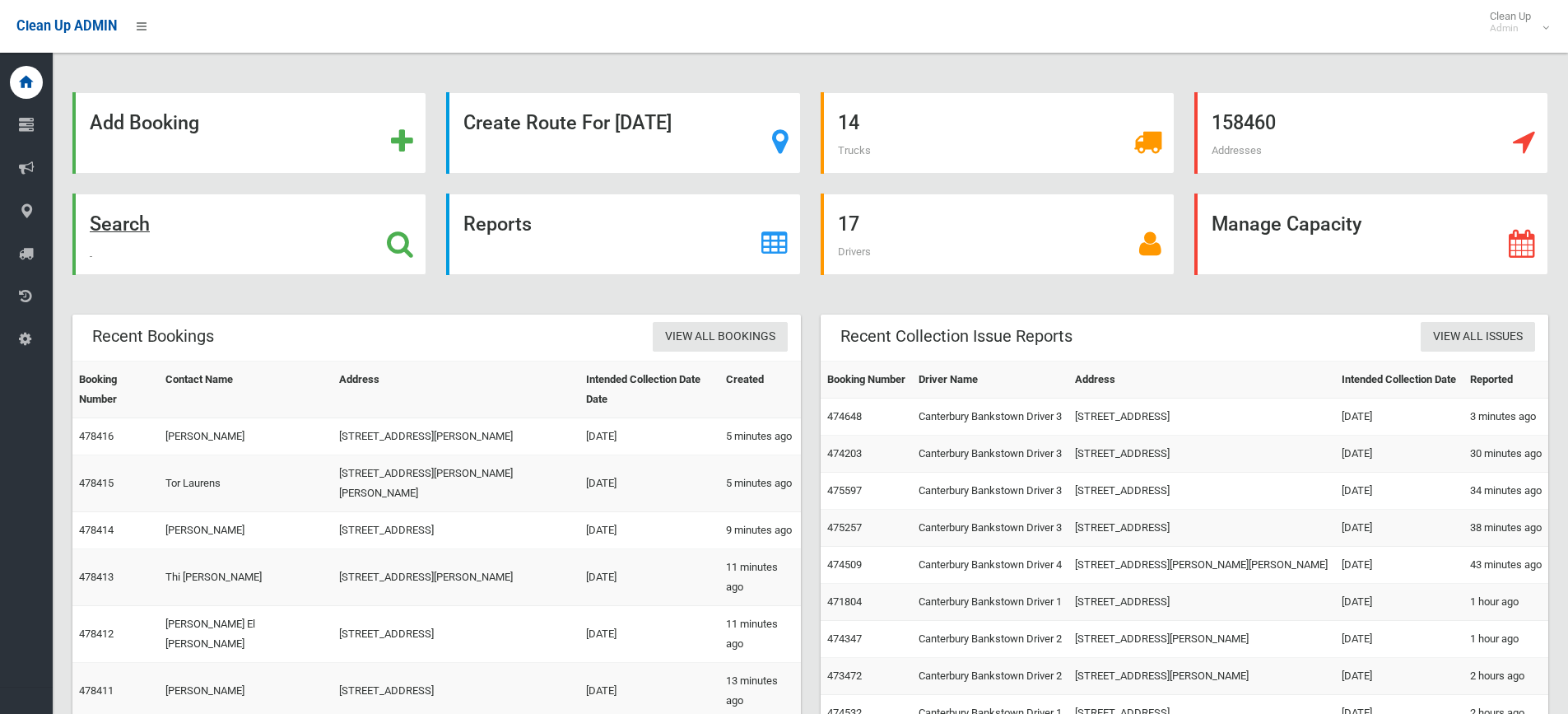
click at [130, 232] on strong "Search" at bounding box center [119, 224] width 60 height 23
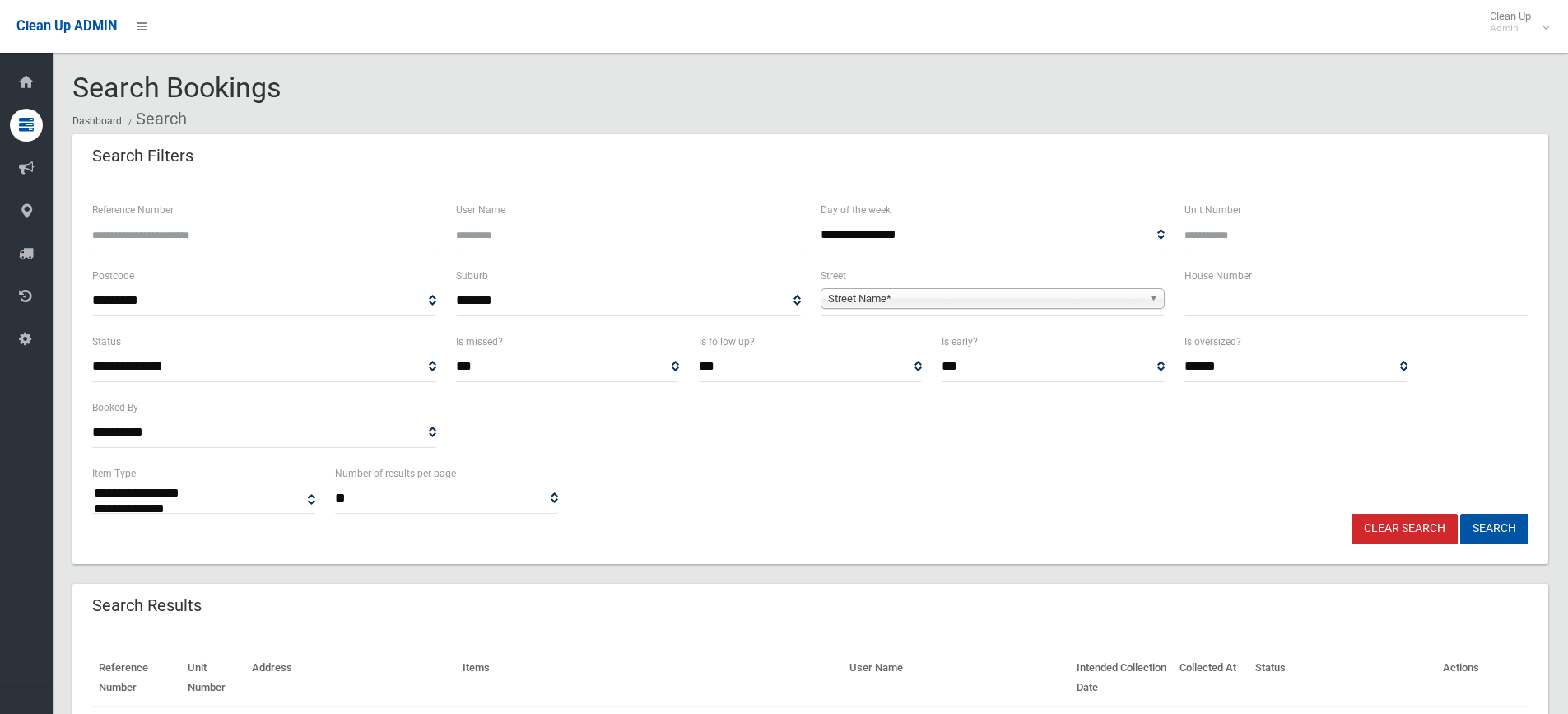
select select
click at [1185, 315] on input "text" at bounding box center [1357, 300] width 344 height 30
click at [1200, 306] on input "text" at bounding box center [1357, 300] width 344 height 30
click at [1197, 291] on input "text" at bounding box center [1357, 300] width 344 height 30
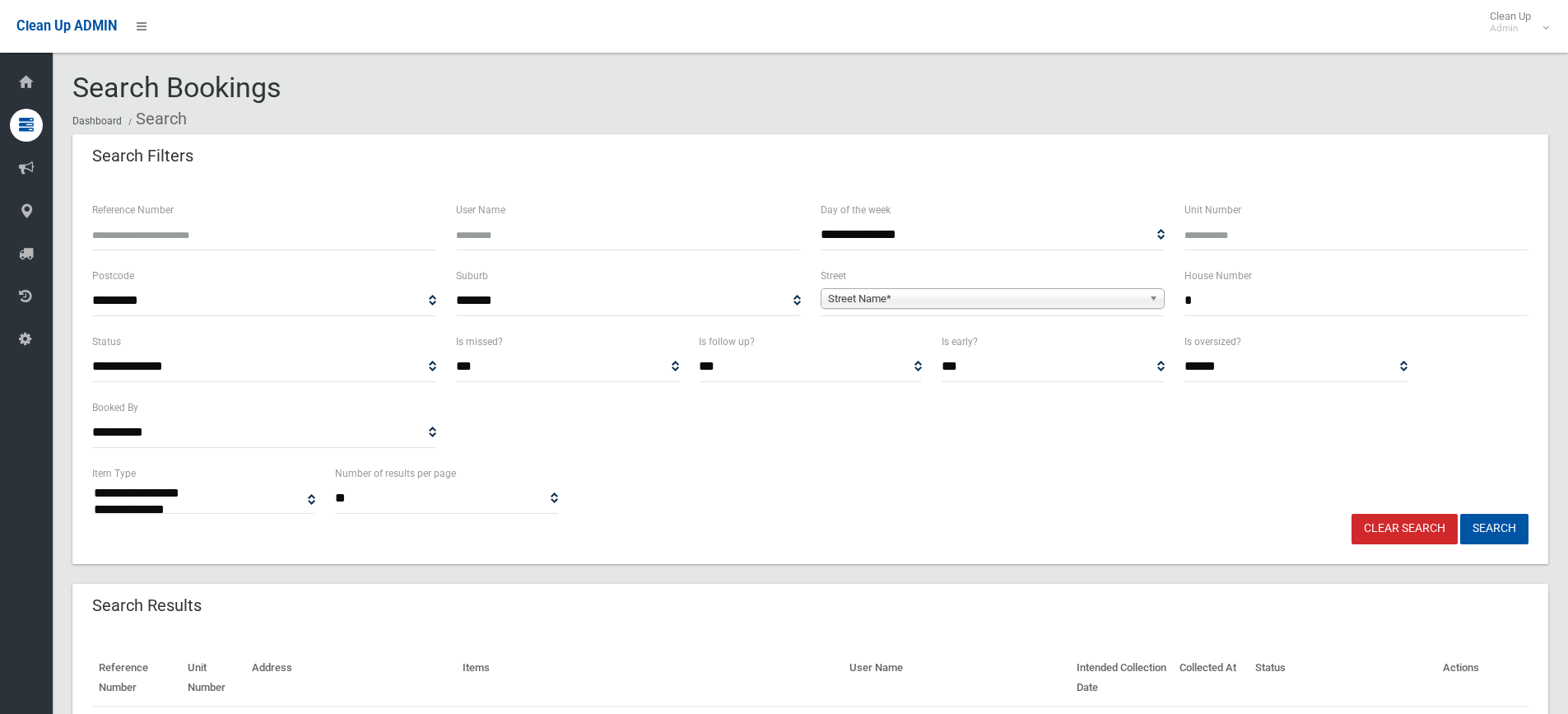
type input "*"
click at [1013, 285] on span "**********" at bounding box center [993, 300] width 344 height 30
click at [990, 291] on span "Street Name*" at bounding box center [985, 298] width 314 height 19
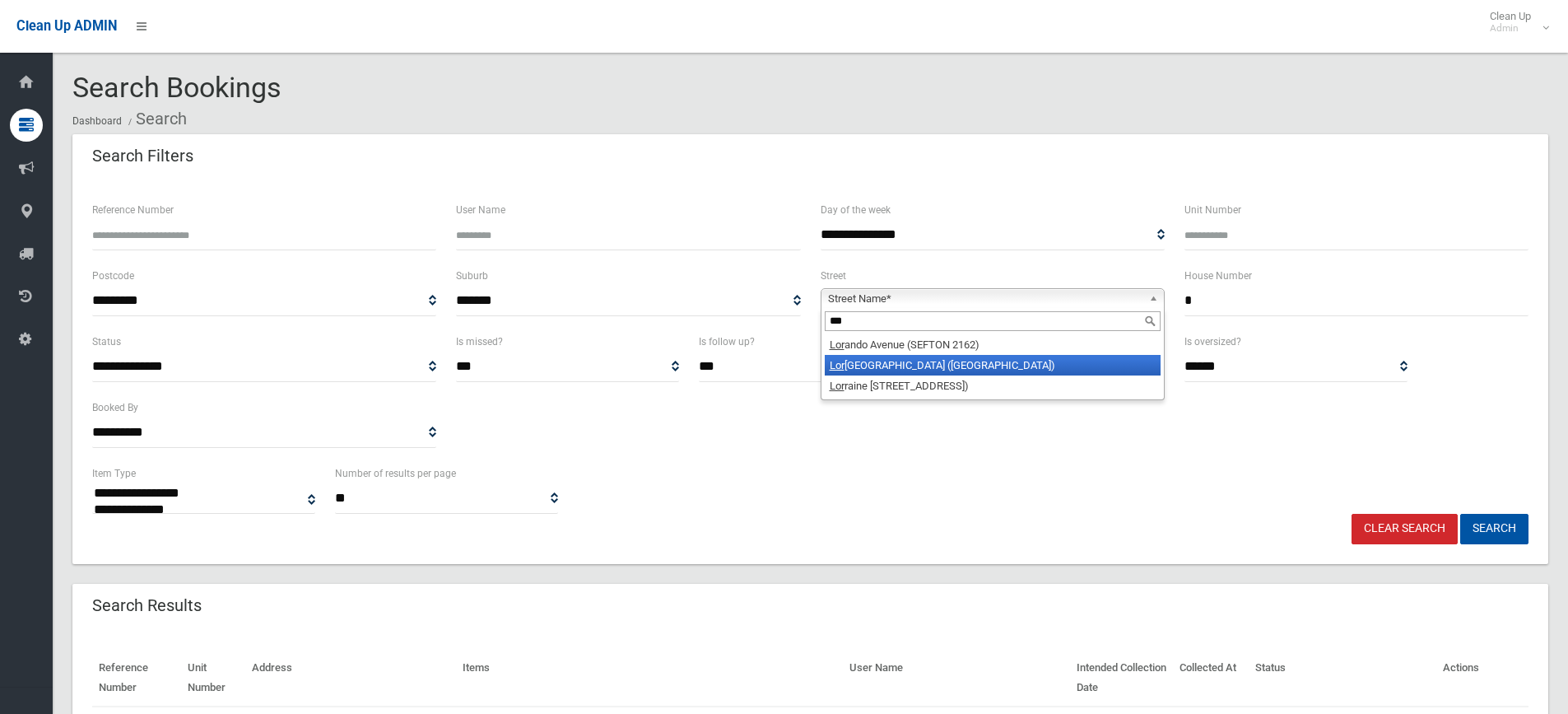
type input "***"
click at [861, 365] on li "Lor king Street (CANTERBURY 2193)" at bounding box center [993, 365] width 336 height 20
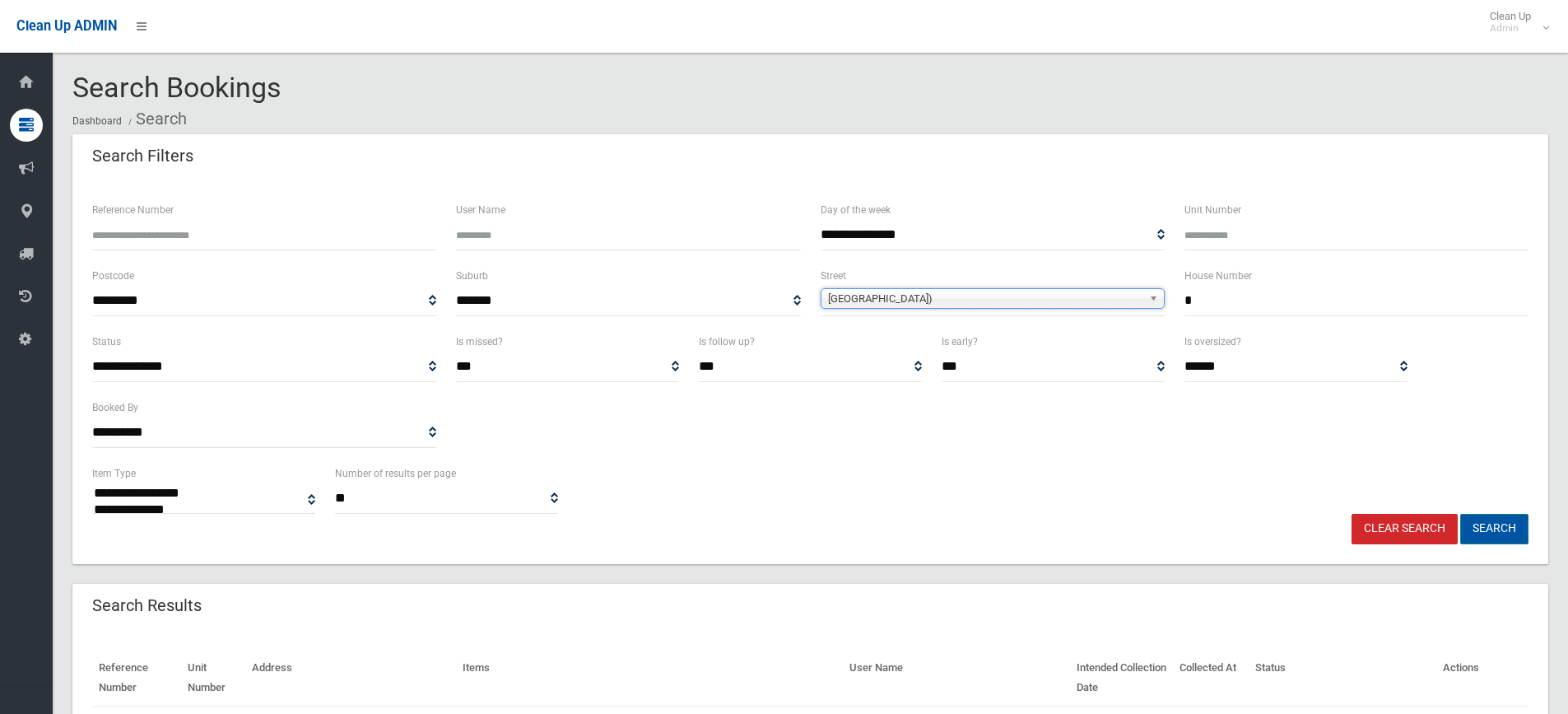
click at [1483, 527] on button "Search" at bounding box center [1494, 528] width 68 height 30
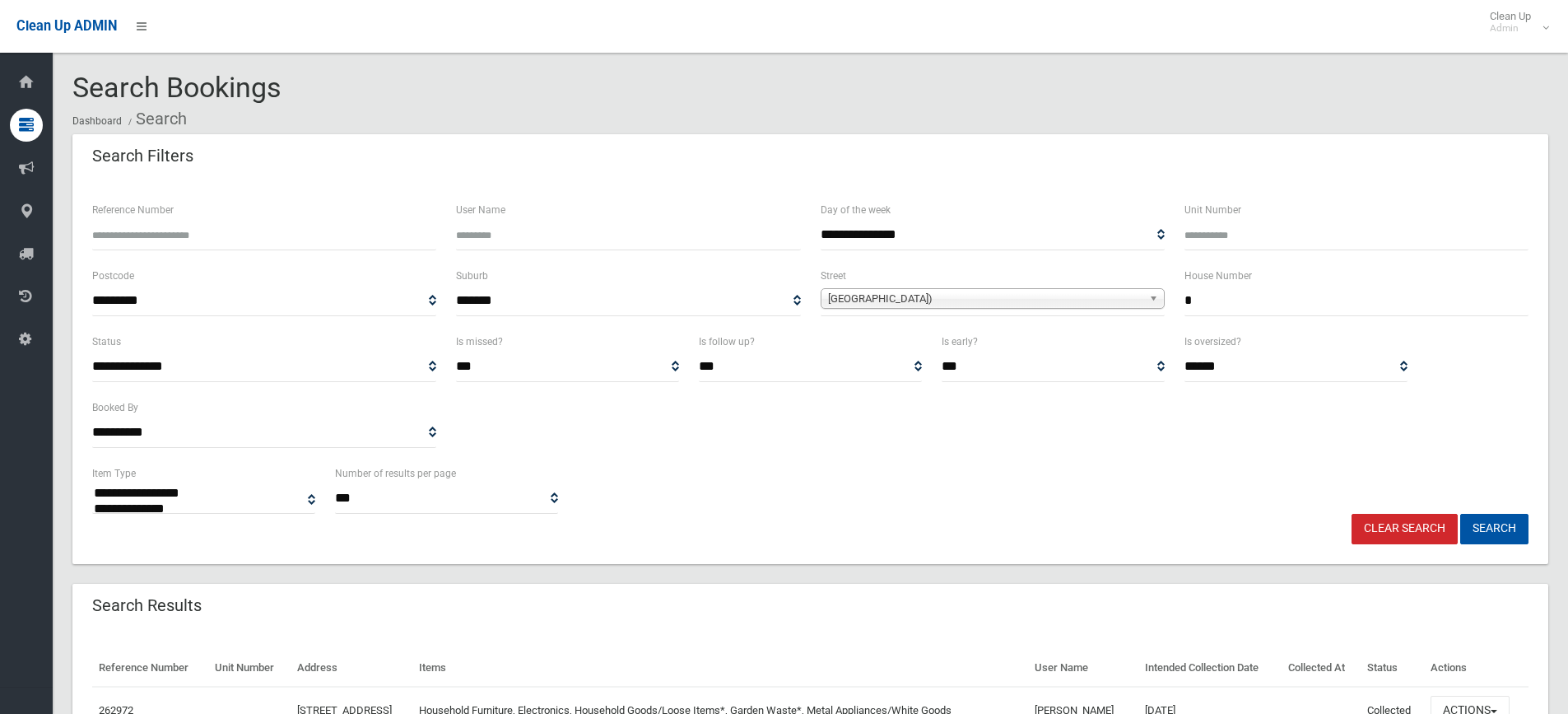
select select
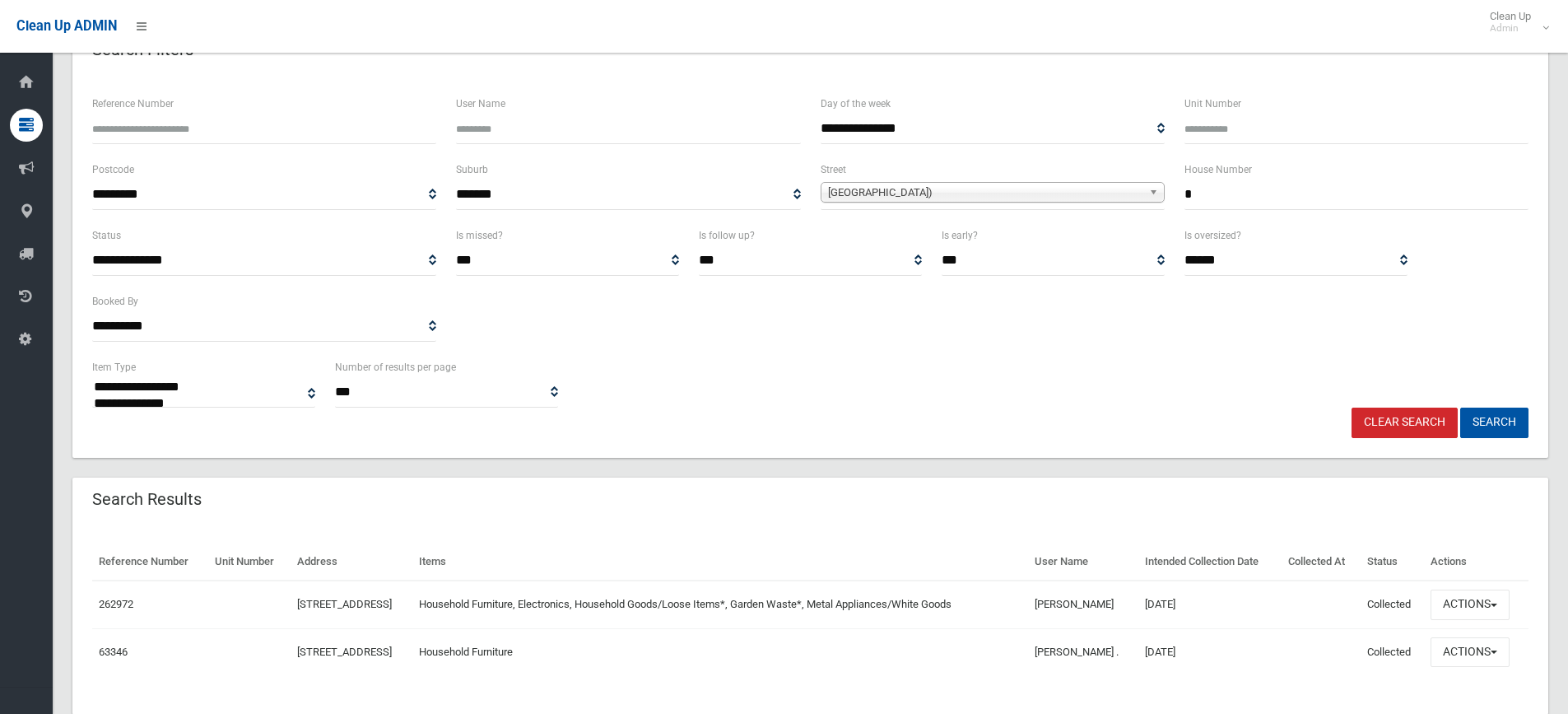
scroll to position [147, 0]
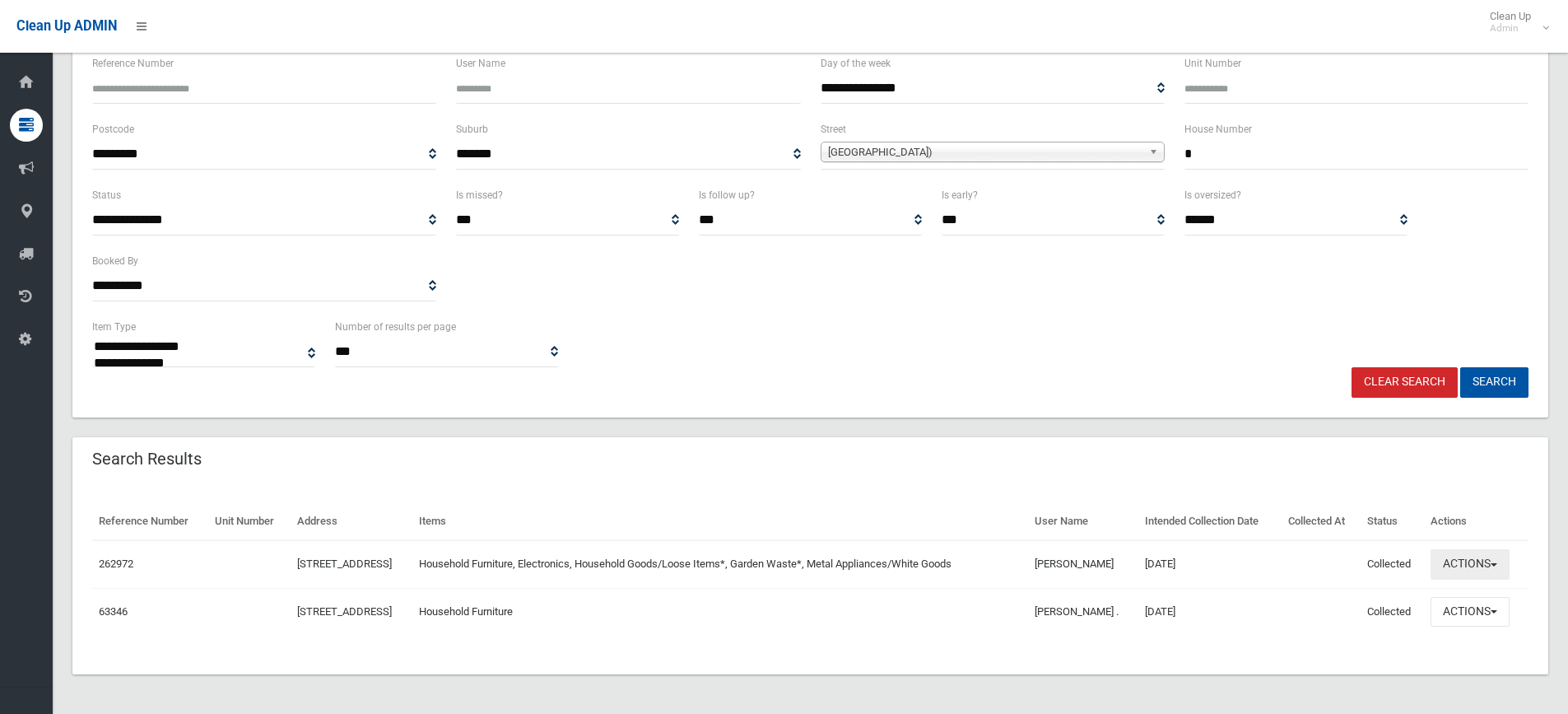
click at [1460, 554] on button "Actions" at bounding box center [1470, 563] width 79 height 30
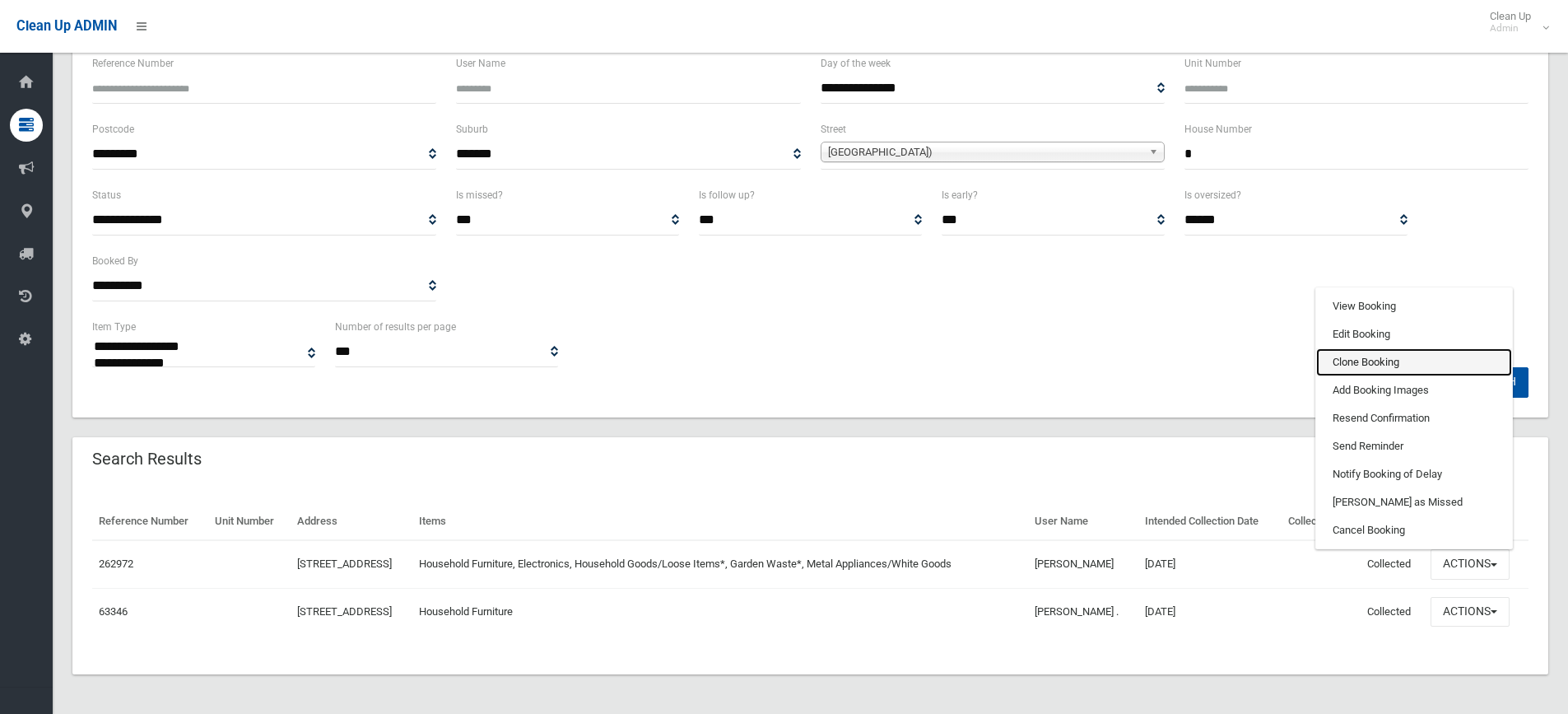
click at [1367, 361] on link "Clone Booking" at bounding box center [1414, 362] width 196 height 28
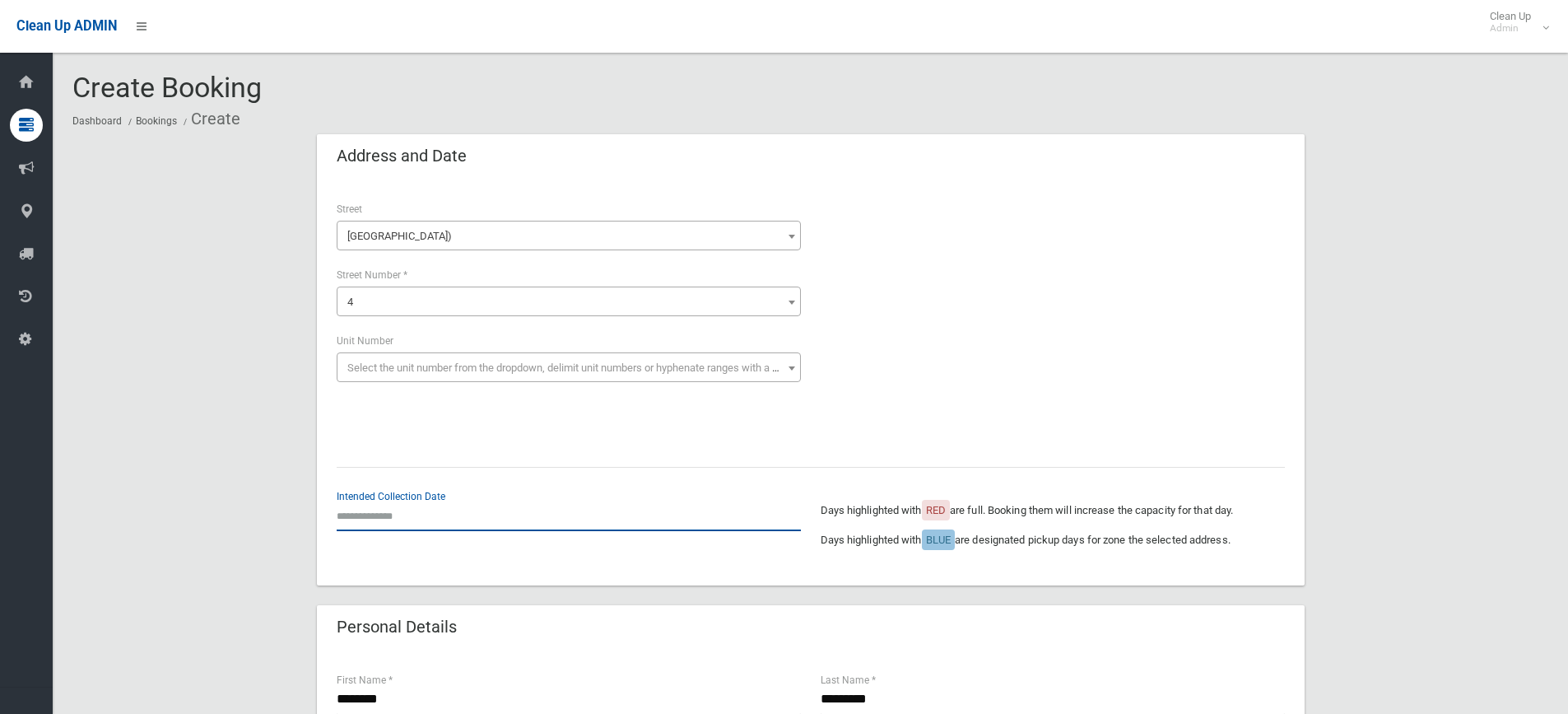
click at [409, 524] on input "text" at bounding box center [569, 515] width 464 height 30
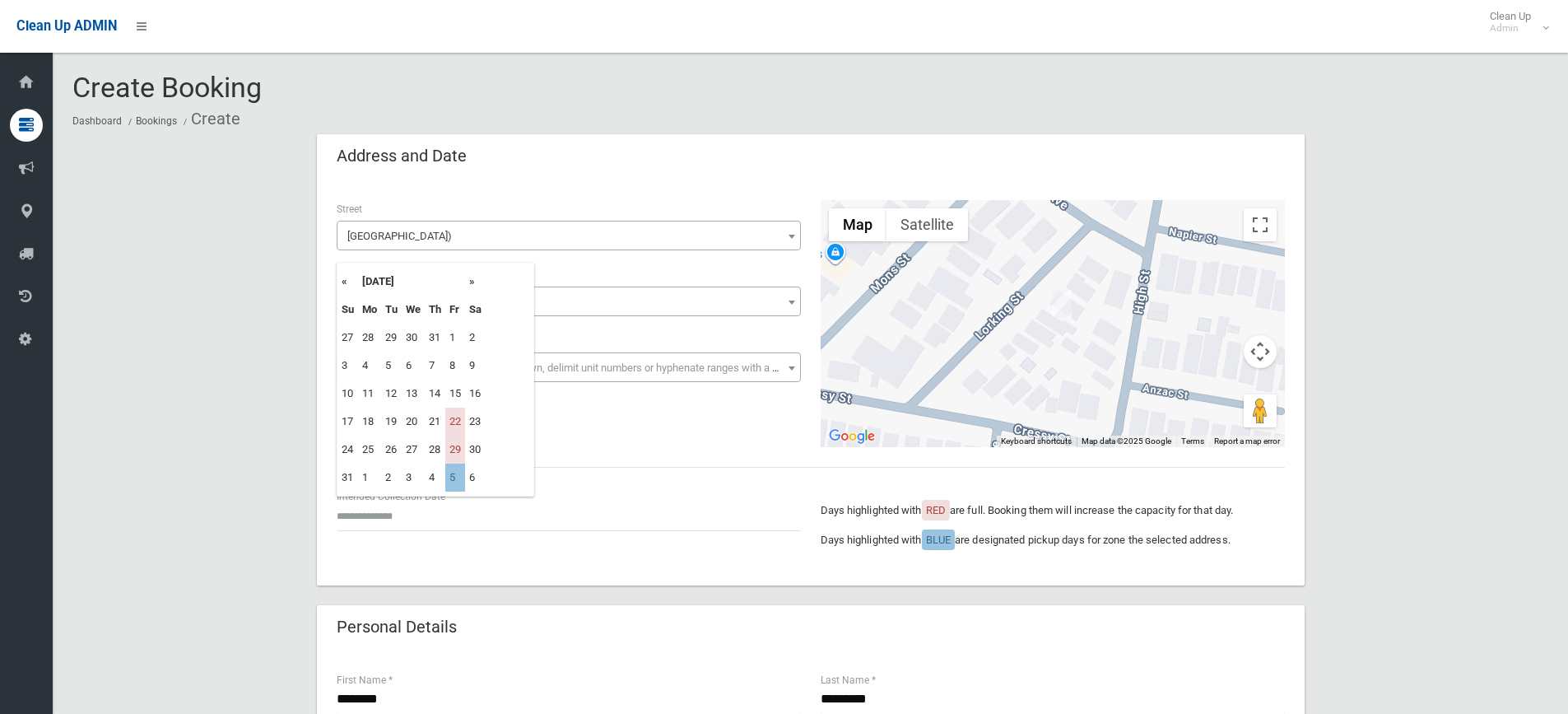
click at [474, 281] on th "»" at bounding box center [476, 282] width 20 height 28
click at [348, 280] on th "«" at bounding box center [347, 282] width 20 height 28
click at [472, 276] on th "»" at bounding box center [476, 282] width 20 height 28
click at [453, 366] on td "12" at bounding box center [454, 366] width 19 height 28
type input "**********"
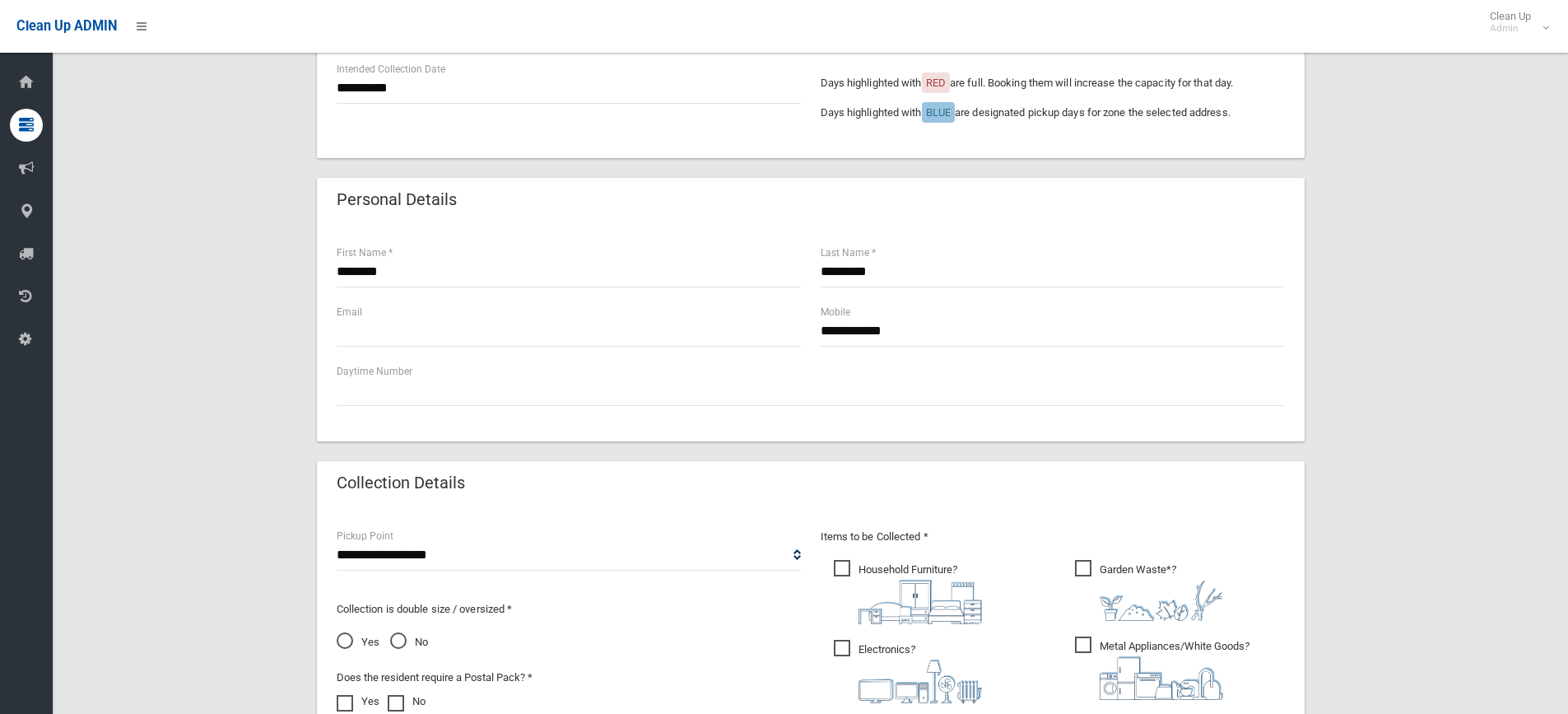
scroll to position [330, 0]
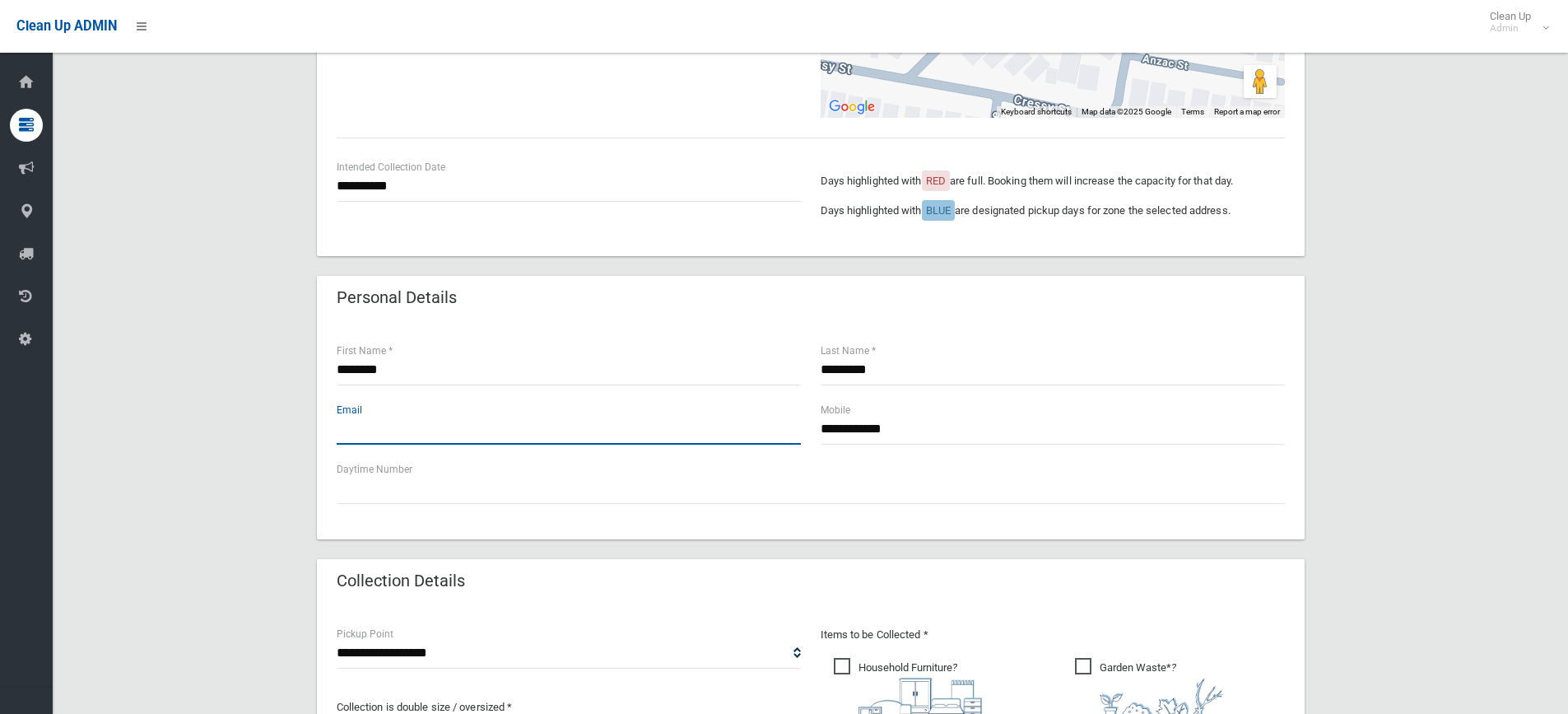
click at [358, 416] on input "text" at bounding box center [569, 429] width 464 height 30
drag, startPoint x: 912, startPoint y: 419, endPoint x: 783, endPoint y: 473, distance: 139.8
click at [783, 473] on div "**********" at bounding box center [811, 430] width 988 height 217
click at [849, 435] on input "**********" at bounding box center [1053, 429] width 464 height 30
click at [869, 428] on input "**********" at bounding box center [1053, 429] width 464 height 30
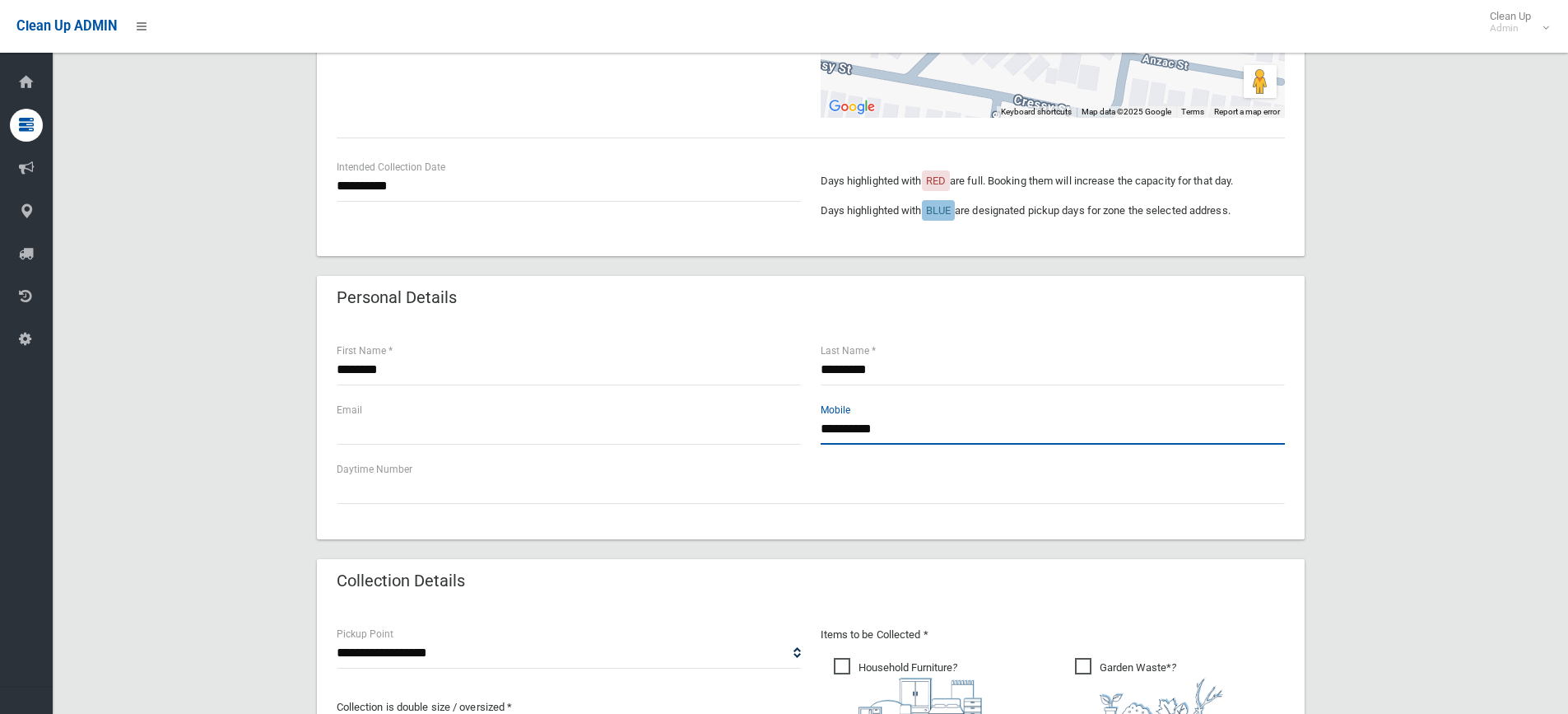
scroll to position [659, 0]
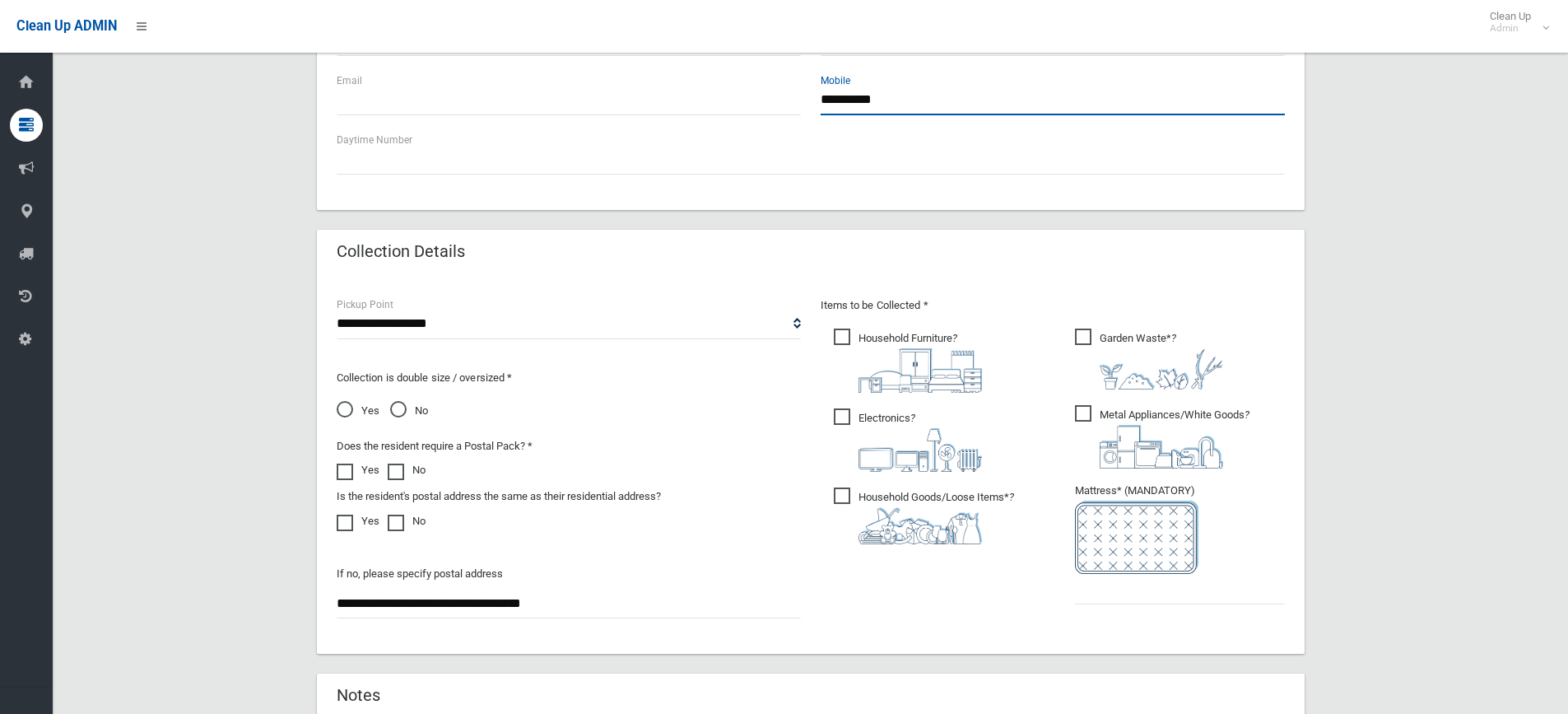
type input "**********"
click at [351, 406] on span "Yes" at bounding box center [358, 410] width 42 height 19
click at [394, 418] on span "No" at bounding box center [408, 410] width 38 height 19
click at [359, 408] on span "Yes" at bounding box center [358, 410] width 42 height 19
click at [1140, 608] on ul "Garden Waste* ?" at bounding box center [1174, 471] width 223 height 292
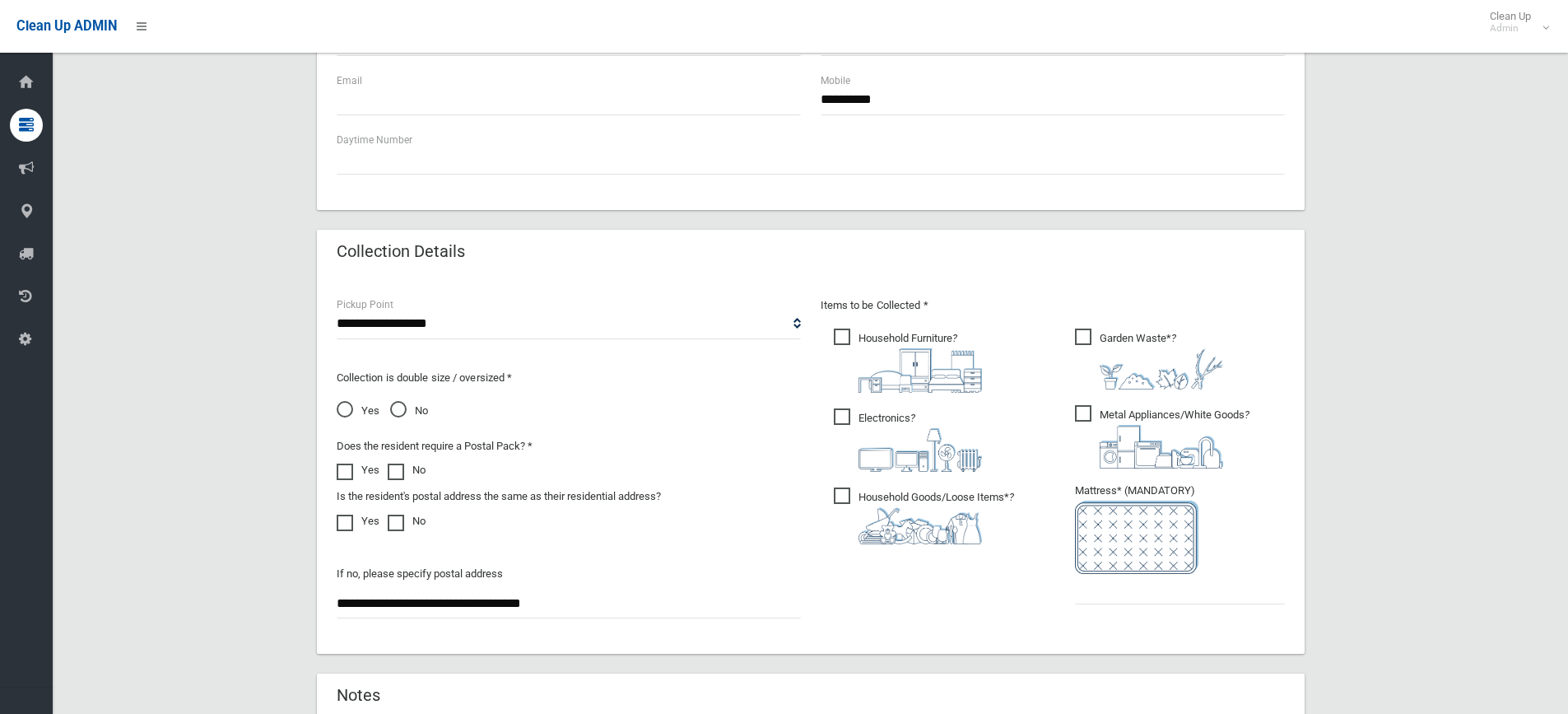
click at [1142, 605] on ul "Garden Waste* ?" at bounding box center [1174, 471] width 223 height 292
click at [1157, 596] on input "text" at bounding box center [1179, 588] width 210 height 30
type input "*"
click at [1352, 415] on div "**********" at bounding box center [810, 193] width 1476 height 1435
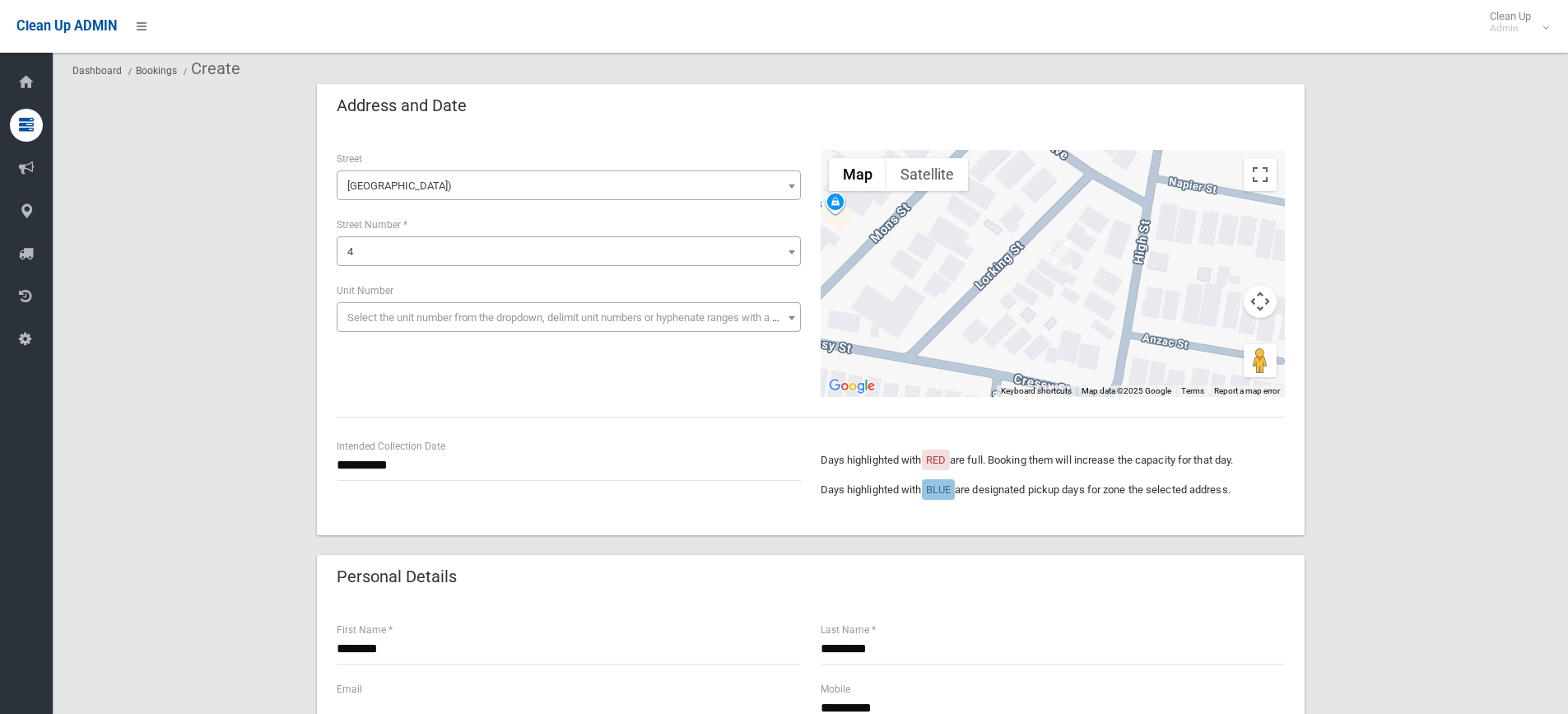
scroll to position [0, 0]
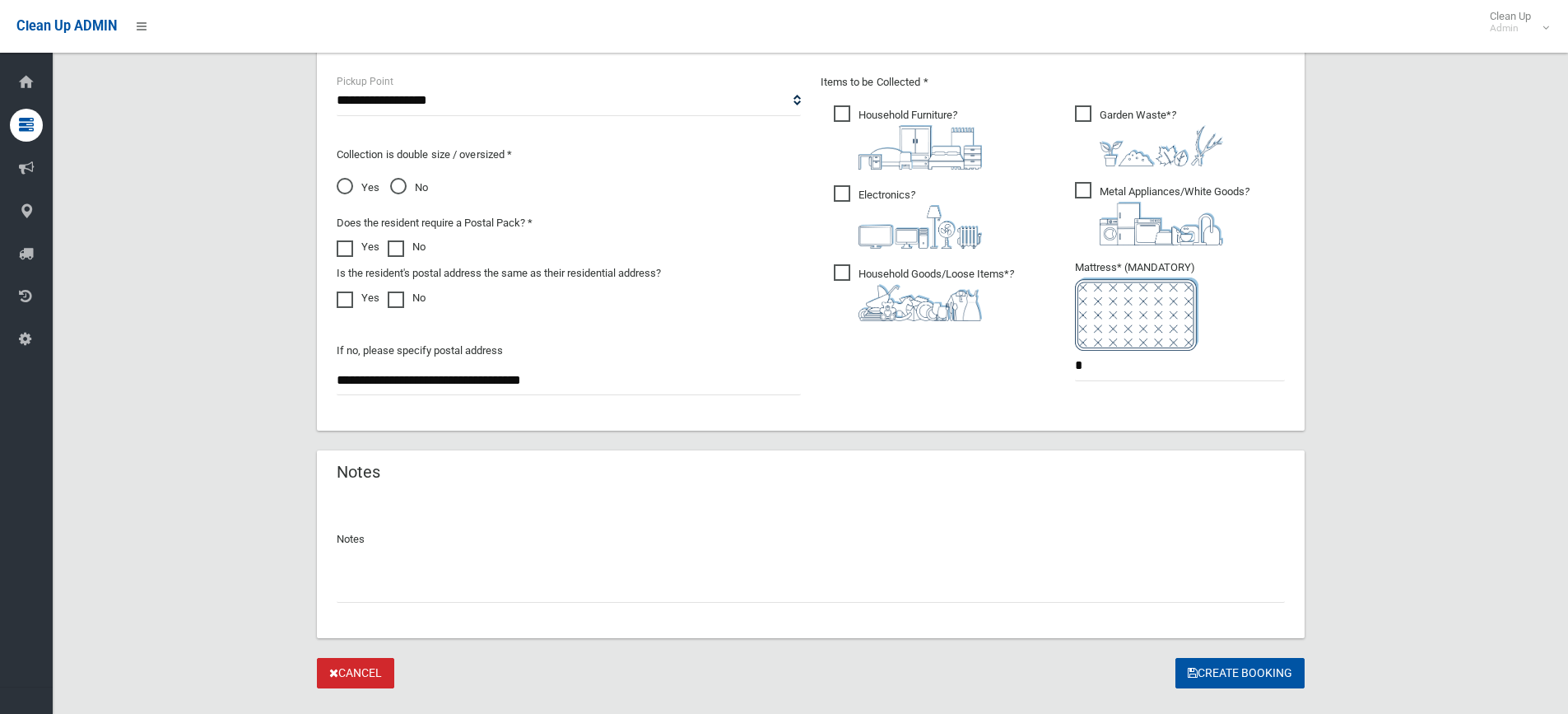
scroll to position [905, 0]
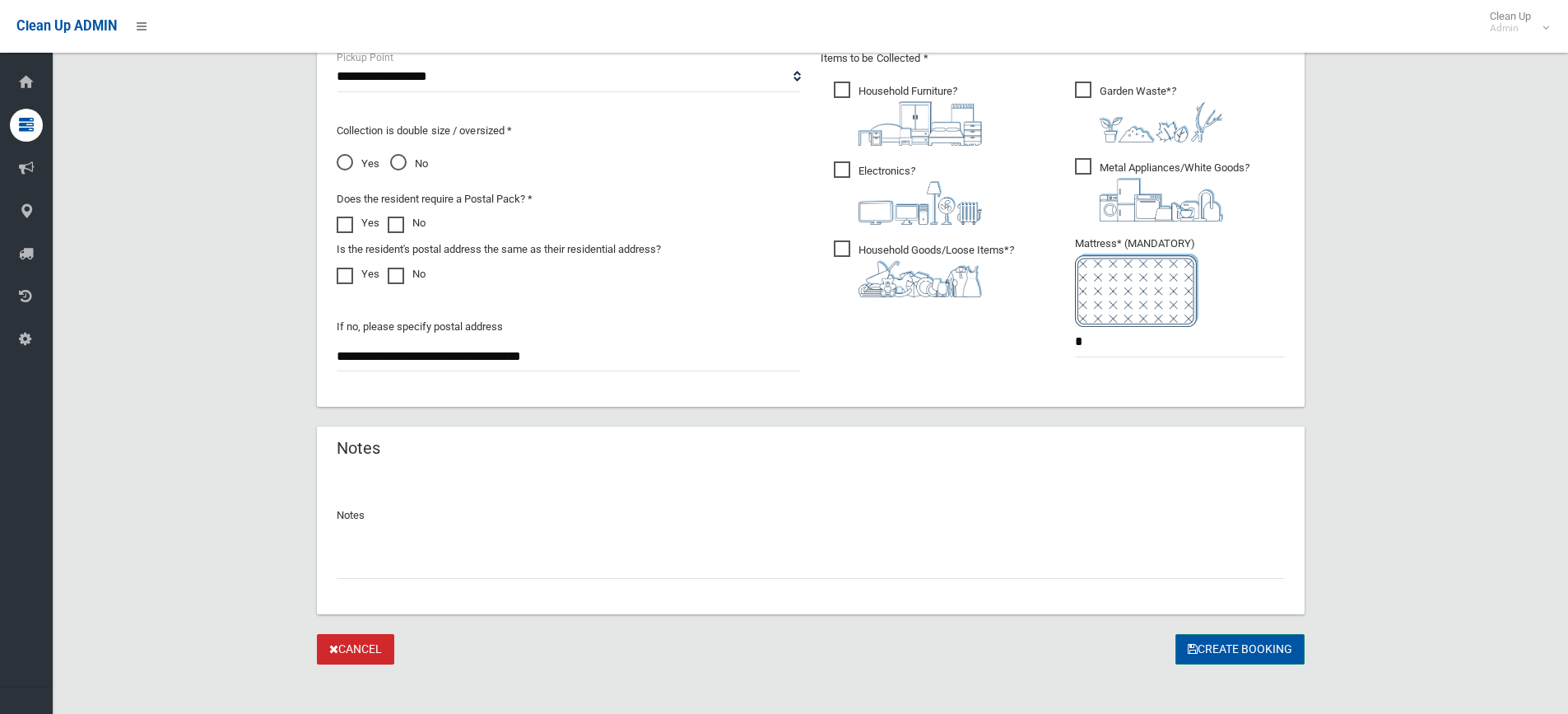
click at [1237, 646] on button "Create Booking" at bounding box center [1240, 648] width 129 height 30
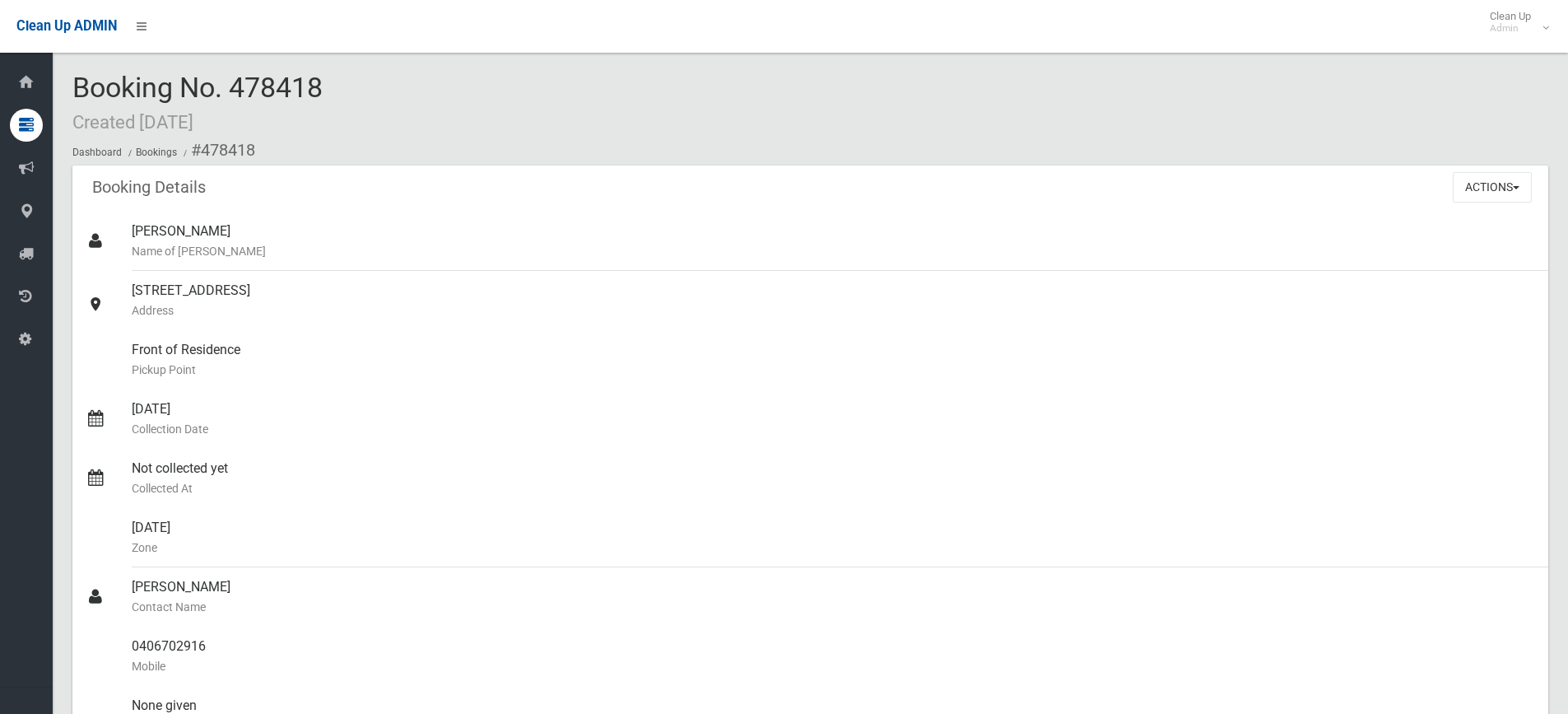
drag, startPoint x: 321, startPoint y: 82, endPoint x: 231, endPoint y: 63, distance: 92.0
click at [231, 63] on div "Booking No. 478418 Created [DATE] Dashboard Bookings #478418 Booking Details Ac…" at bounding box center [810, 654] width 1515 height 1270
click at [233, 86] on span "Booking No. 478418 Created [DATE]" at bounding box center [197, 103] width 250 height 65
drag, startPoint x: 231, startPoint y: 79, endPoint x: 359, endPoint y: 97, distance: 129.3
click at [359, 97] on div "Booking No. 478418 Created [DATE] Dashboard Bookings #478418" at bounding box center [810, 118] width 1476 height 93
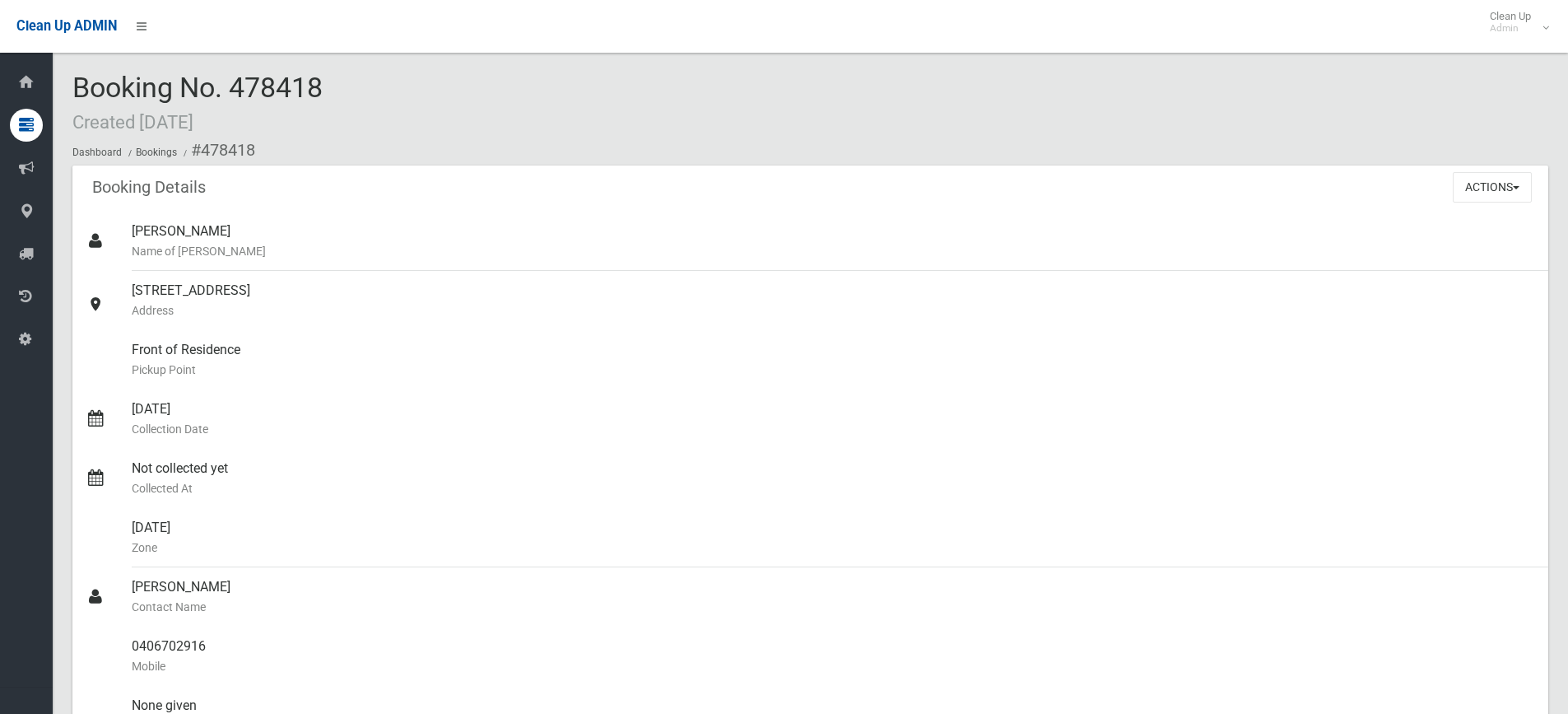
click at [246, 88] on span "Booking No. 478418 Created [DATE]" at bounding box center [197, 103] width 250 height 65
drag, startPoint x: 223, startPoint y: 87, endPoint x: 330, endPoint y: 83, distance: 107.1
click at [330, 83] on div "Booking No. 478418 Created [DATE] Dashboard Bookings #478418" at bounding box center [810, 118] width 1476 height 93
click at [348, 90] on div "Booking No. 478418 Created [DATE] Dashboard Bookings #478418" at bounding box center [810, 118] width 1476 height 93
click at [560, 616] on small "Contact Name" at bounding box center [834, 606] width 1404 height 19
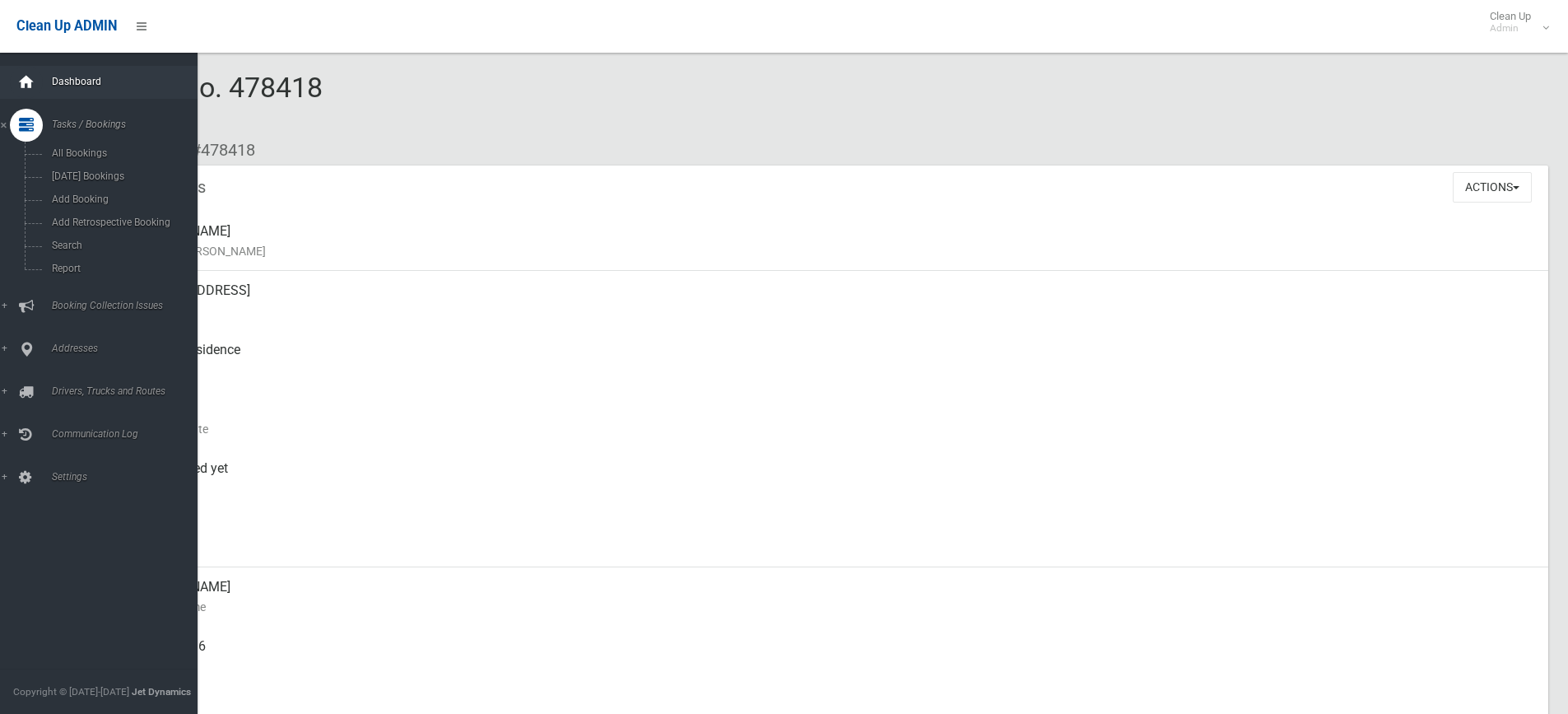
click at [28, 79] on icon at bounding box center [27, 82] width 18 height 33
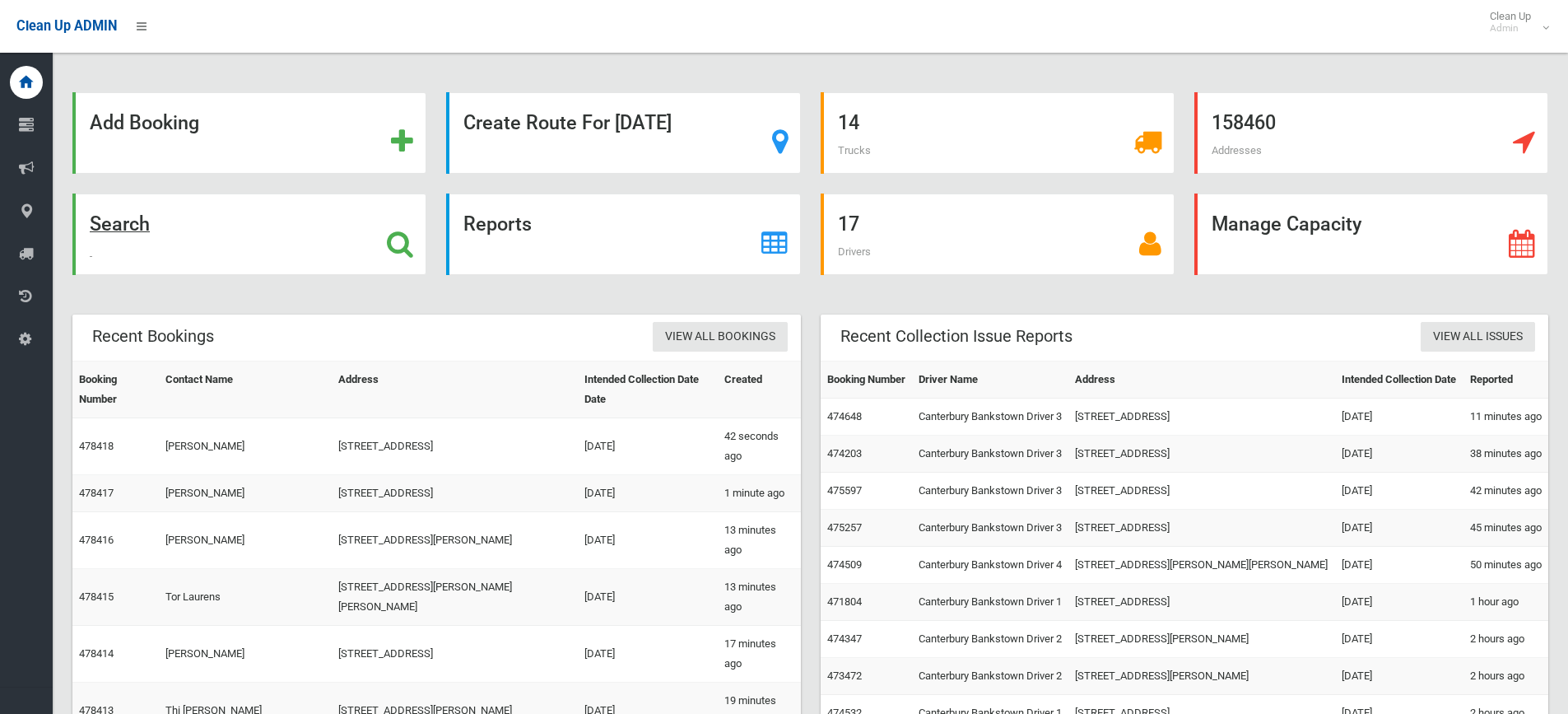
click at [176, 260] on div "Search" at bounding box center [248, 234] width 354 height 81
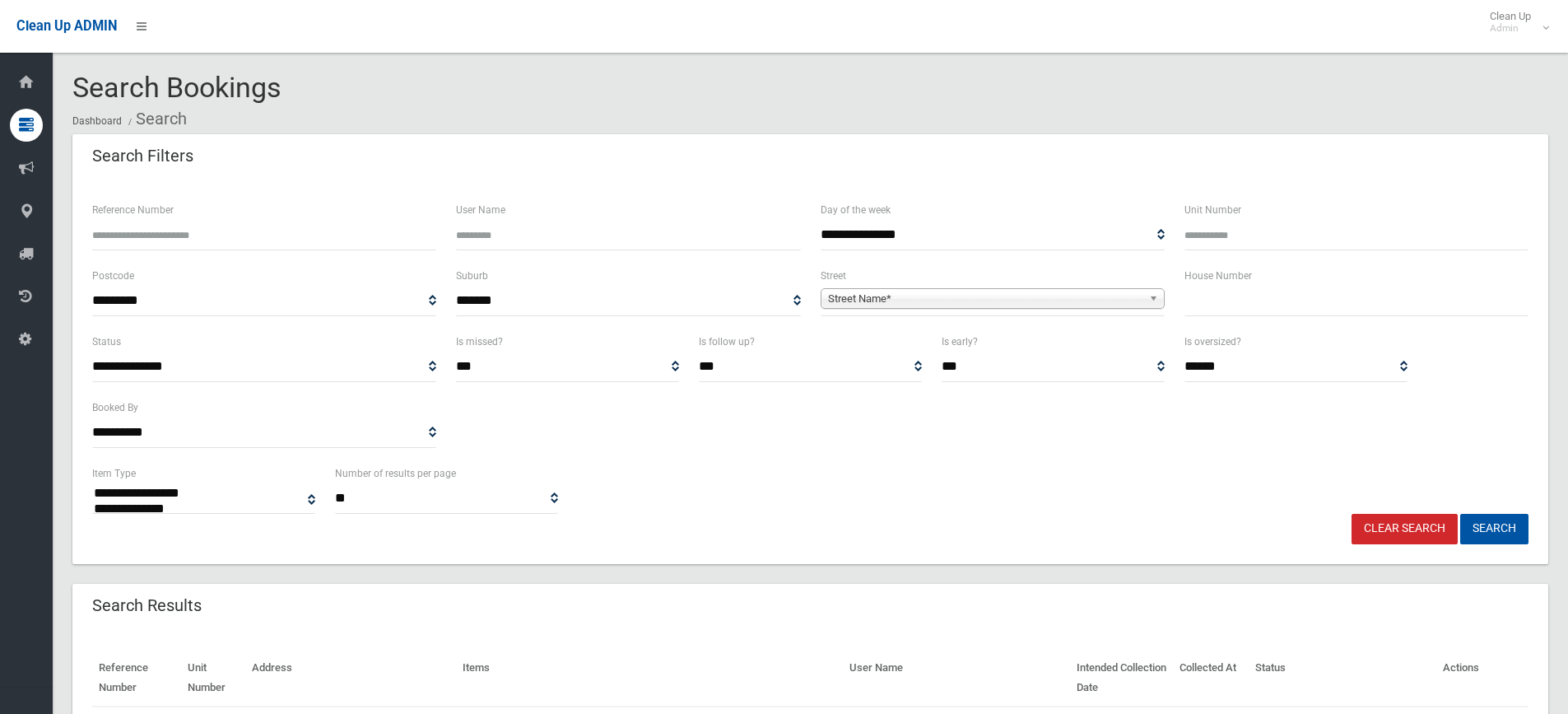
select select
click at [158, 230] on input "Reference Number" at bounding box center [264, 235] width 344 height 30
click at [1266, 299] on input "text" at bounding box center [1357, 300] width 344 height 30
type input "**"
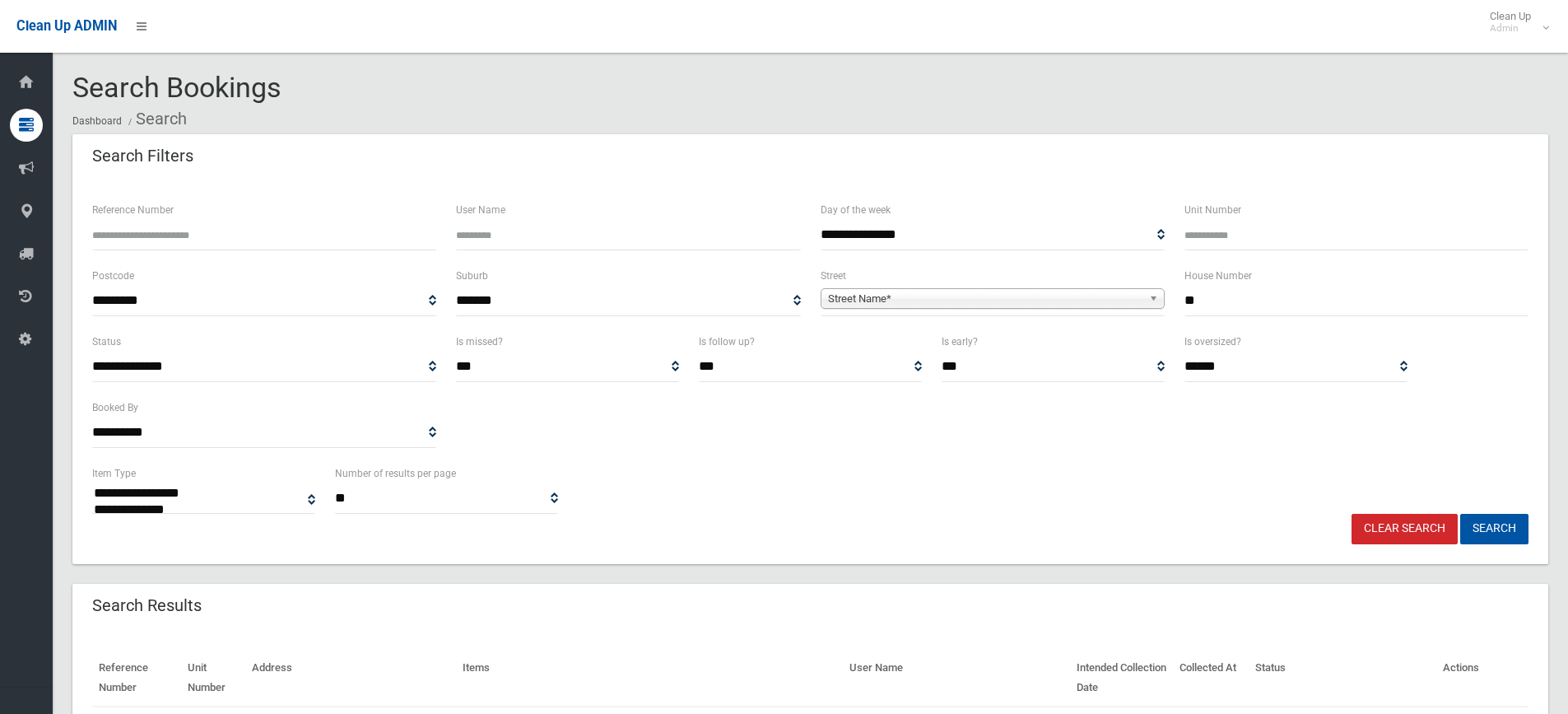
click at [996, 292] on span "Street Name*" at bounding box center [985, 298] width 314 height 19
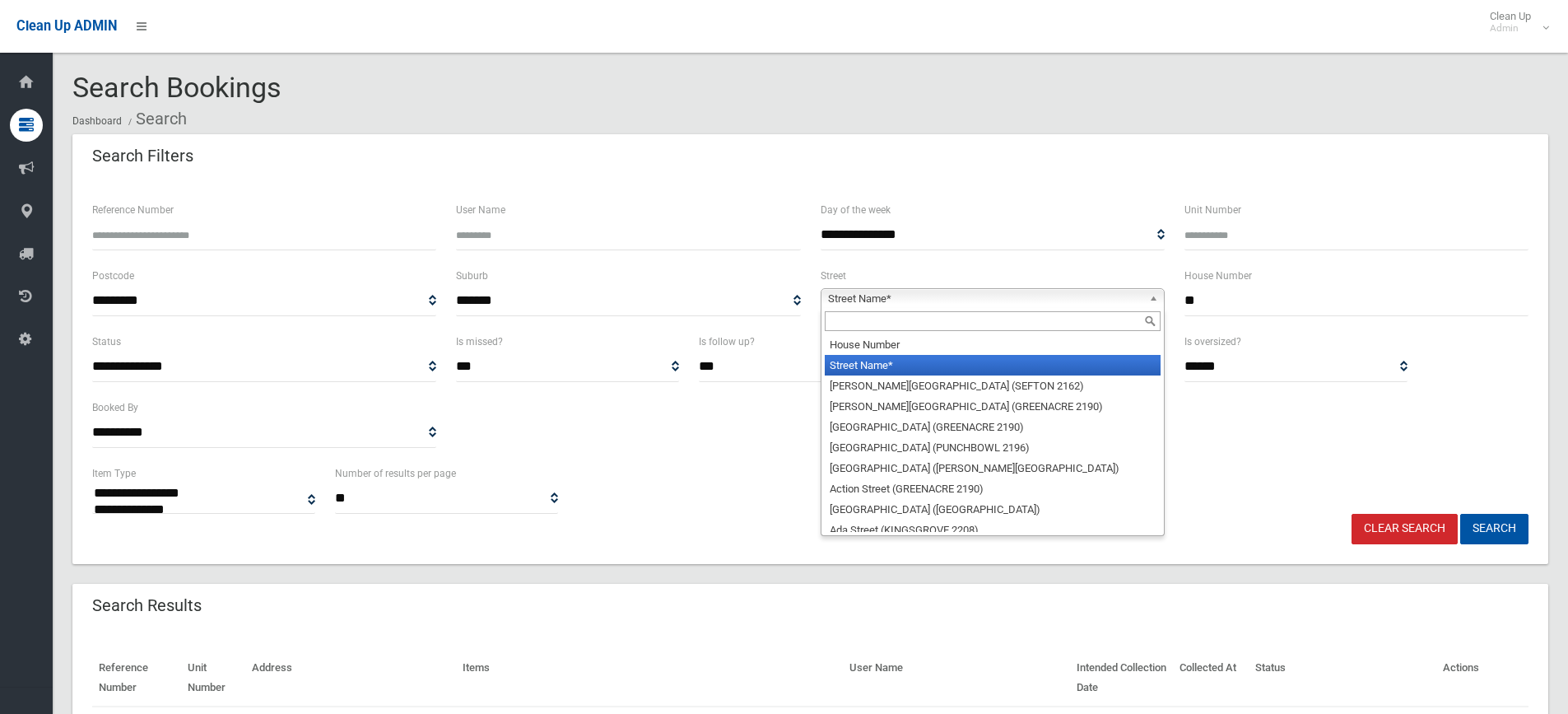
click at [874, 314] on input "text" at bounding box center [993, 321] width 336 height 19
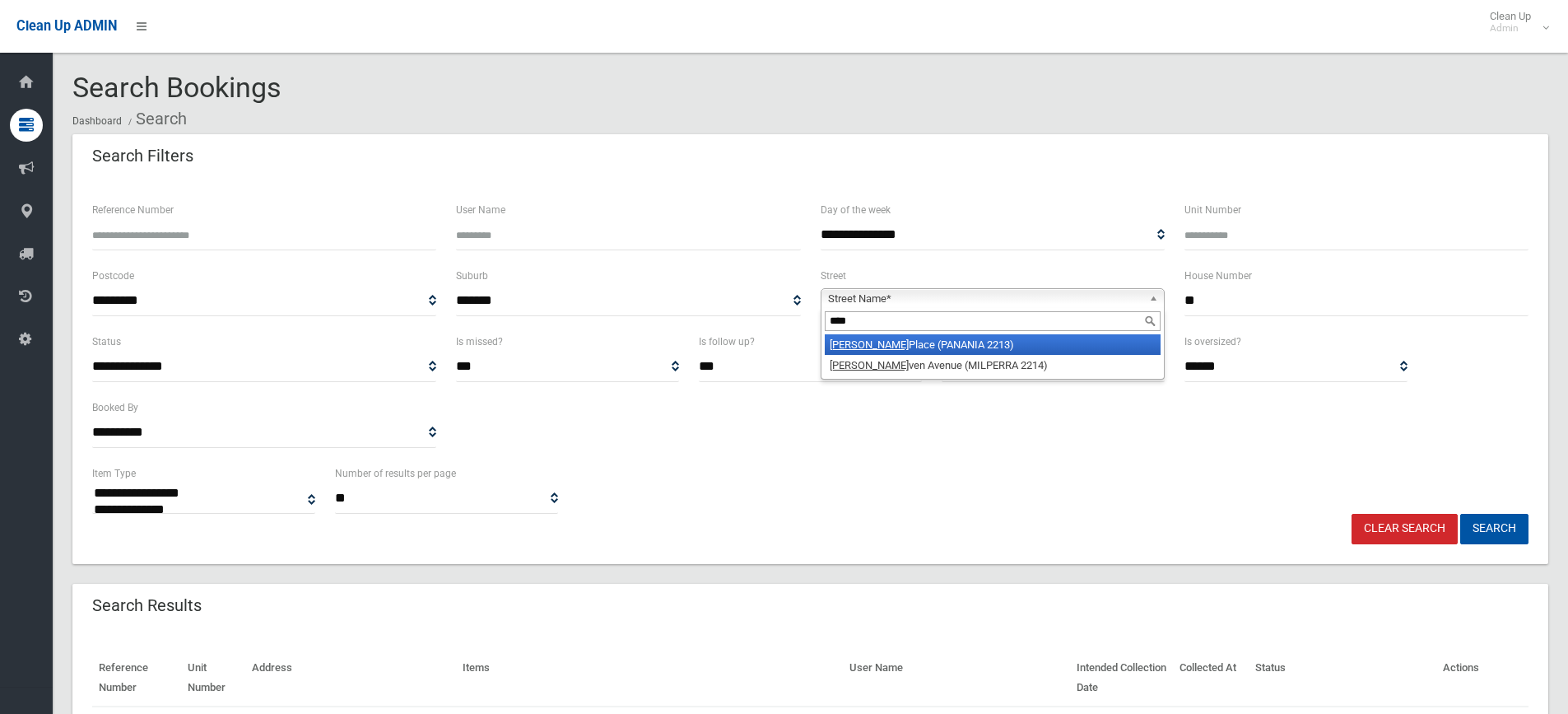
type input "****"
click at [859, 364] on li "Ruth ven Avenue (MILPERRA 2214)" at bounding box center [993, 365] width 336 height 20
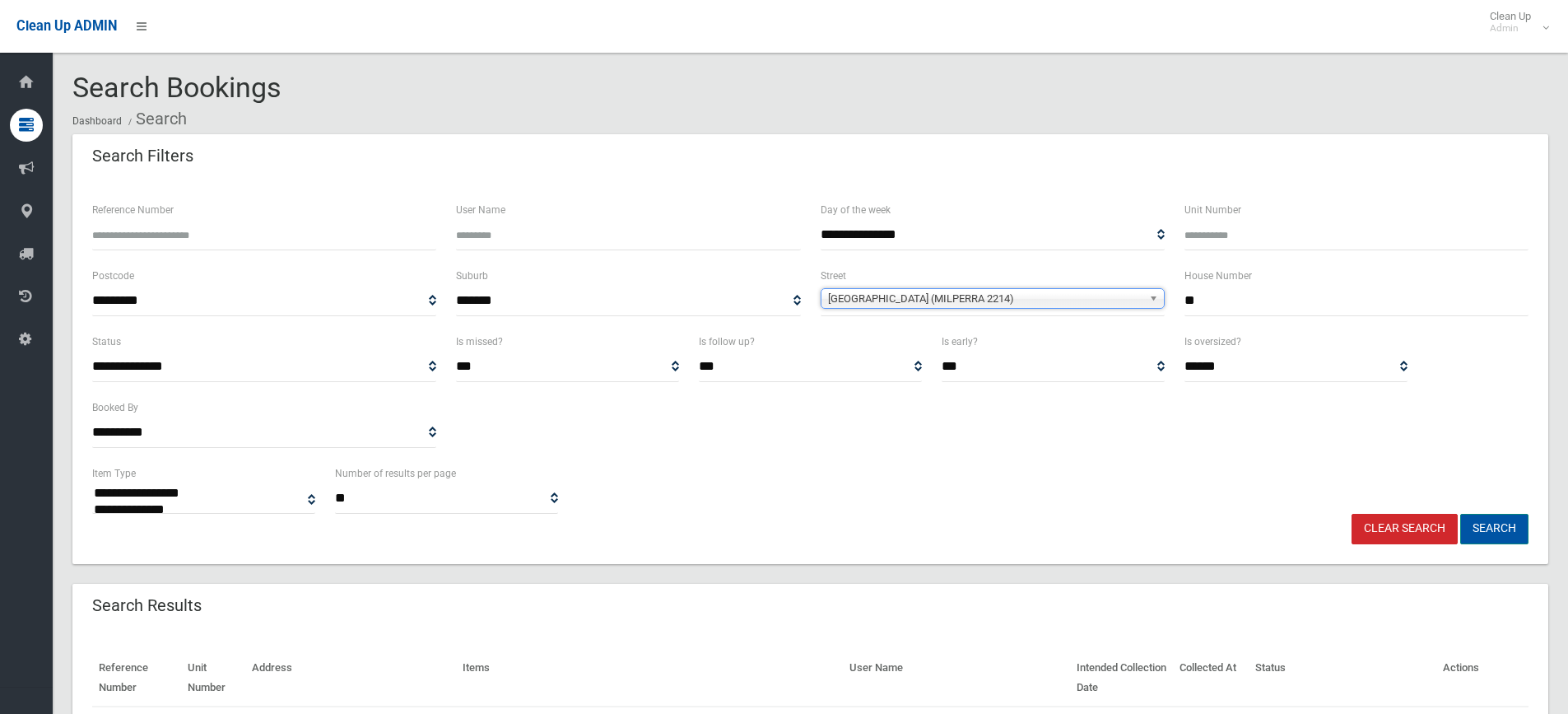
click at [1497, 518] on button "Search" at bounding box center [1494, 528] width 68 height 30
select select
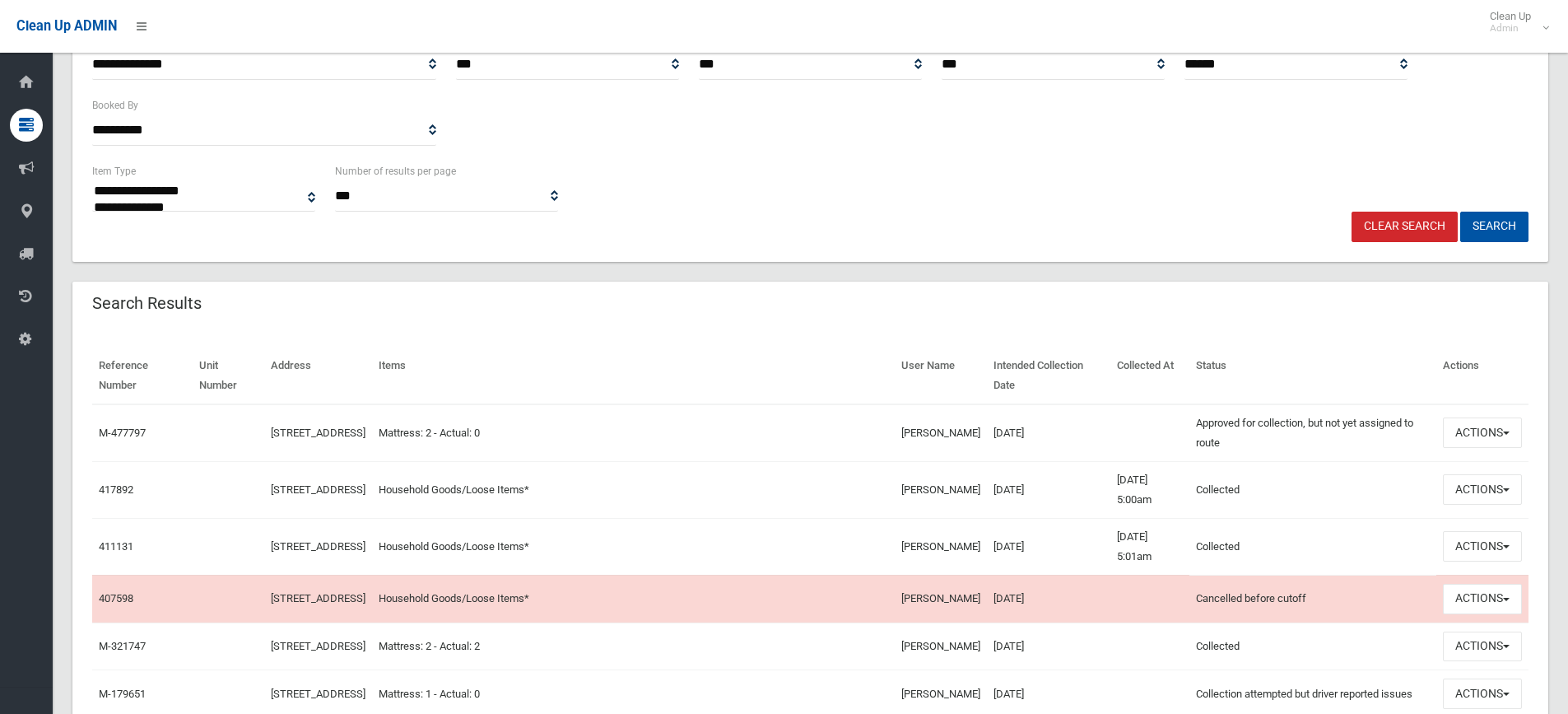
scroll to position [330, 0]
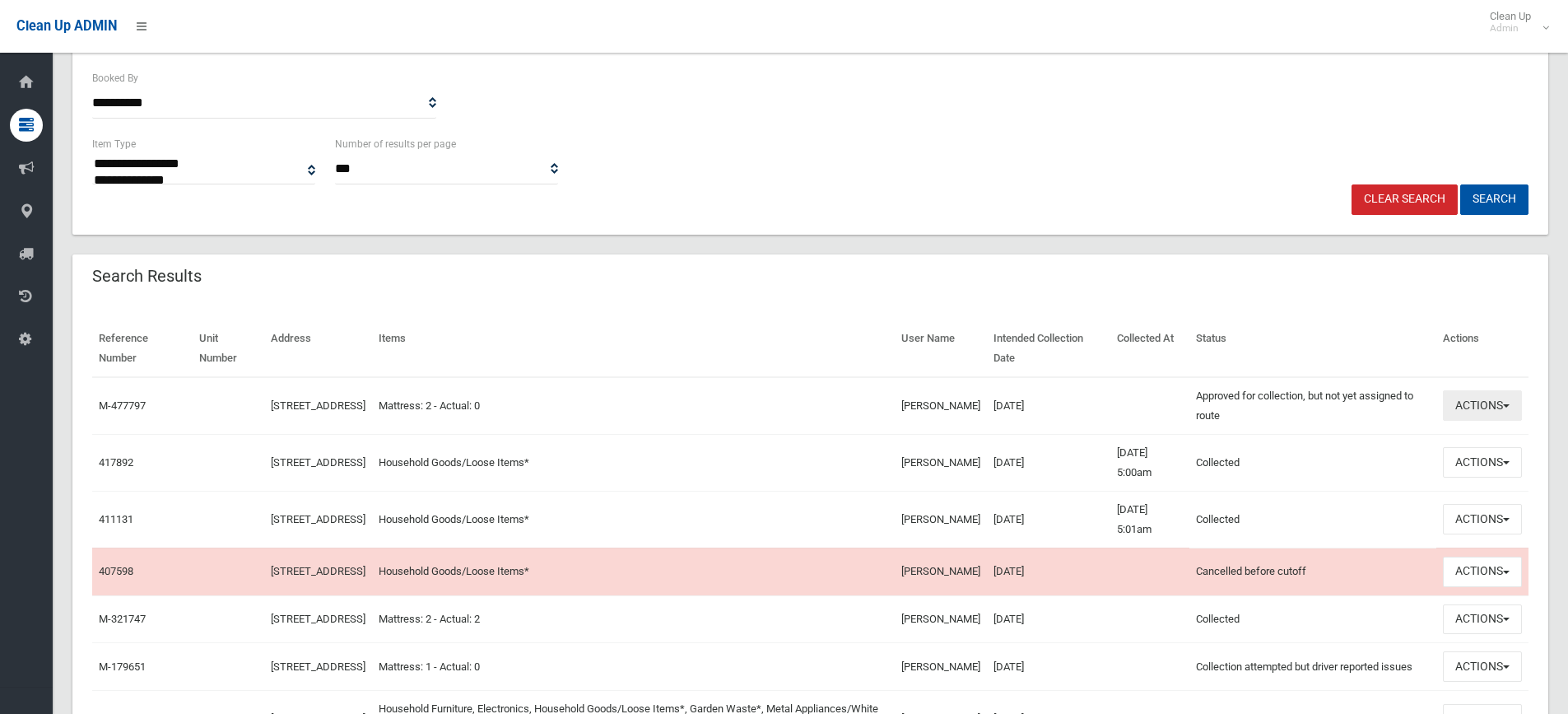
click at [1464, 398] on button "Actions" at bounding box center [1482, 405] width 79 height 30
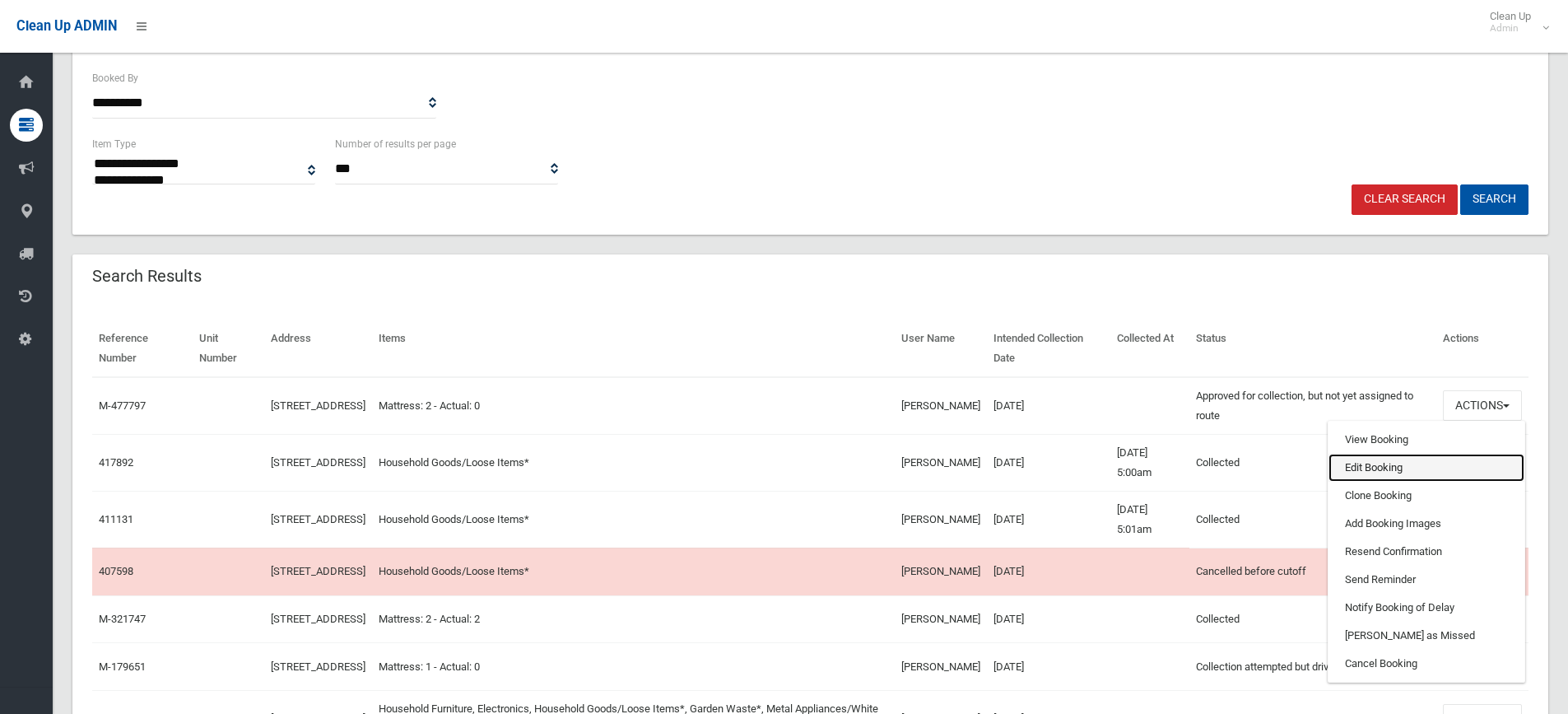
click at [1404, 463] on link "Edit Booking" at bounding box center [1427, 467] width 196 height 28
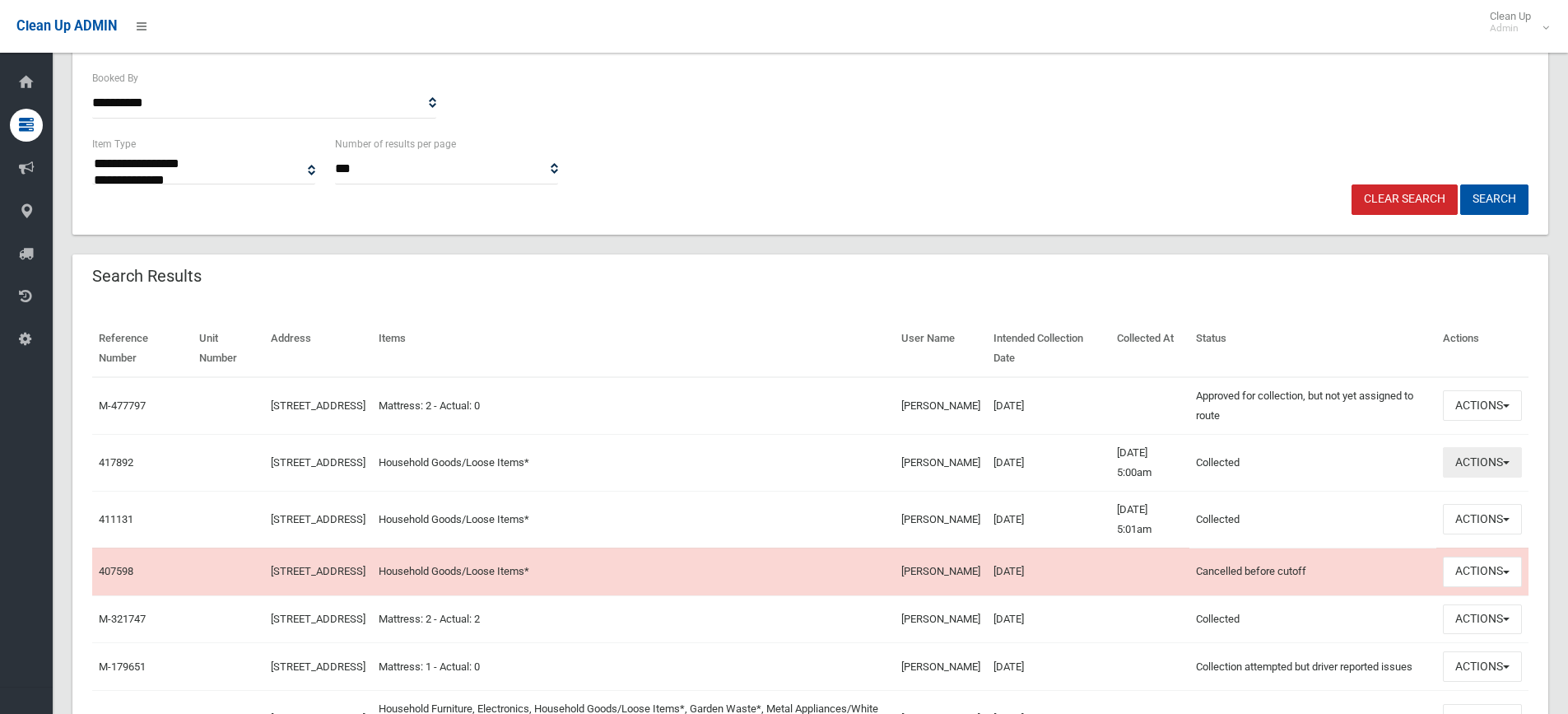
click at [1477, 472] on button "Actions" at bounding box center [1482, 462] width 79 height 30
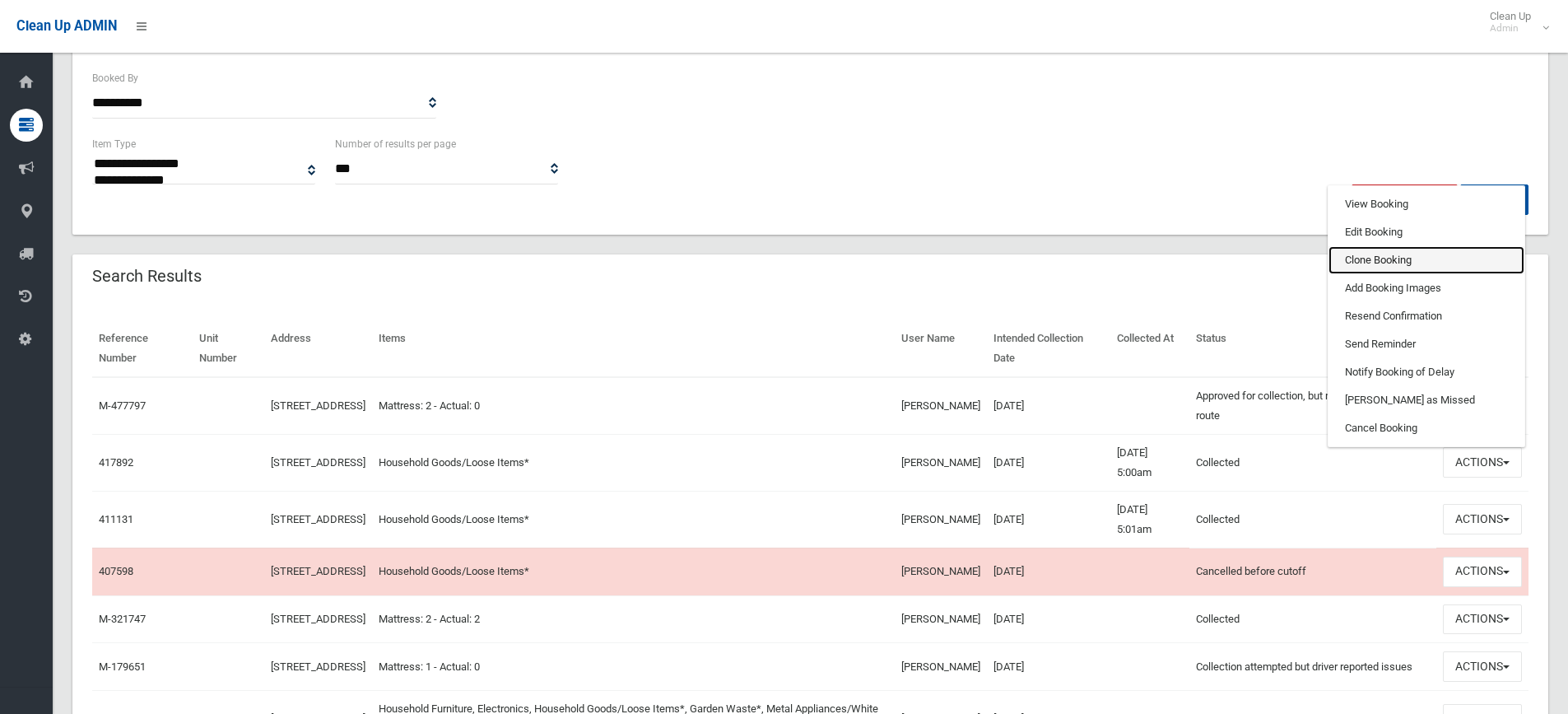
click at [1386, 265] on link "Clone Booking" at bounding box center [1427, 260] width 196 height 28
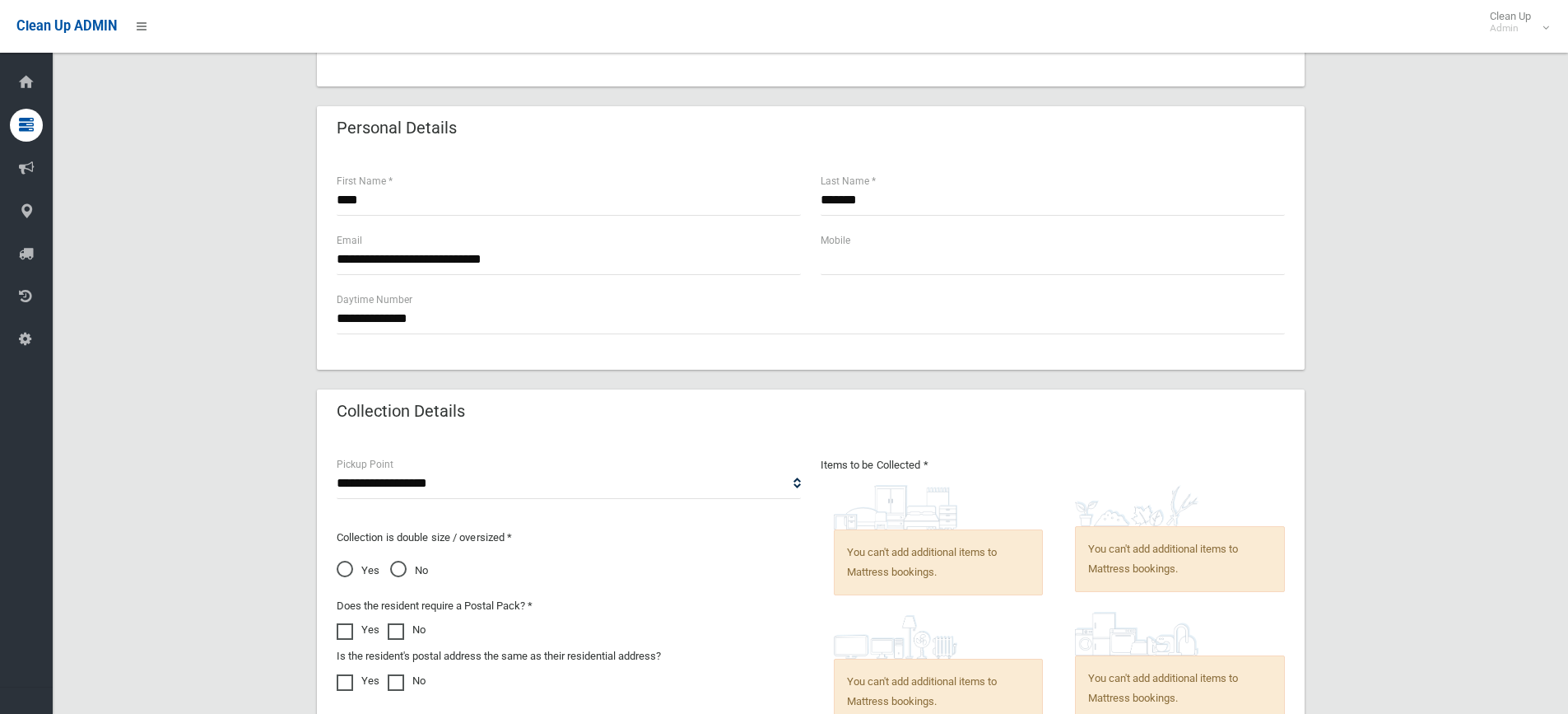
scroll to position [659, 0]
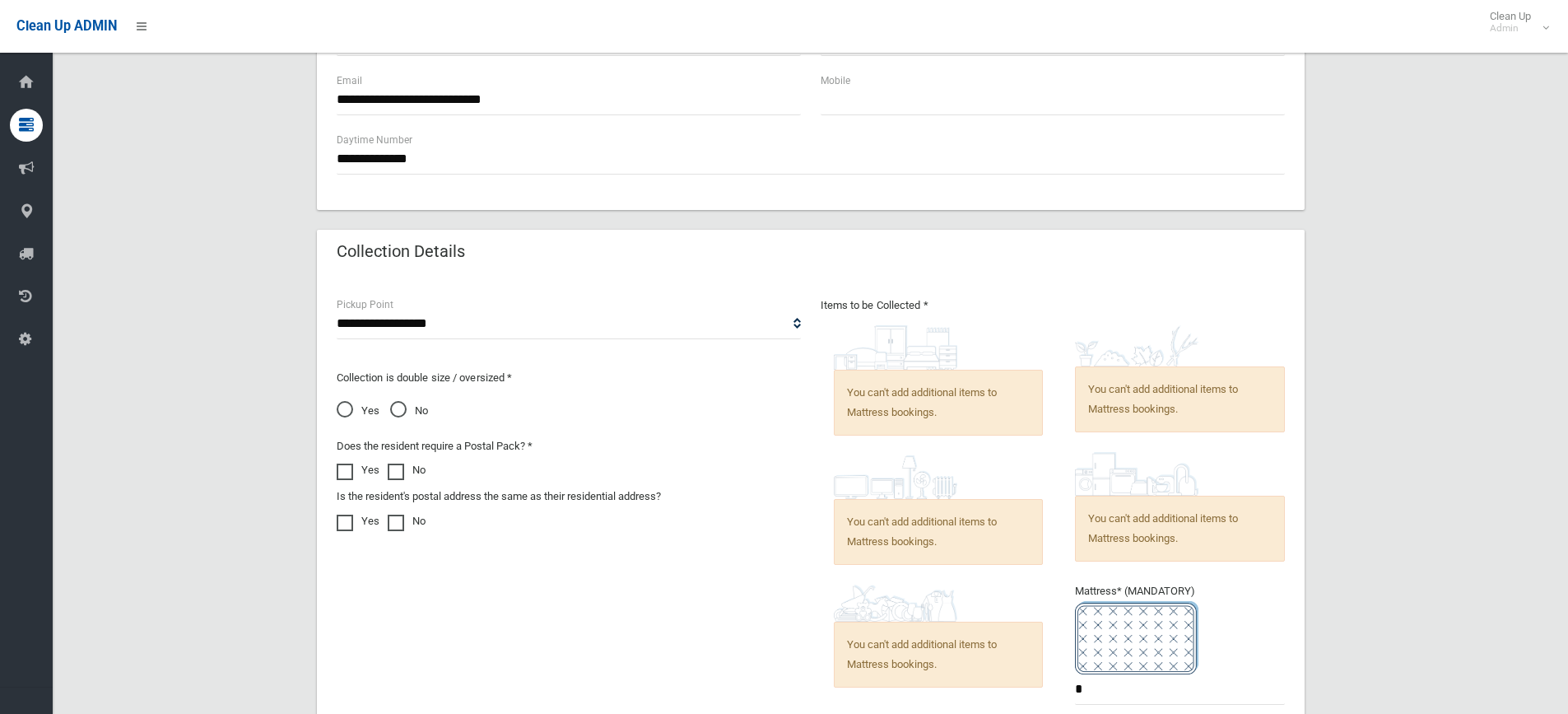
click at [892, 408] on span "You can't add additional items to Mattress bookings." at bounding box center [938, 402] width 210 height 66
click at [893, 397] on span "You can't add additional items to Mattress bookings." at bounding box center [938, 402] width 210 height 66
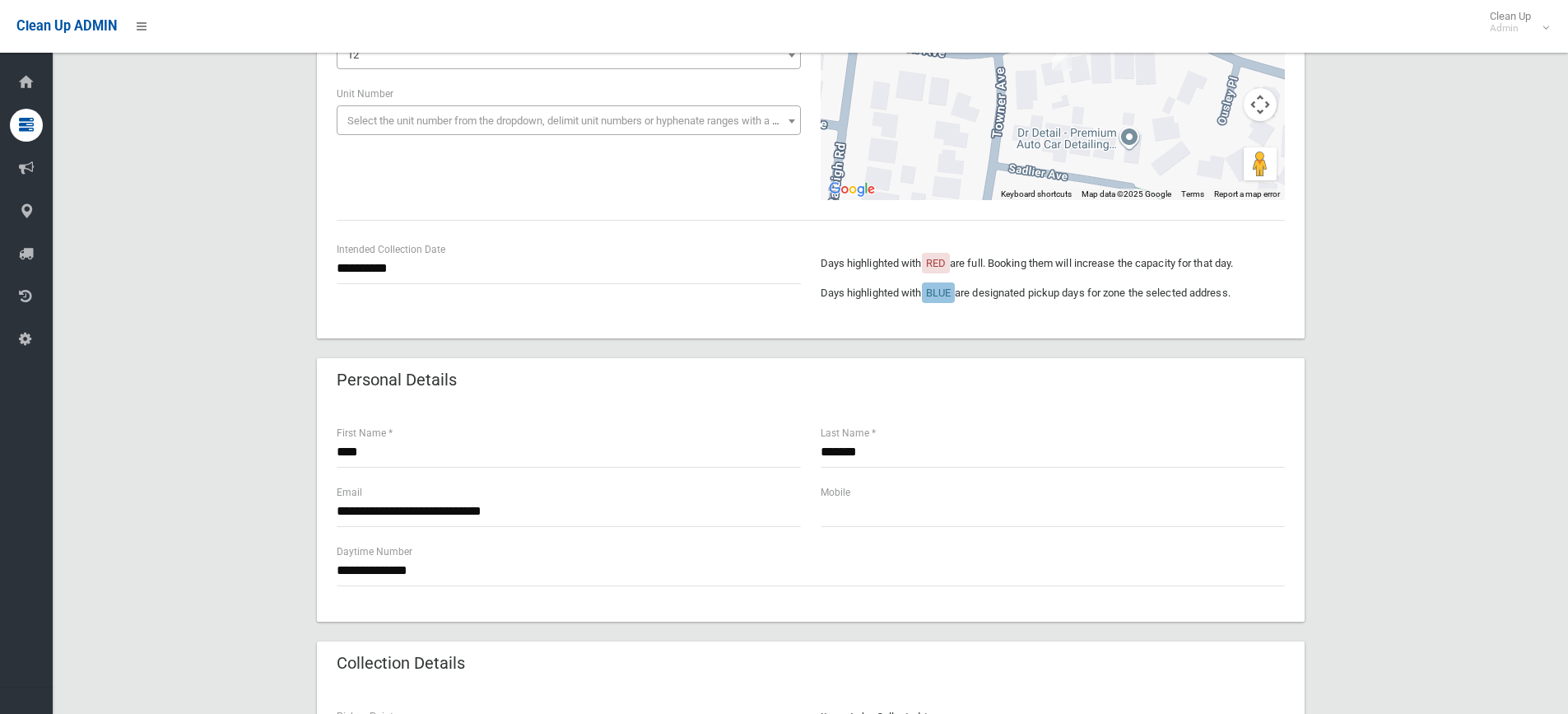
scroll to position [0, 0]
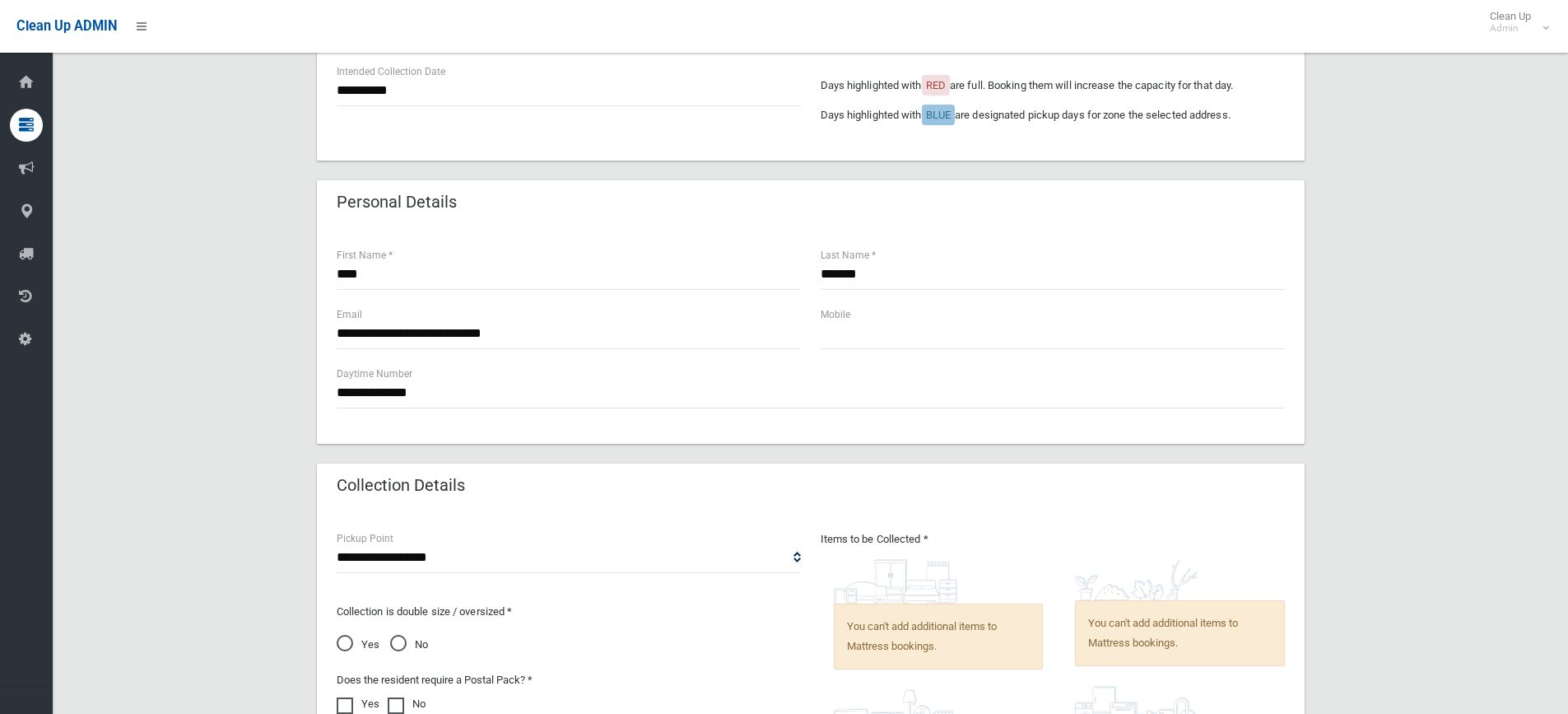
scroll to position [494, 0]
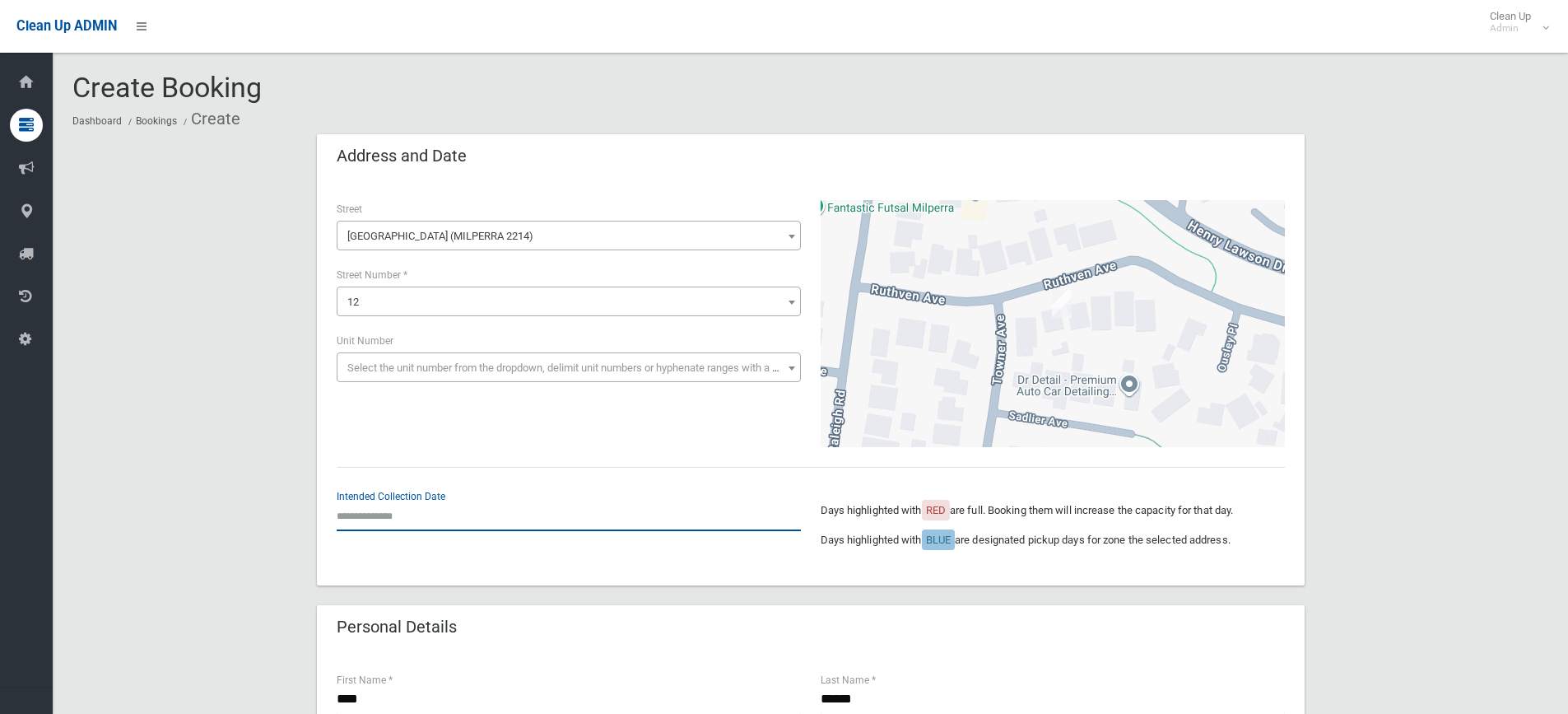
click at [397, 503] on input "text" at bounding box center [569, 515] width 464 height 30
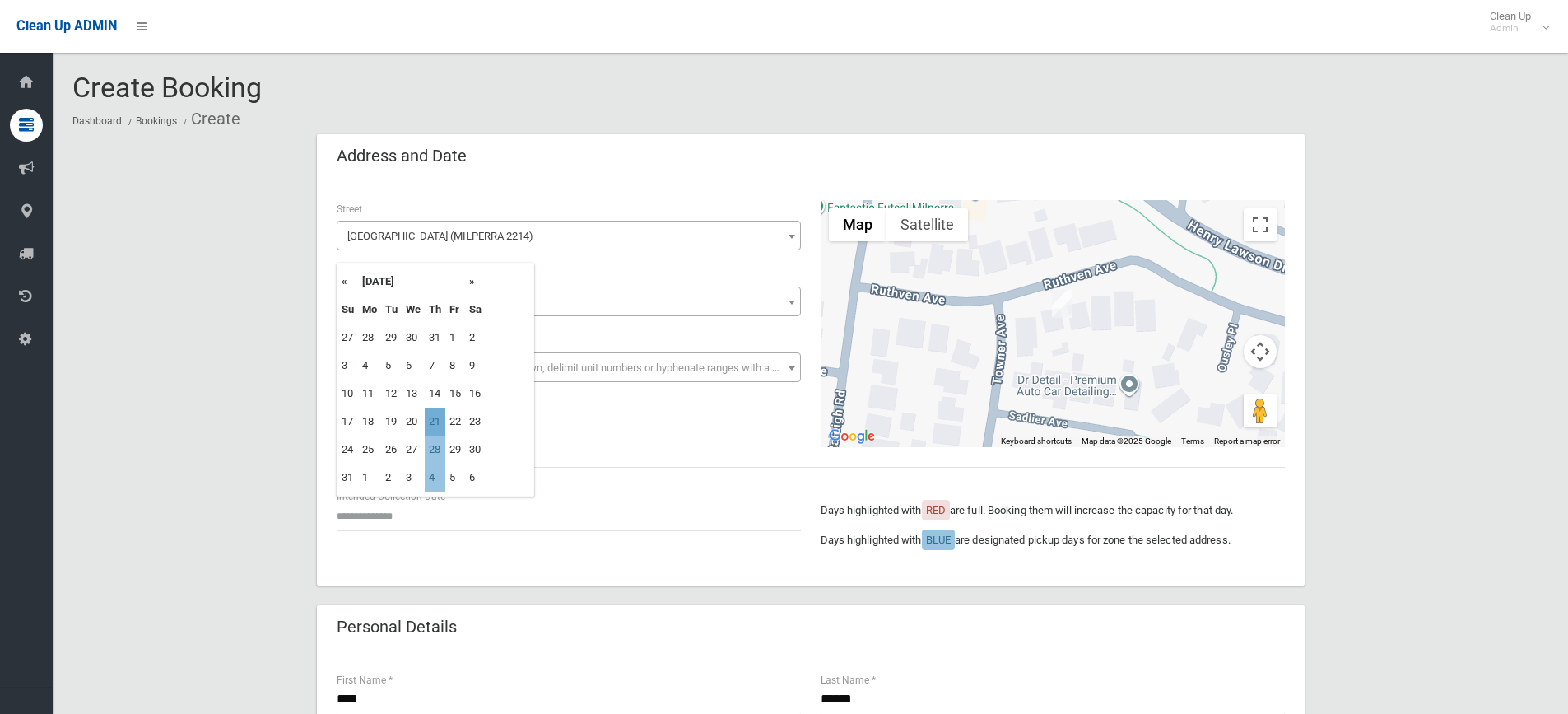
click at [439, 420] on td "21" at bounding box center [435, 421] width 20 height 28
type input "**********"
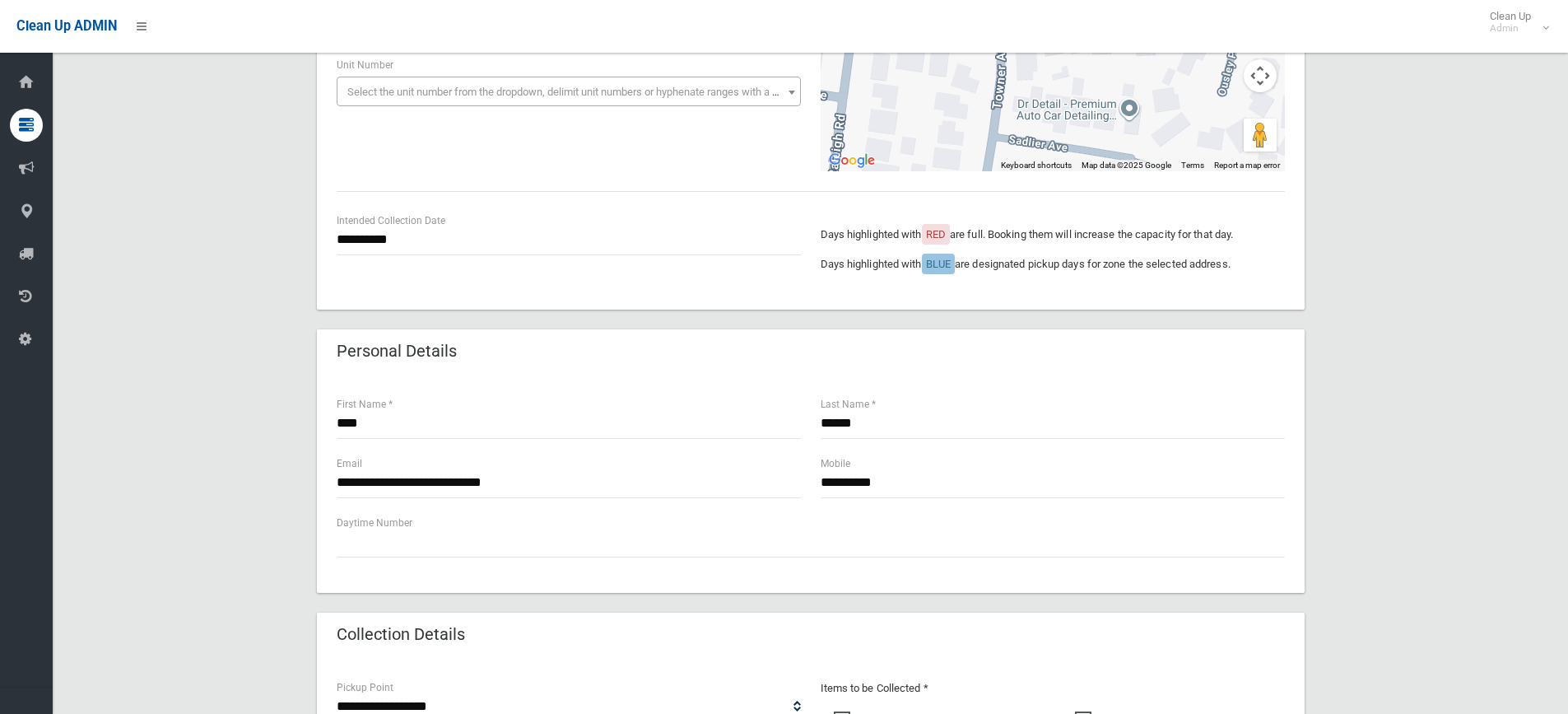
scroll to position [247, 0]
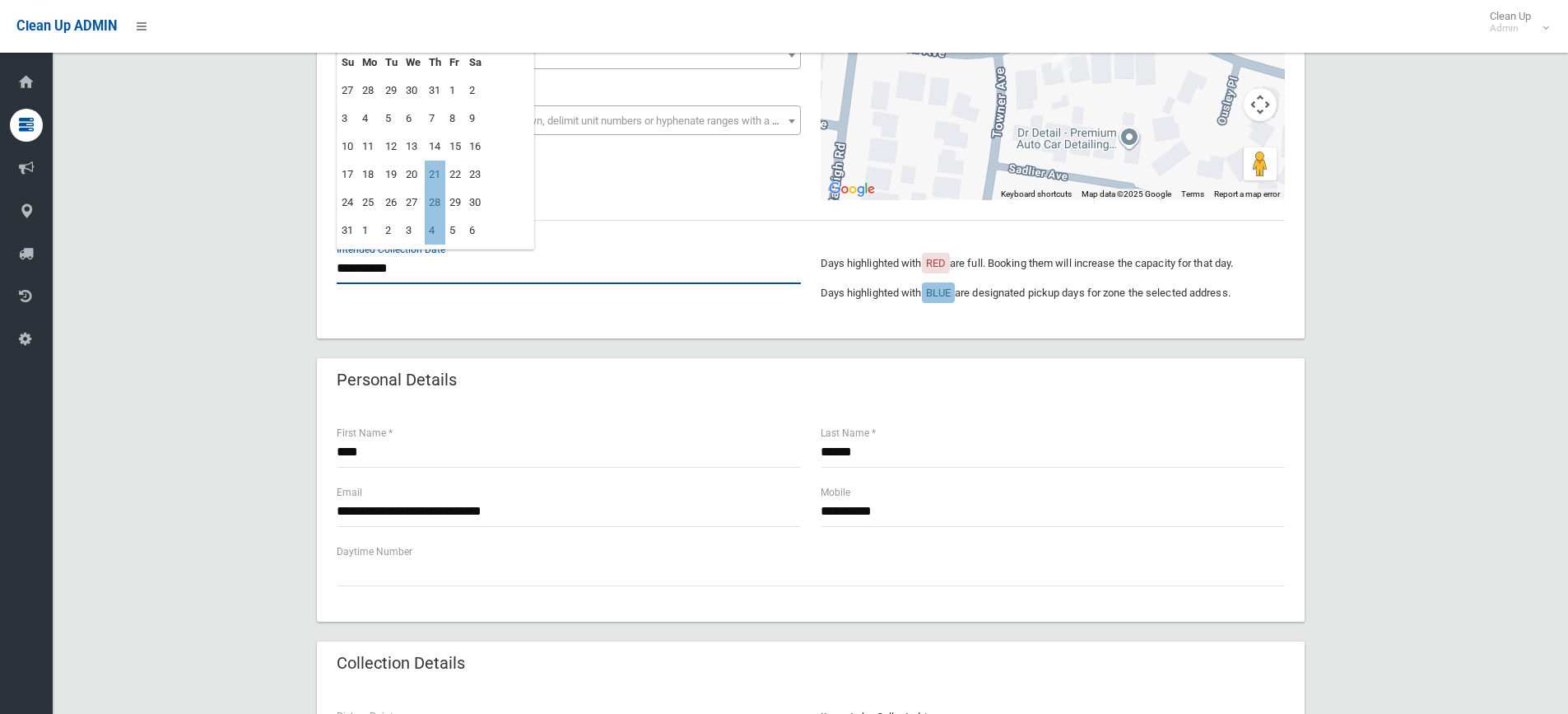
click at [375, 279] on input "**********" at bounding box center [569, 269] width 464 height 30
click at [1429, 326] on div "**********" at bounding box center [810, 601] width 1476 height 1428
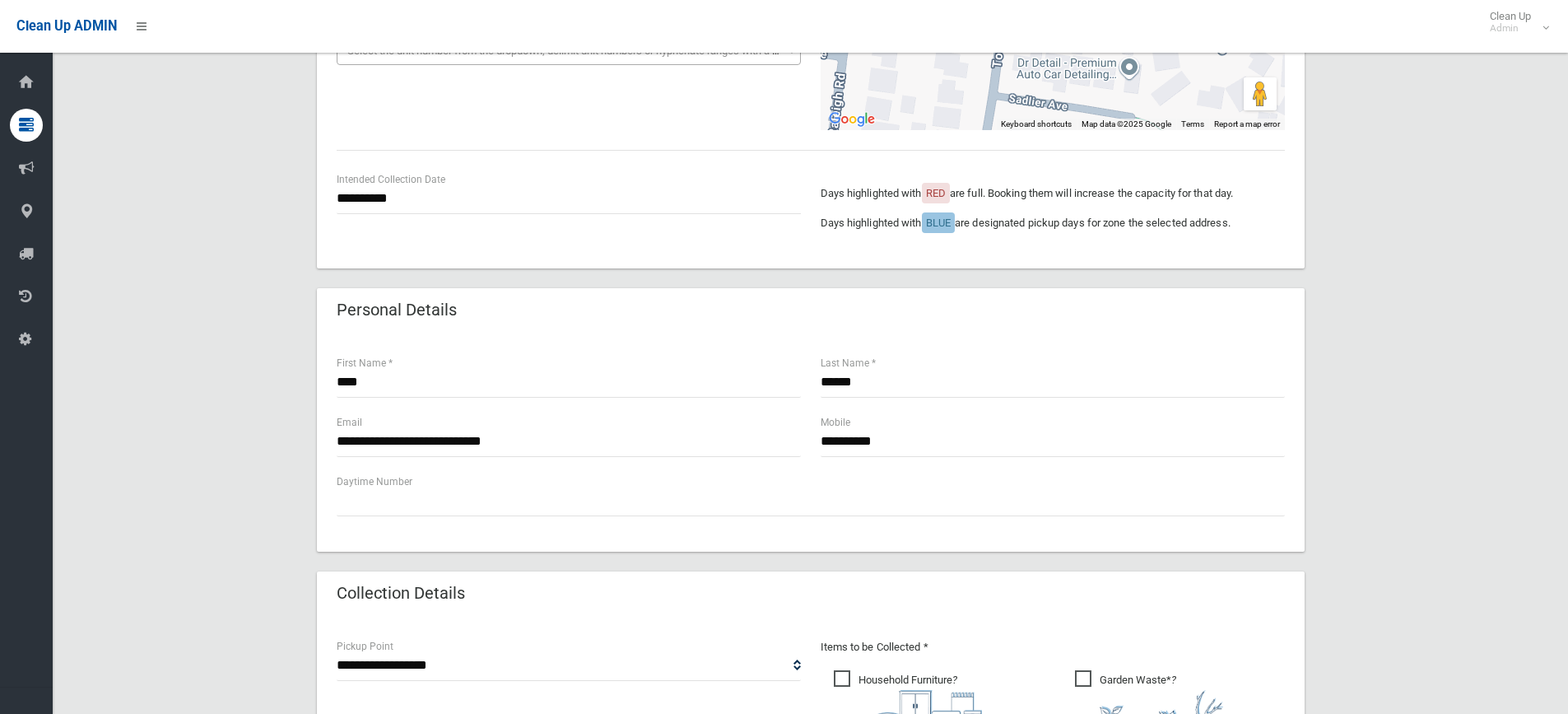
scroll to position [412, 0]
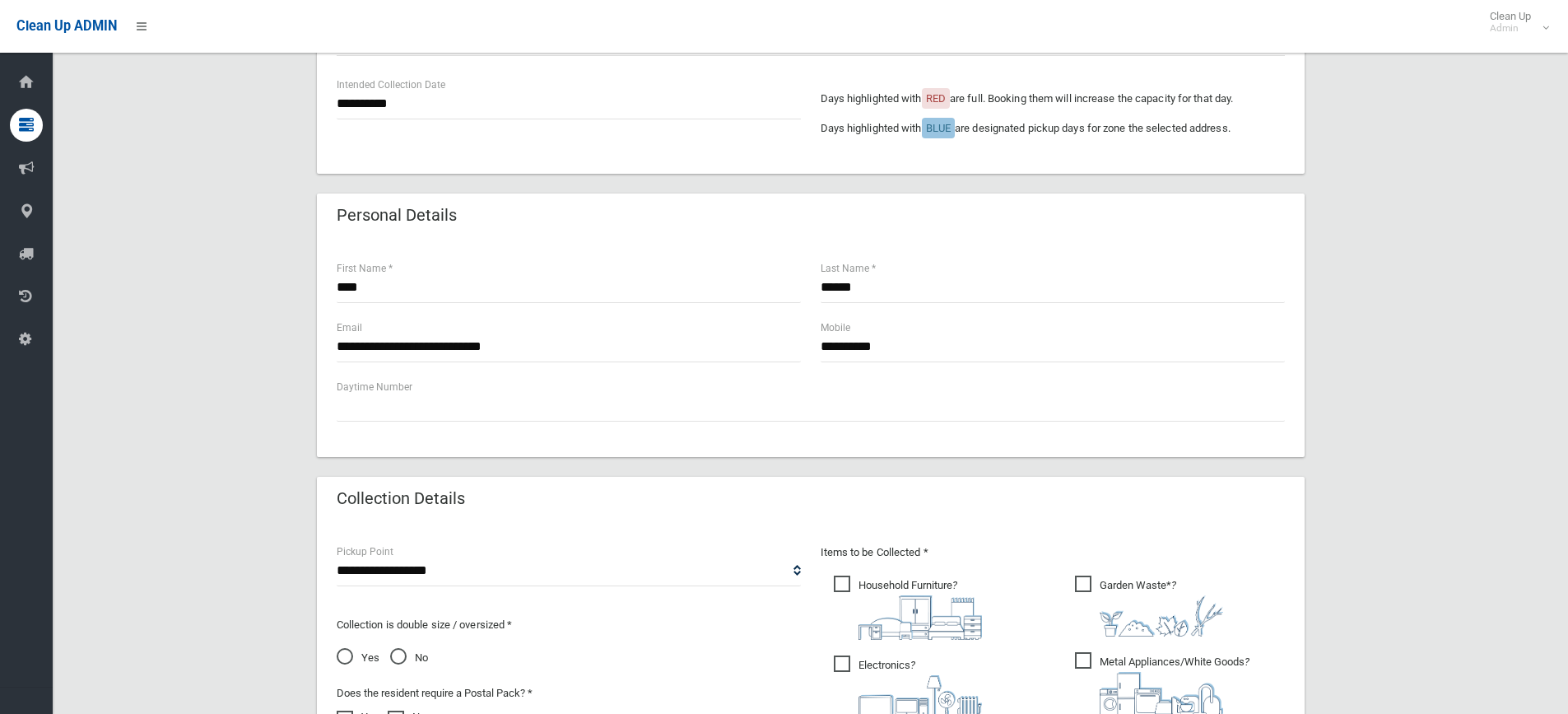
click at [1389, 293] on div "**********" at bounding box center [810, 437] width 1476 height 1428
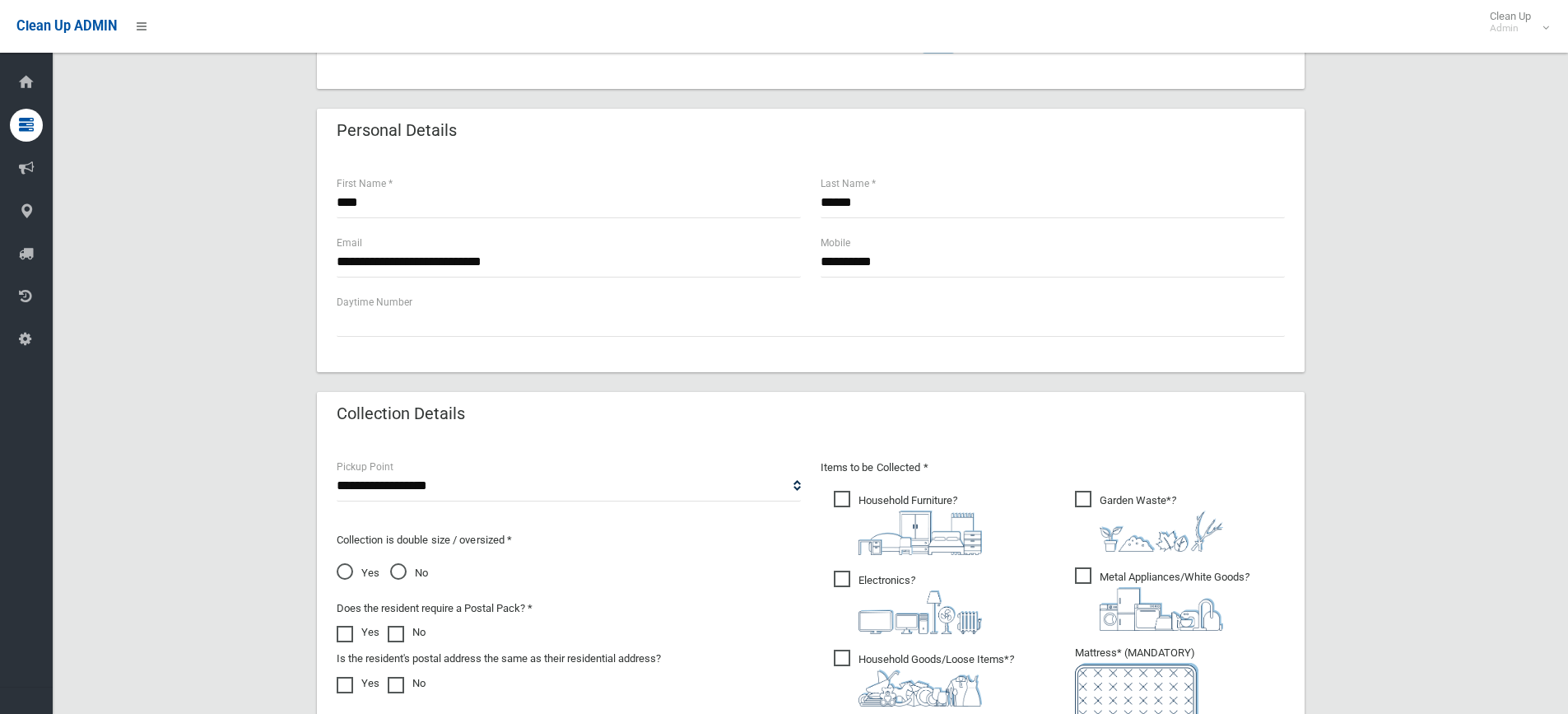
scroll to position [576, 0]
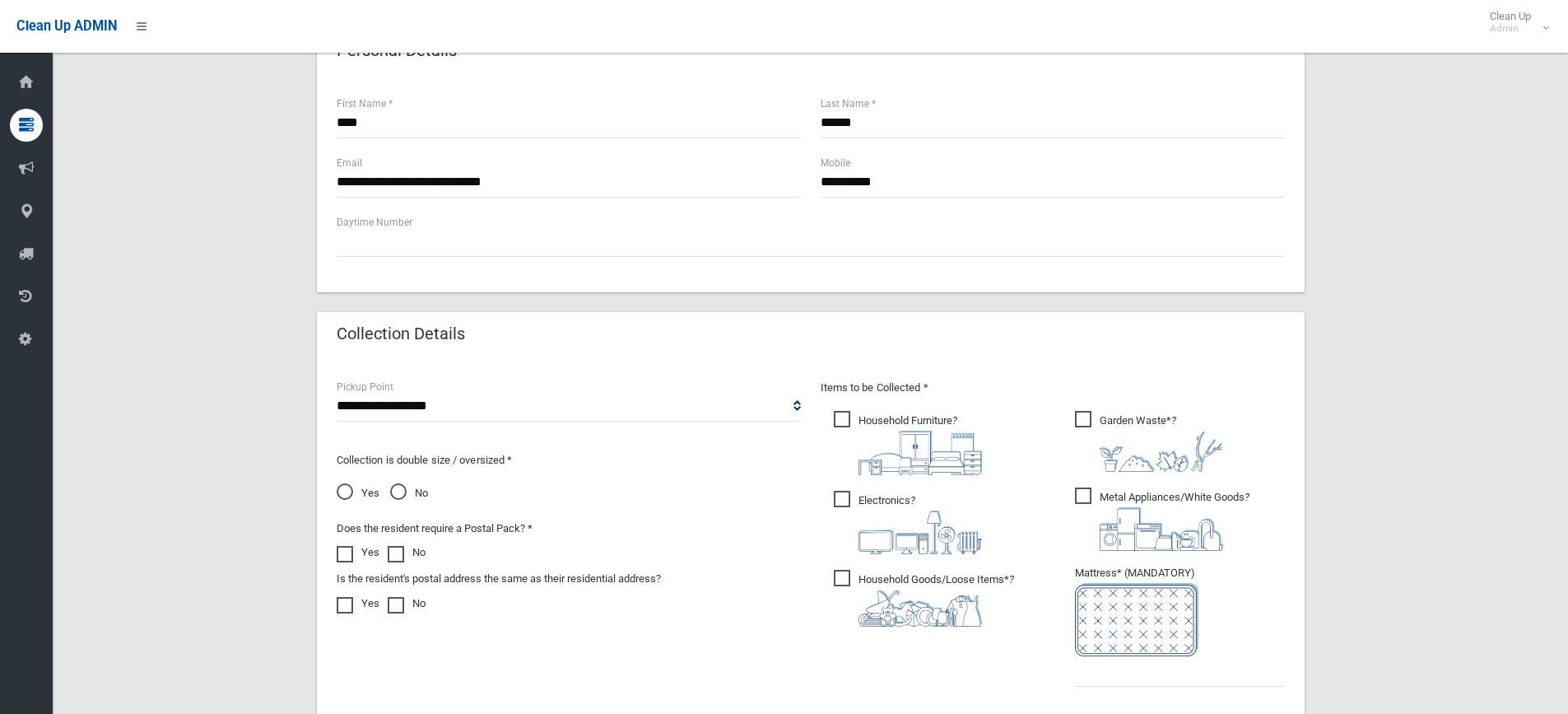
click at [1435, 282] on div "**********" at bounding box center [810, 272] width 1476 height 1428
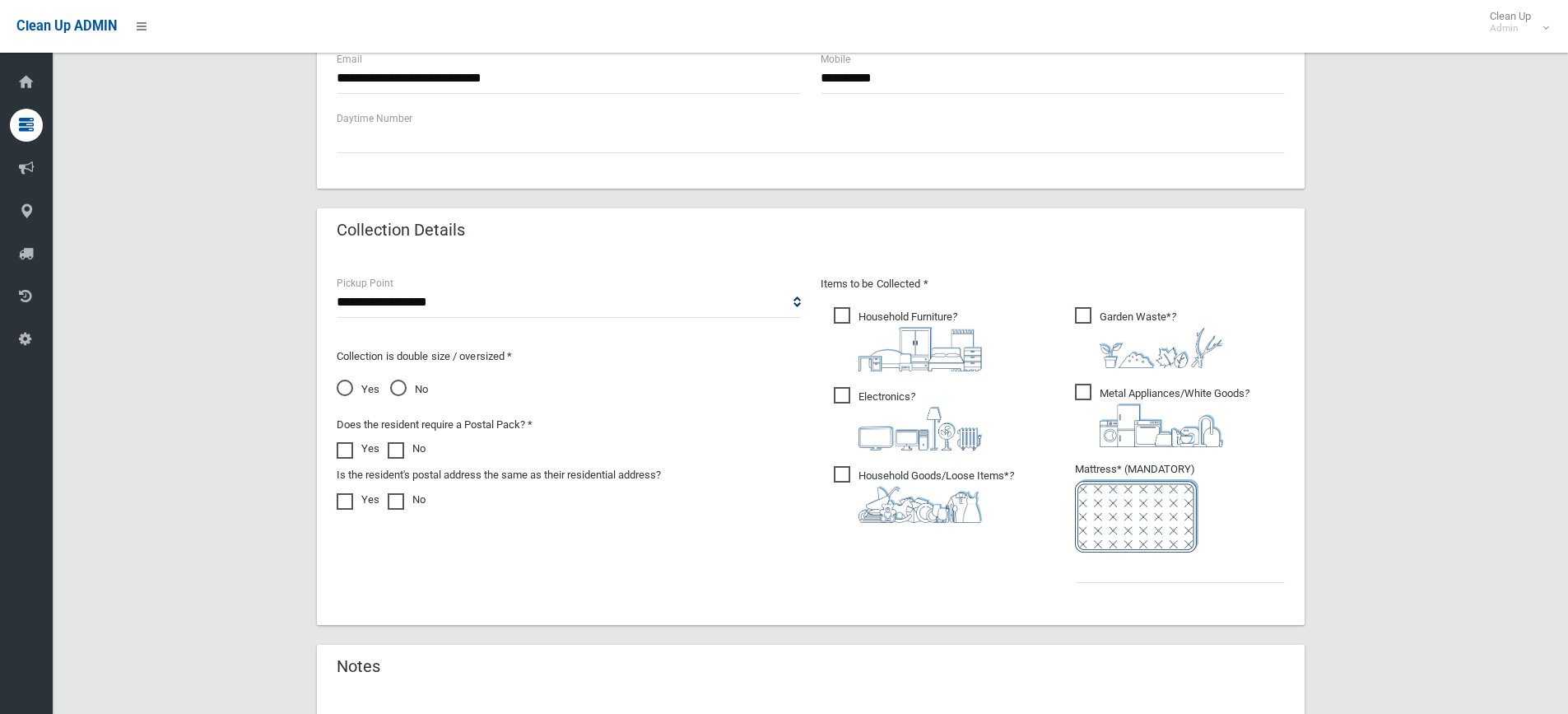
scroll to position [823, 0]
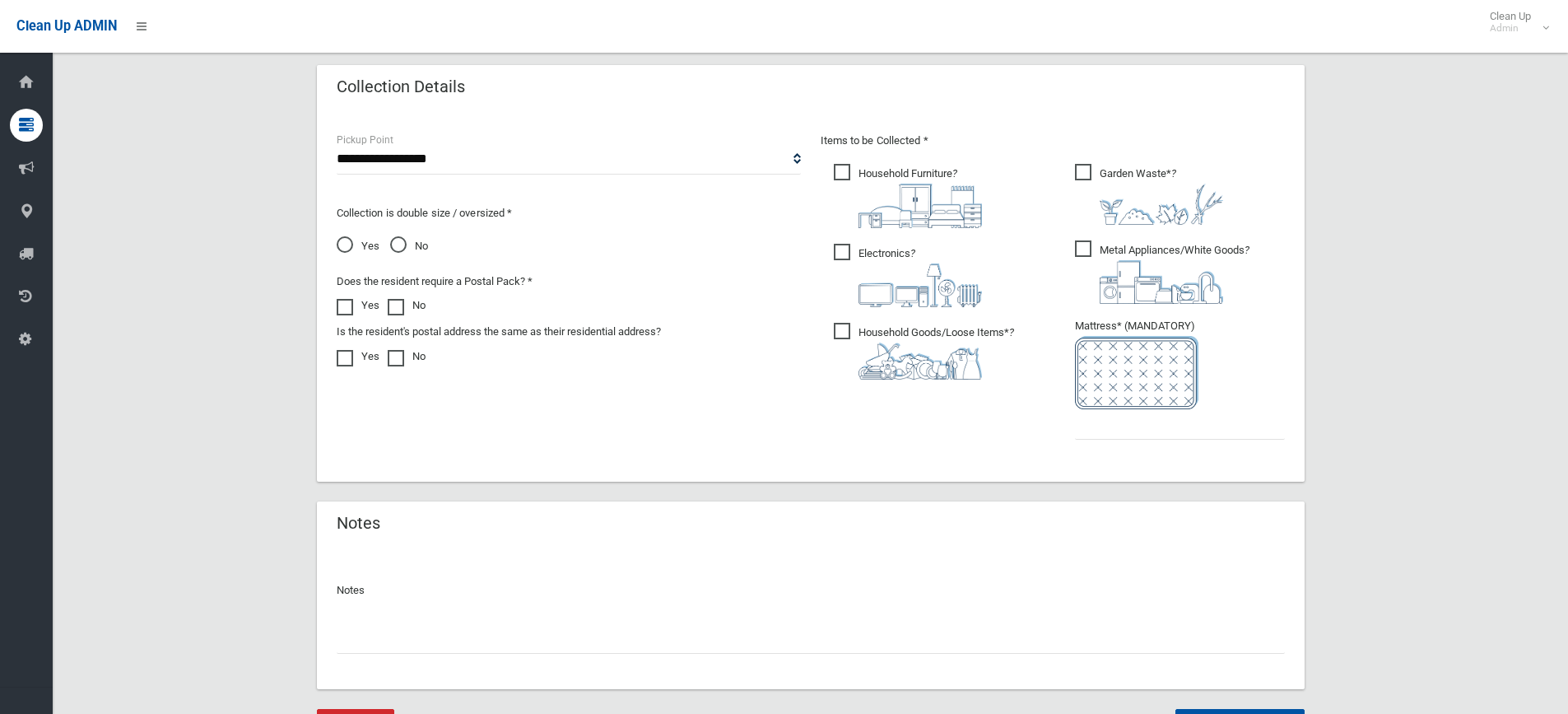
click at [1091, 164] on span "Garden Waste* ?" at bounding box center [1149, 194] width 148 height 61
click at [1080, 255] on span "Metal Appliances/White Goods ?" at bounding box center [1162, 272] width 175 height 64
click at [846, 163] on div "Items to be Collected * Household Furniture ?" at bounding box center [1053, 296] width 484 height 331
click at [846, 170] on span "Household Furniture ?" at bounding box center [908, 196] width 148 height 65
click at [867, 258] on span "Electronics ?" at bounding box center [908, 275] width 148 height 64
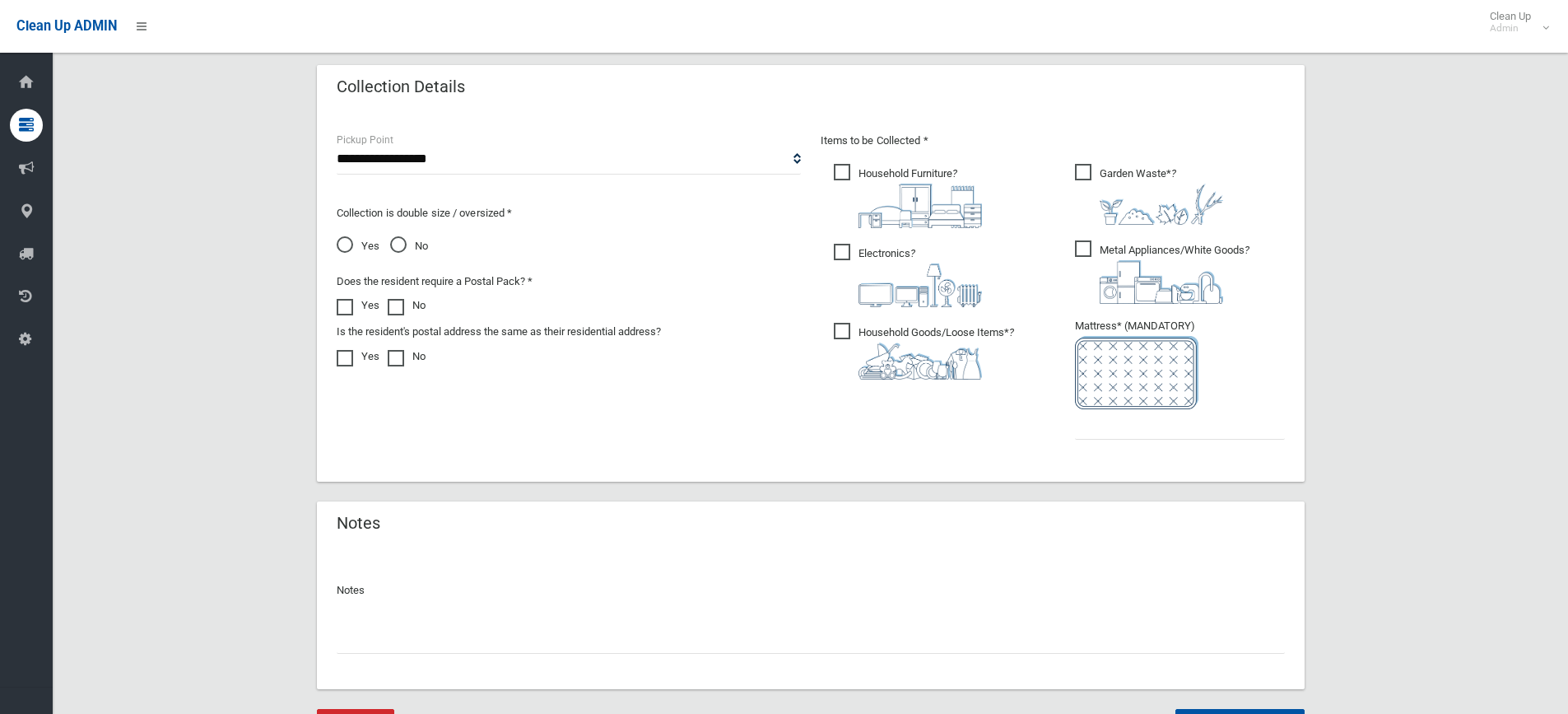
drag, startPoint x: 1157, startPoint y: 452, endPoint x: 1154, endPoint y: 432, distance: 20.2
click at [1156, 451] on div "Items to be Collected * Household Furniture ?" at bounding box center [1053, 296] width 484 height 331
click at [1153, 430] on input "text" at bounding box center [1179, 424] width 210 height 30
type input "*"
click at [1382, 345] on div "**********" at bounding box center [810, 25] width 1476 height 1428
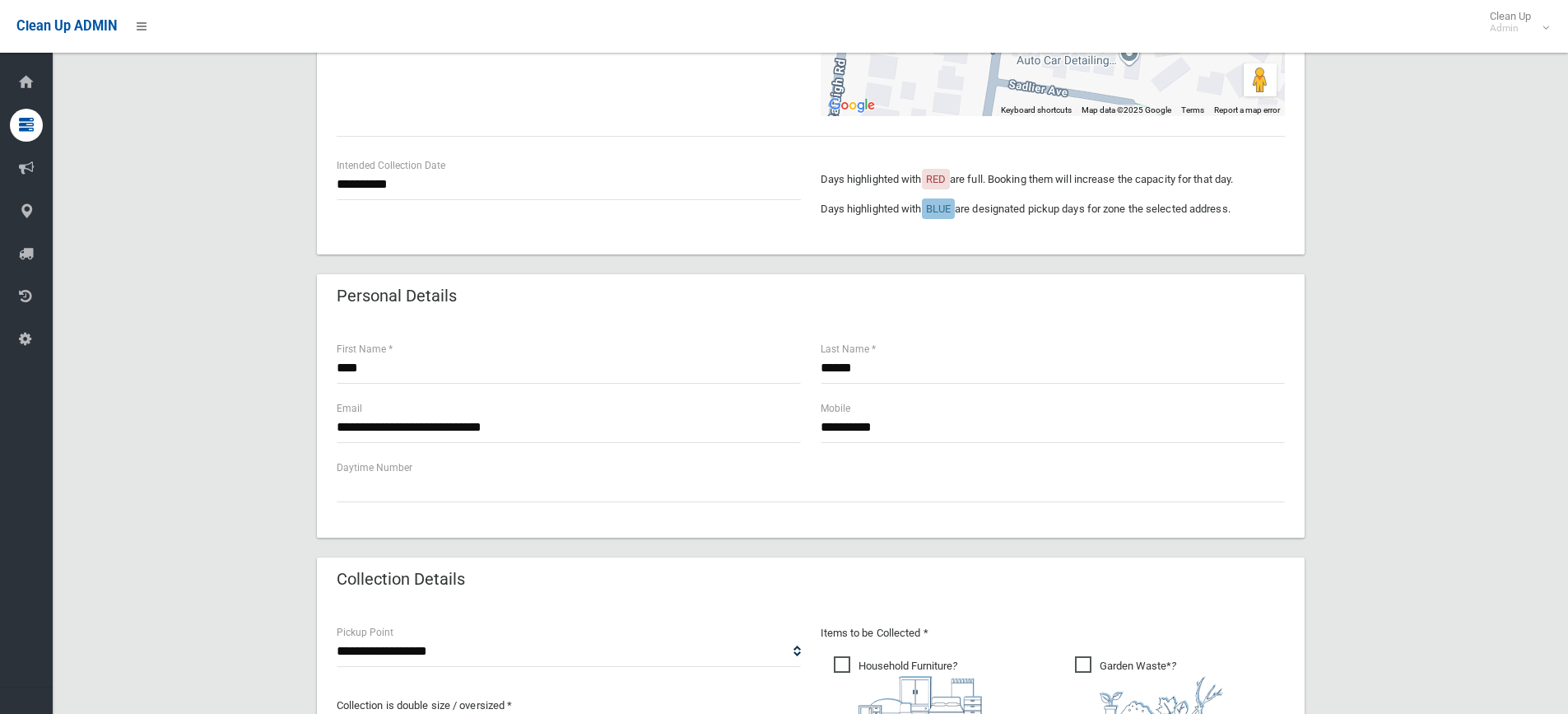
scroll to position [907, 0]
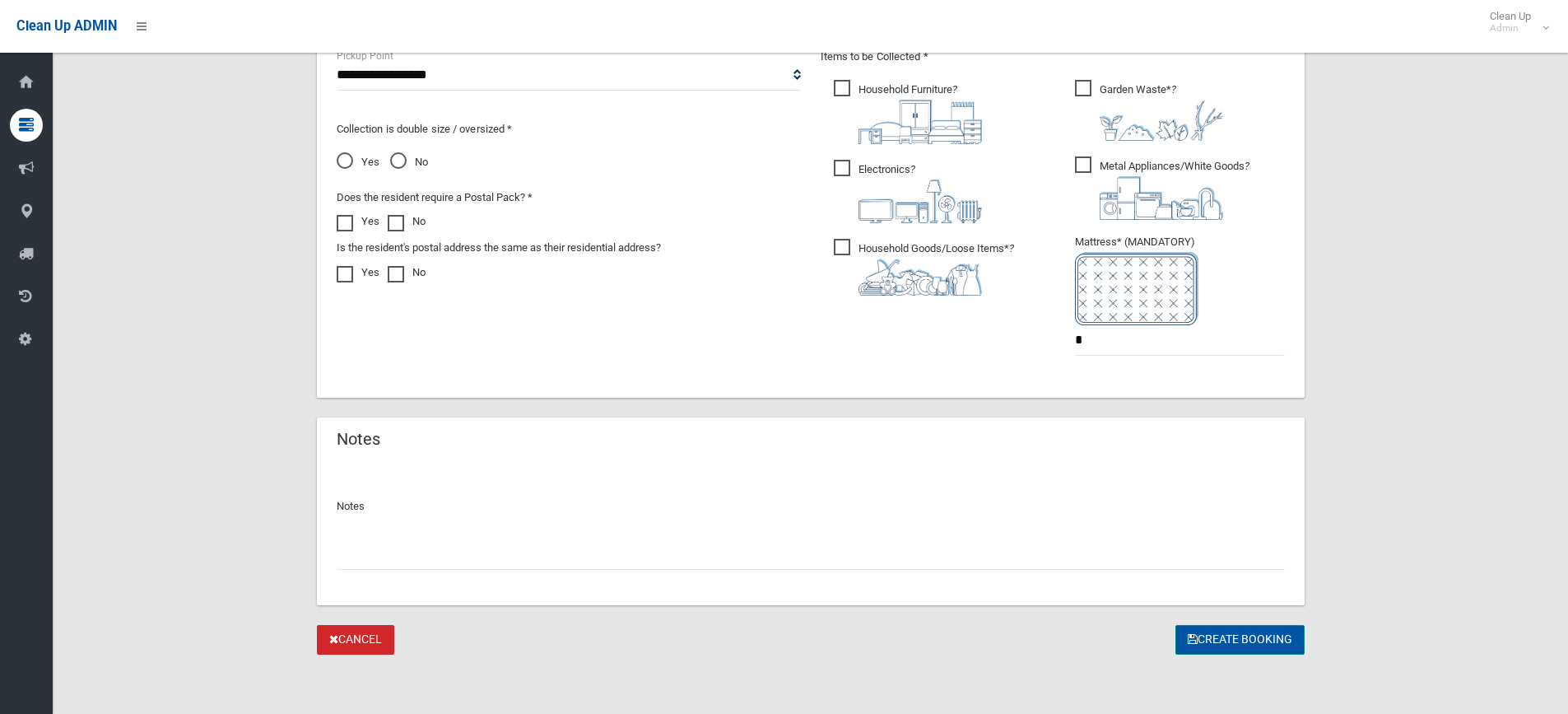
click at [1232, 646] on button "Create Booking" at bounding box center [1240, 639] width 129 height 30
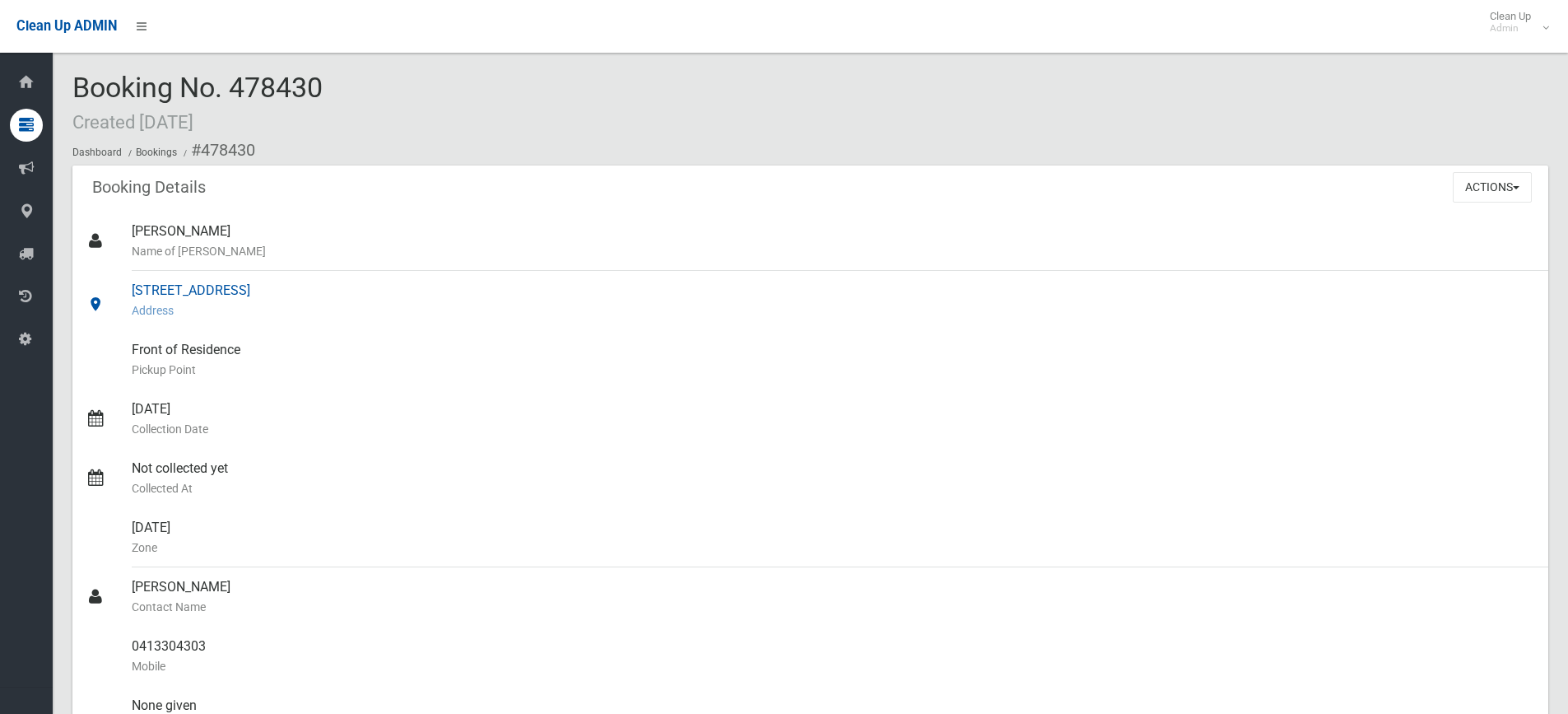
drag, startPoint x: 423, startPoint y: 296, endPoint x: 117, endPoint y: 290, distance: 306.1
click at [117, 290] on link "[STREET_ADDRESS] Address" at bounding box center [810, 300] width 1476 height 59
click at [172, 293] on div "[STREET_ADDRESS] Address" at bounding box center [834, 300] width 1404 height 59
click at [208, 293] on div "[STREET_ADDRESS] Address" at bounding box center [834, 300] width 1404 height 59
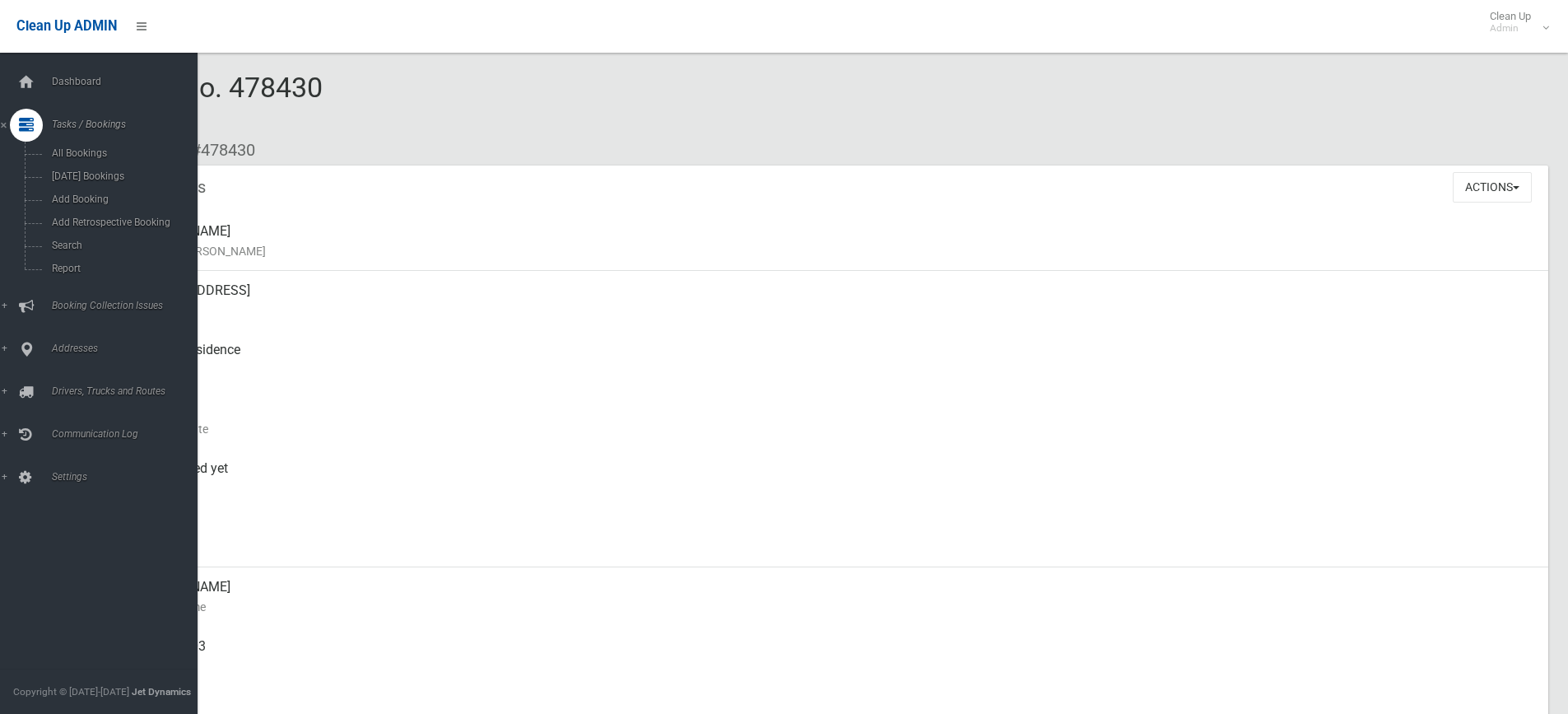
click at [42, 65] on div "Dashboard Tasks / Bookings All Bookings [DATE] Bookings Add Booking Add Retrosp…" at bounding box center [104, 383] width 210 height 661
click at [35, 80] on div at bounding box center [27, 82] width 33 height 33
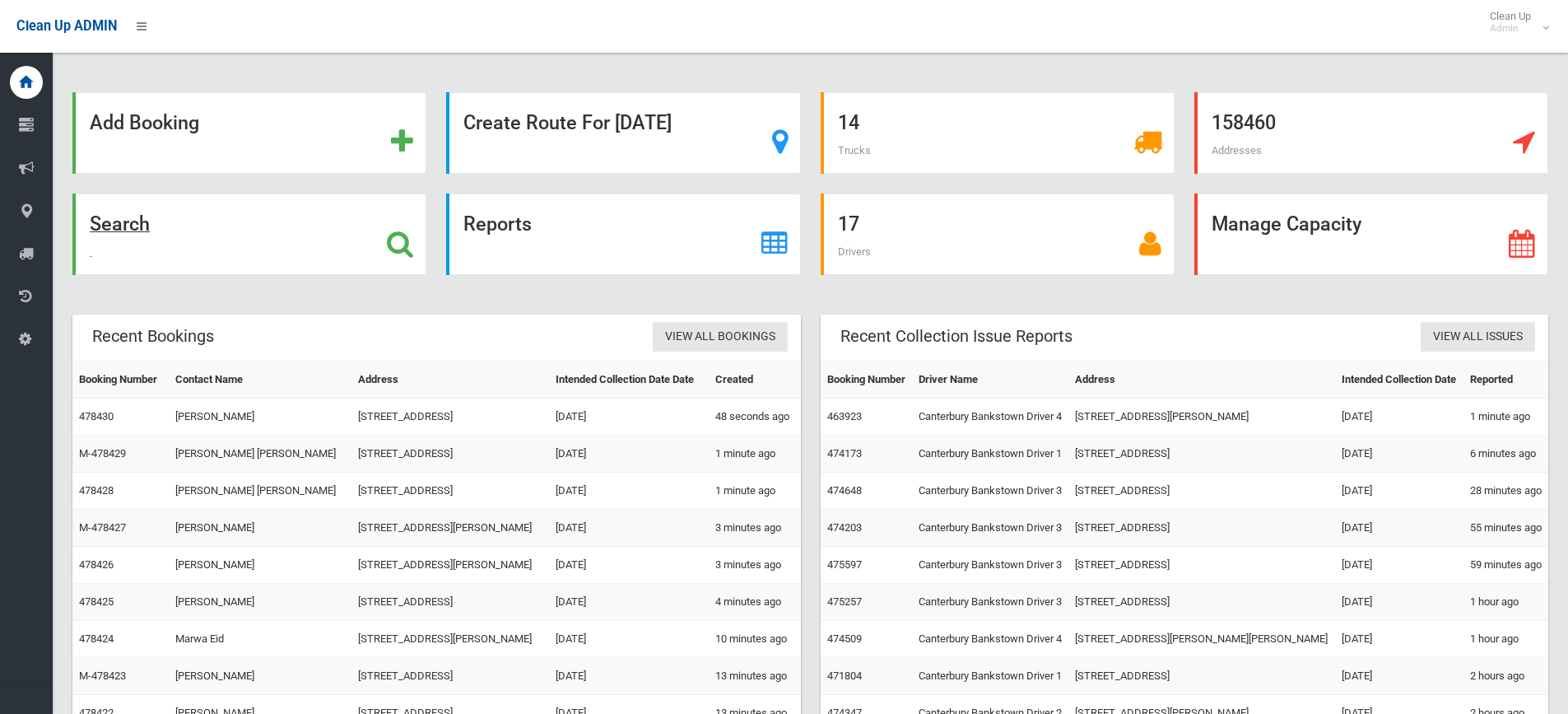
click at [288, 205] on div "Search" at bounding box center [248, 234] width 354 height 81
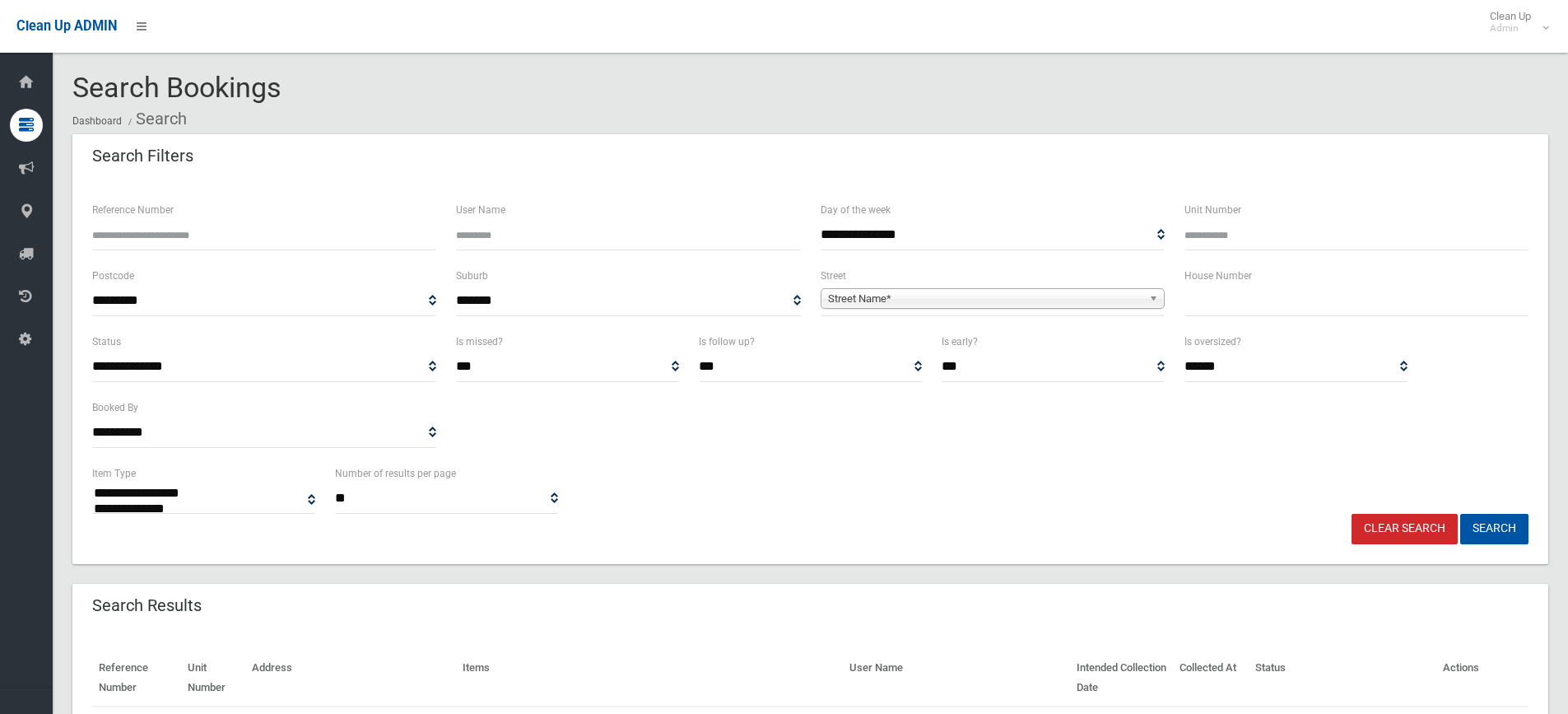
select select
click at [1321, 301] on input "text" at bounding box center [1357, 300] width 344 height 30
type input "**"
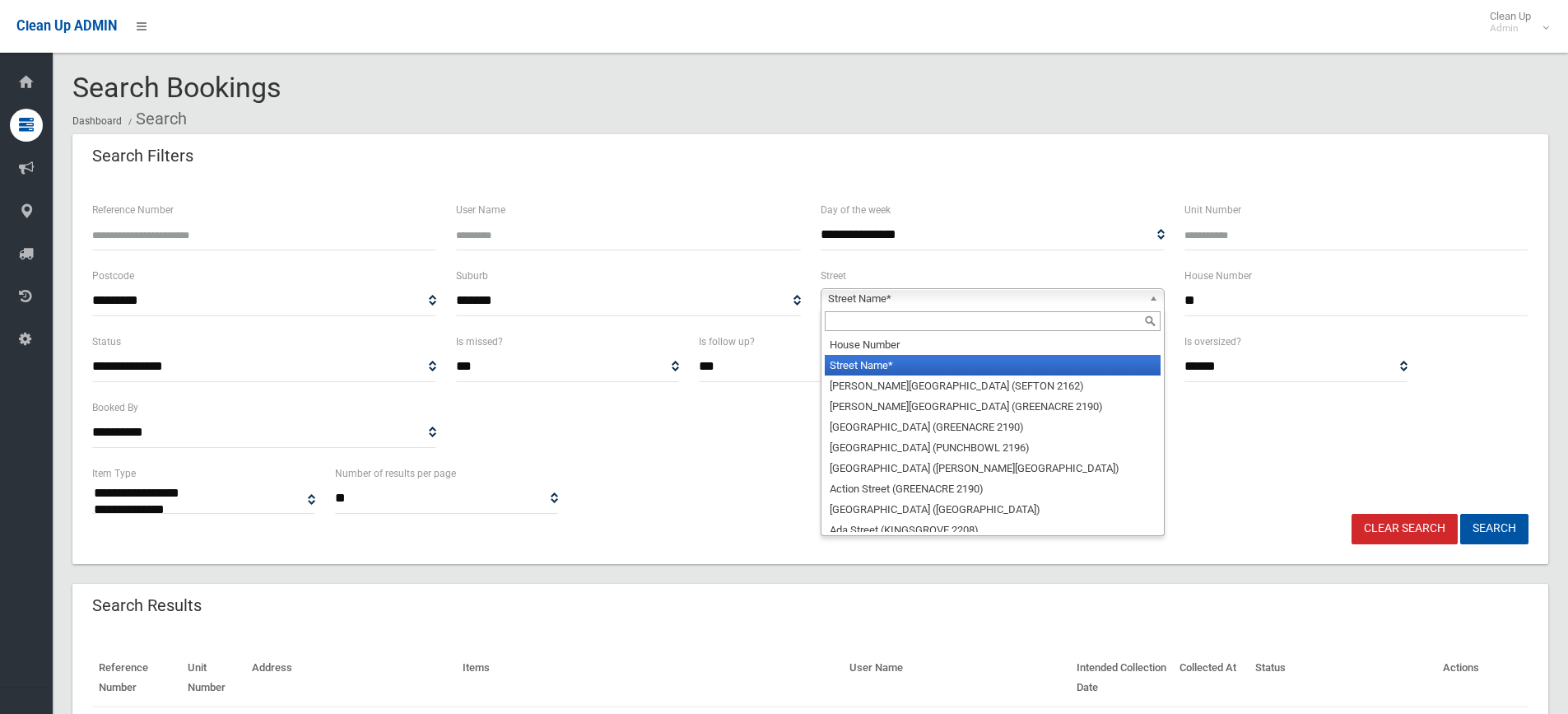
click at [1077, 307] on span "Street Name*" at bounding box center [985, 298] width 314 height 19
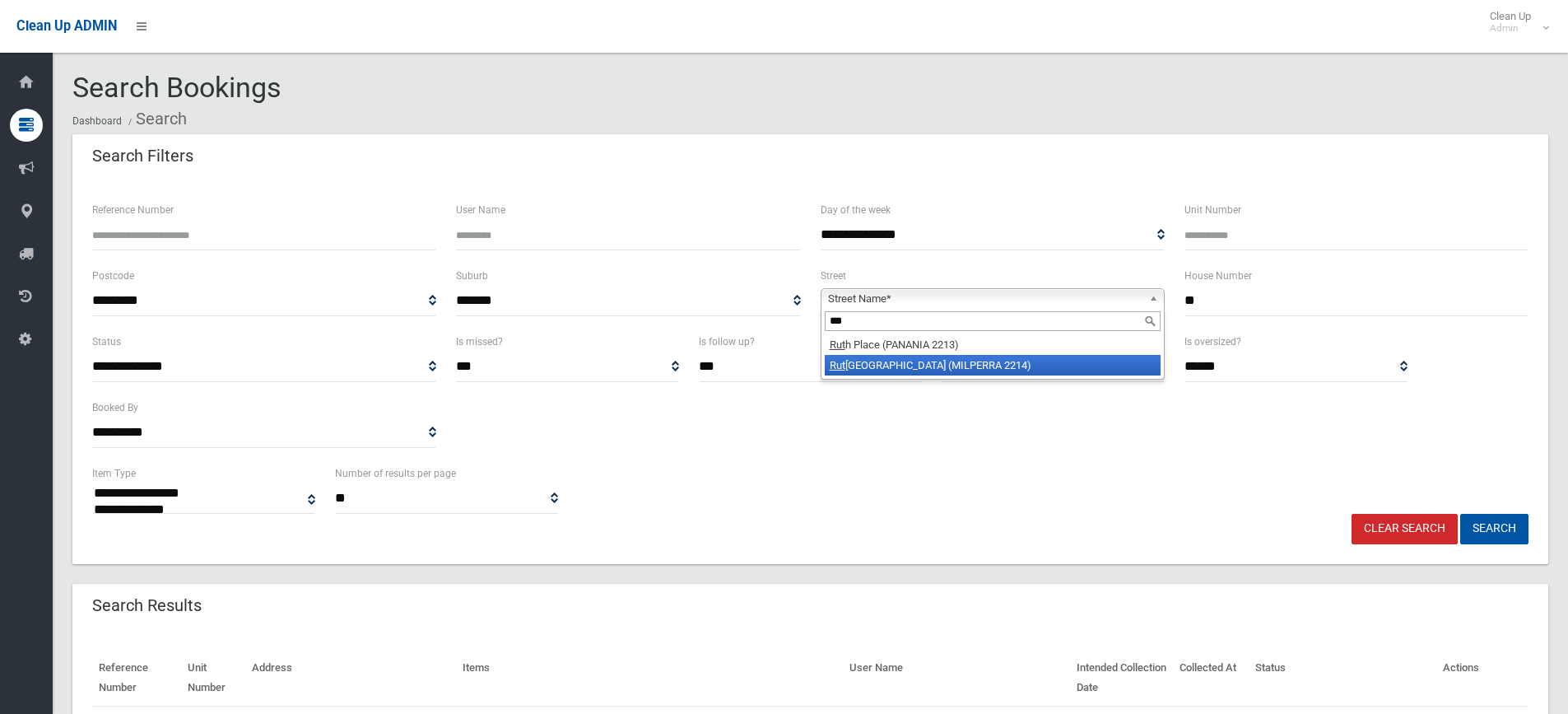
type input "***"
click at [991, 375] on li "Rut hven Avenue (MILPERRA 2214)" at bounding box center [993, 365] width 336 height 20
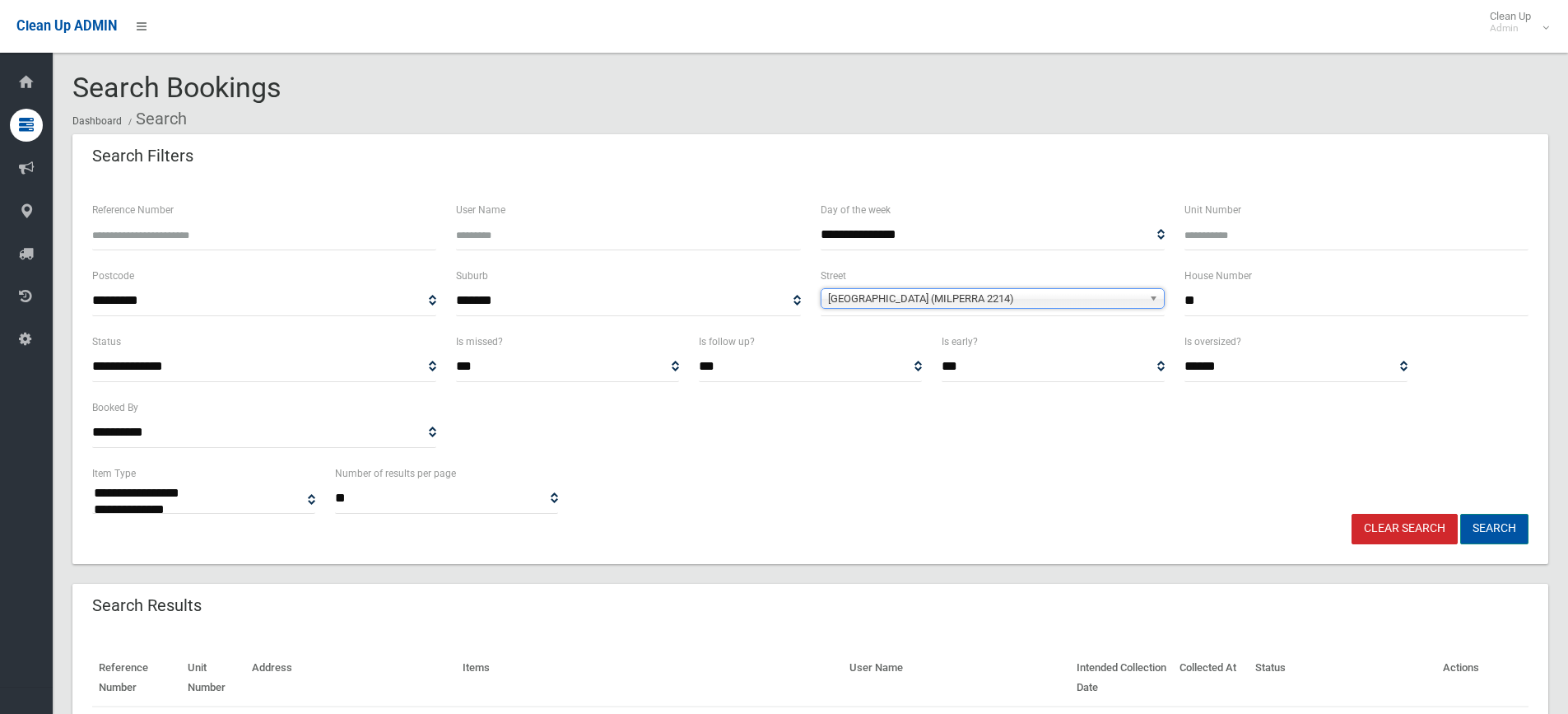
click at [1502, 534] on button "Search" at bounding box center [1494, 528] width 68 height 30
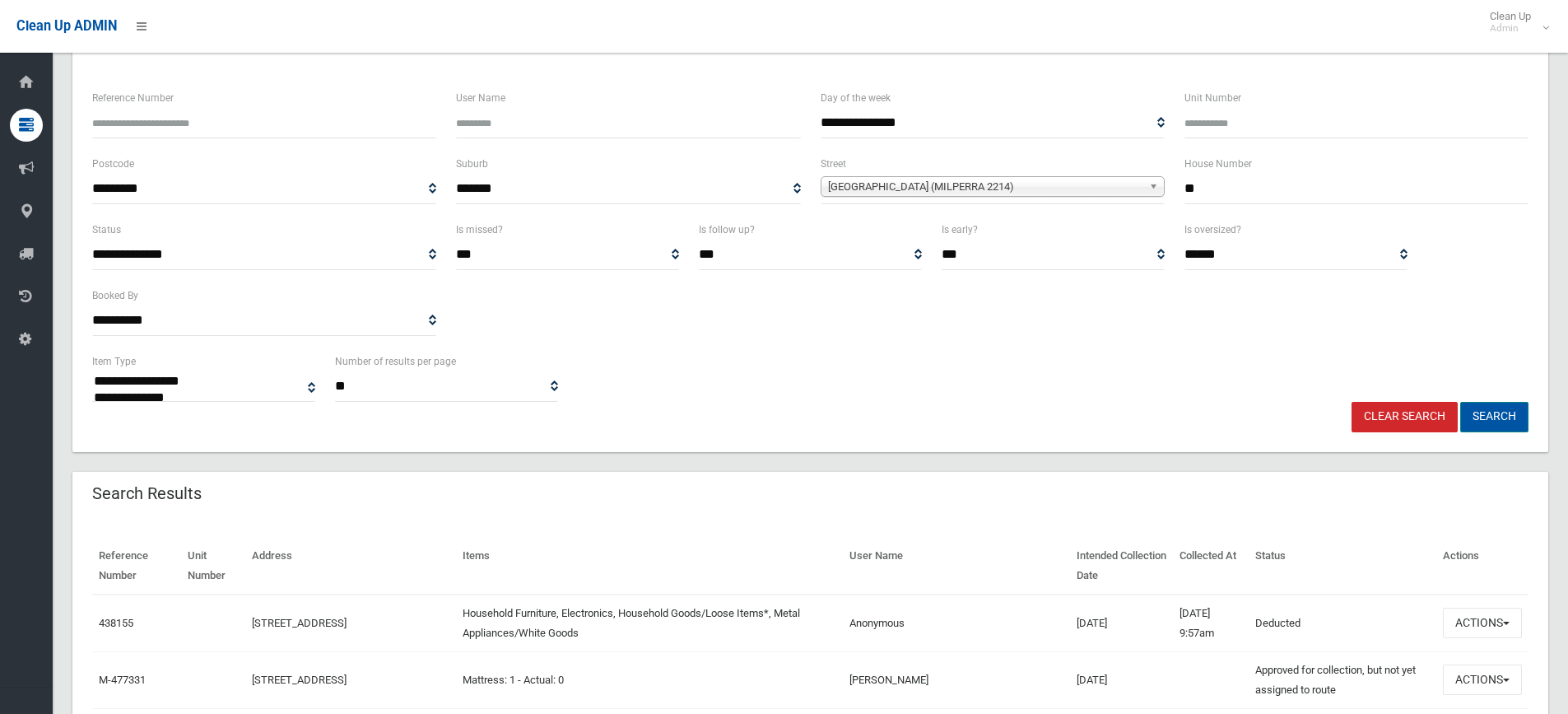
scroll to position [164, 0]
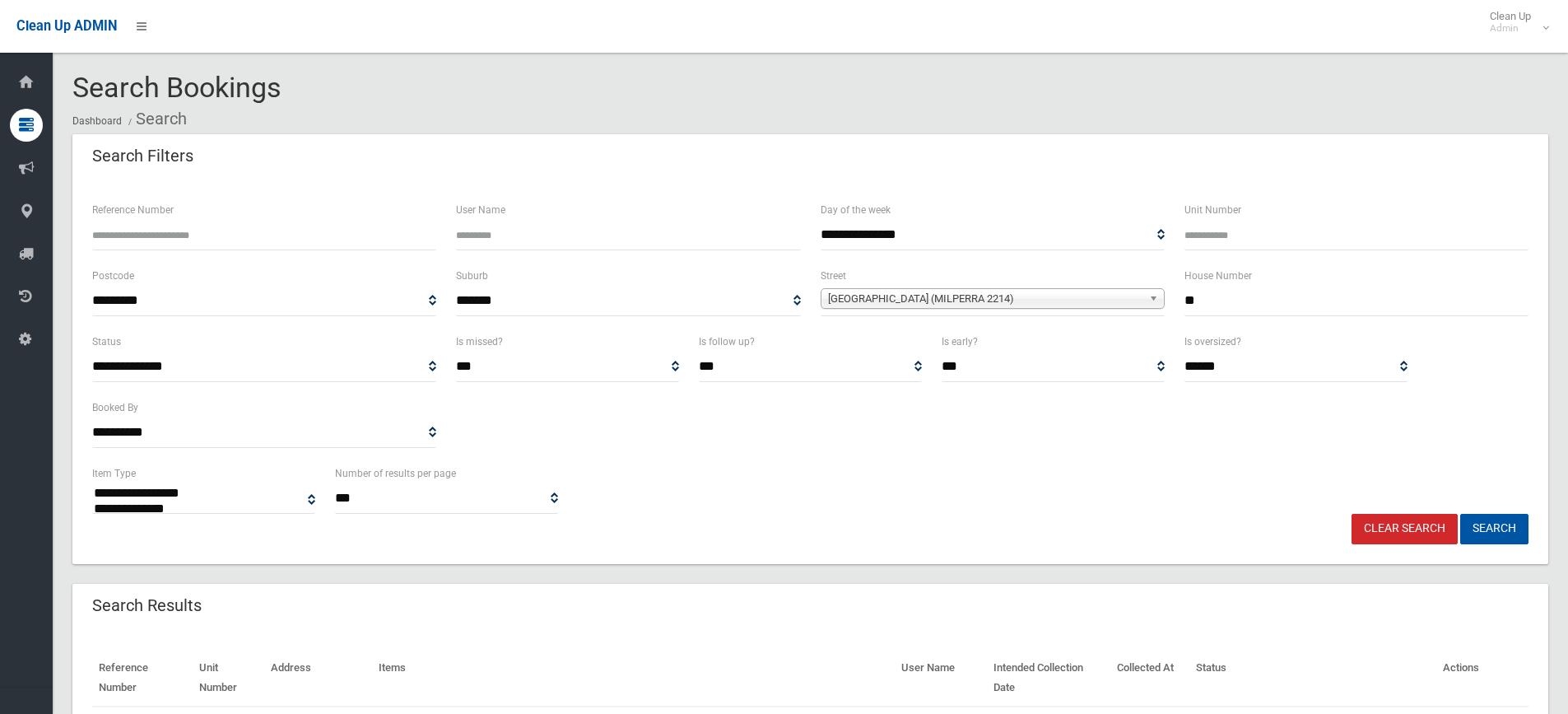
select select
click at [1427, 525] on link "Clear Search" at bounding box center [1404, 528] width 106 height 30
select select
type input "***"
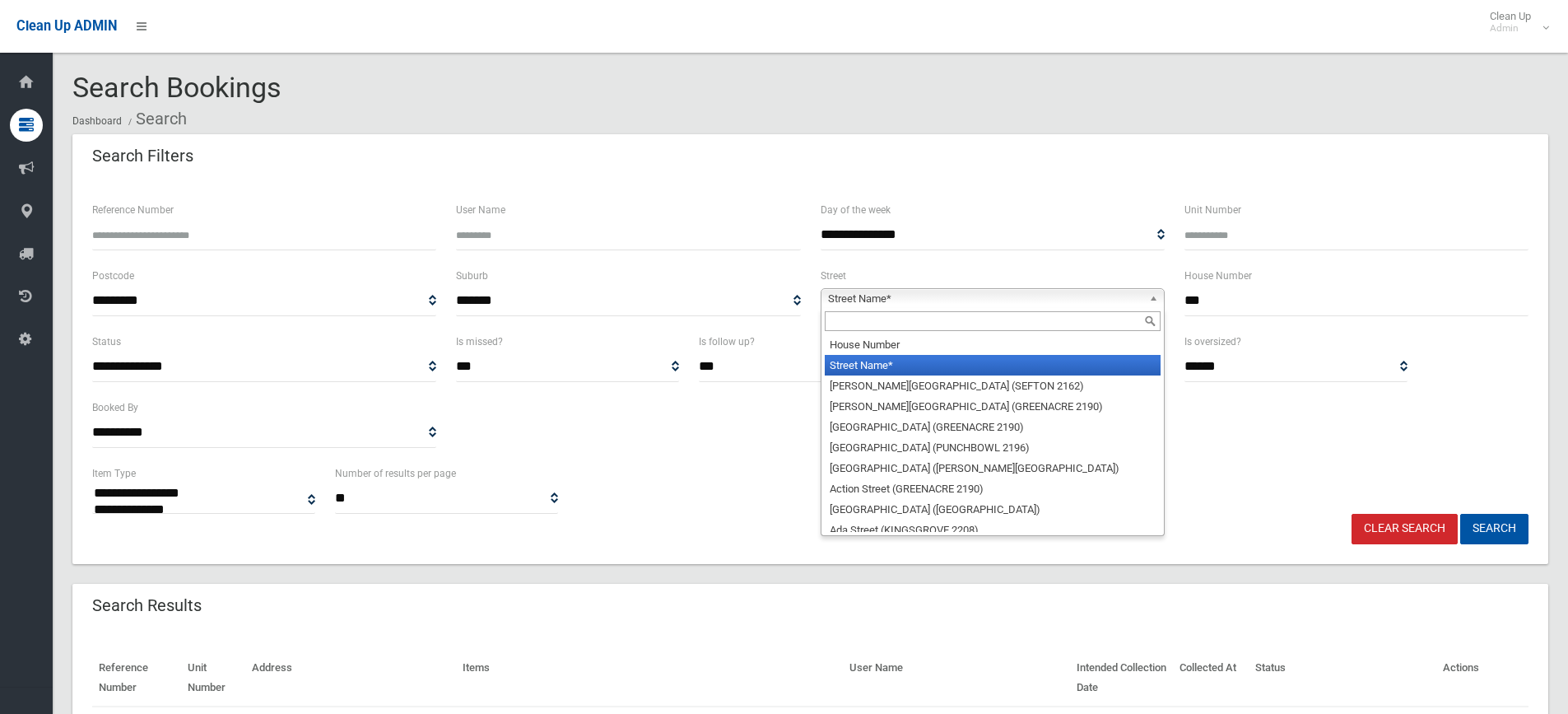
click at [916, 305] on span "Street Name*" at bounding box center [985, 298] width 314 height 19
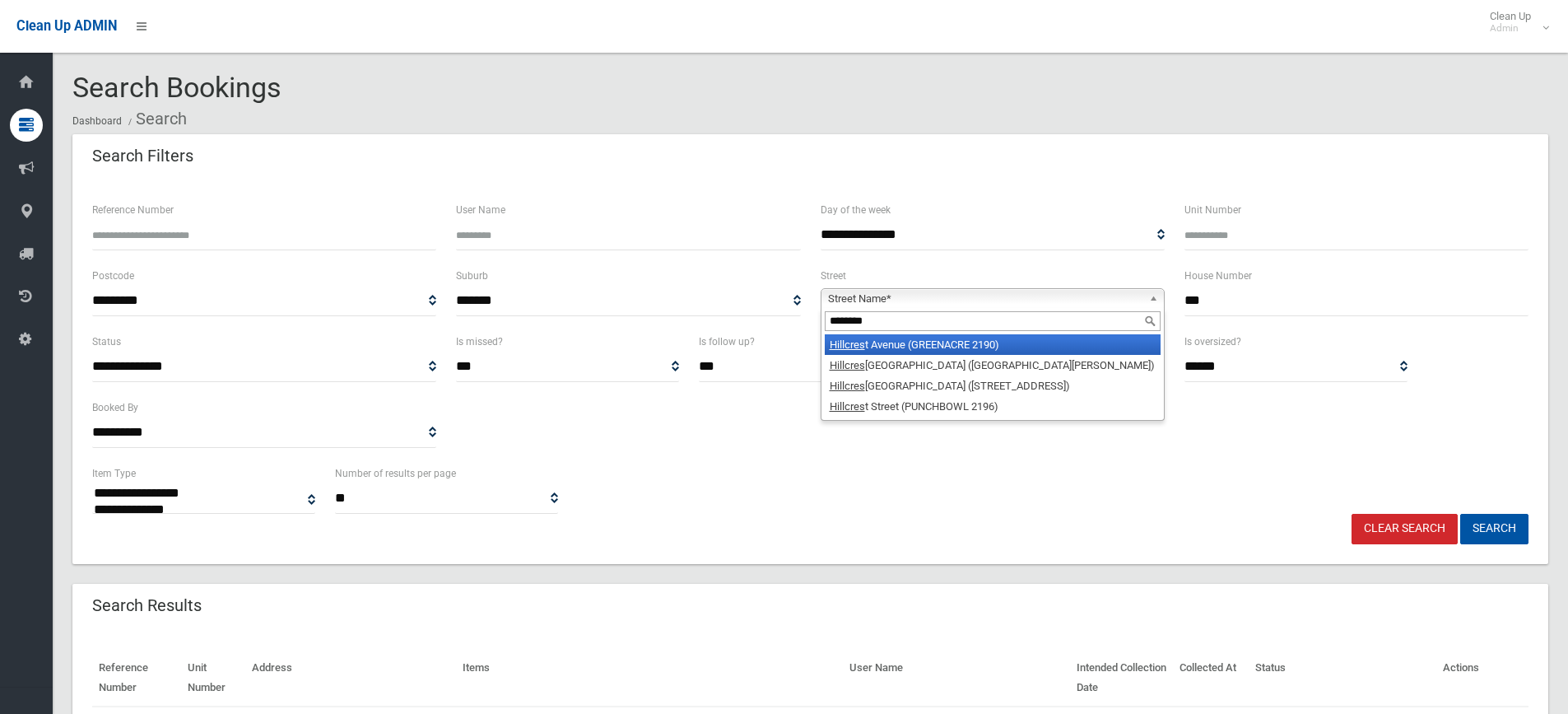
type input "********"
click at [910, 342] on li "Hillcres t Avenue (GREENACRE 2190)" at bounding box center [993, 345] width 336 height 20
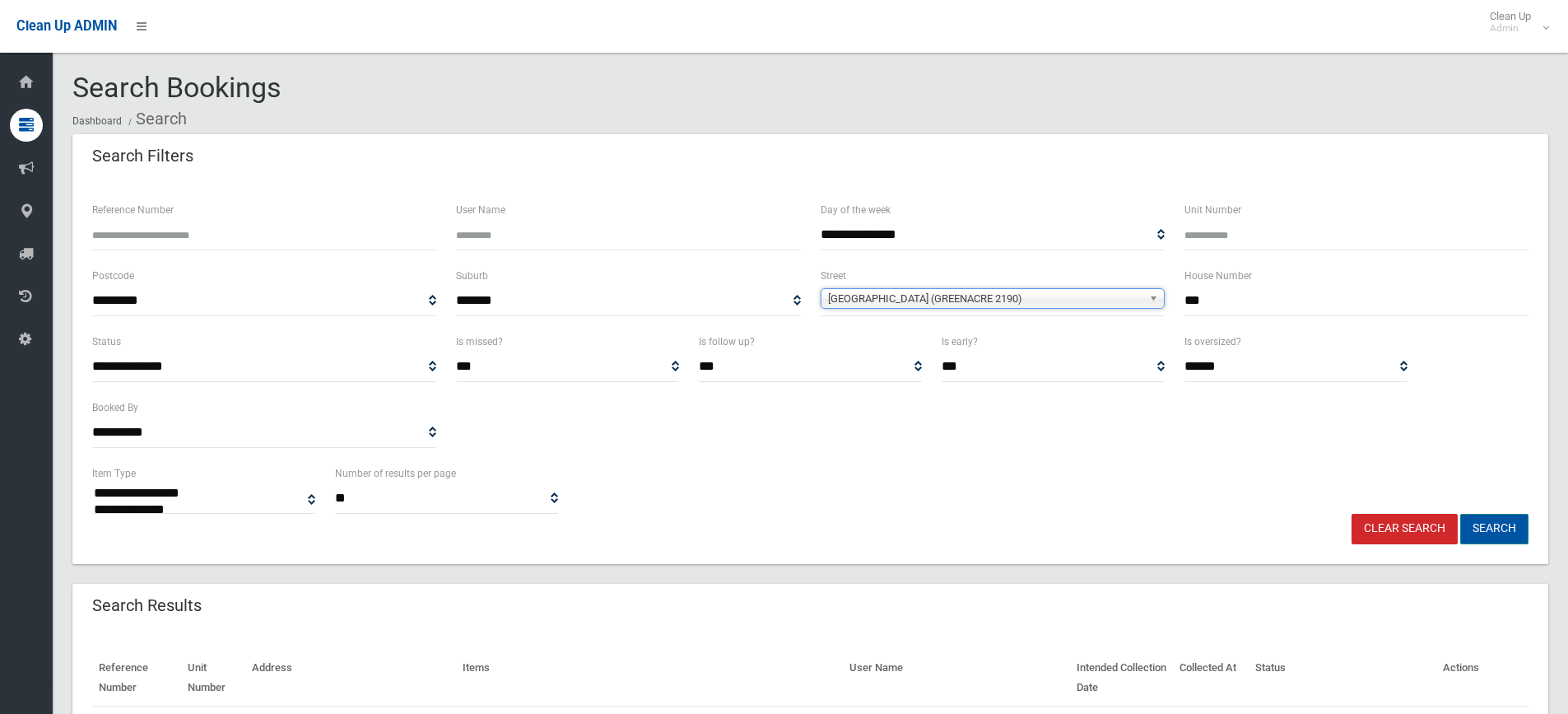
click at [1485, 529] on button "Search" at bounding box center [1494, 528] width 68 height 30
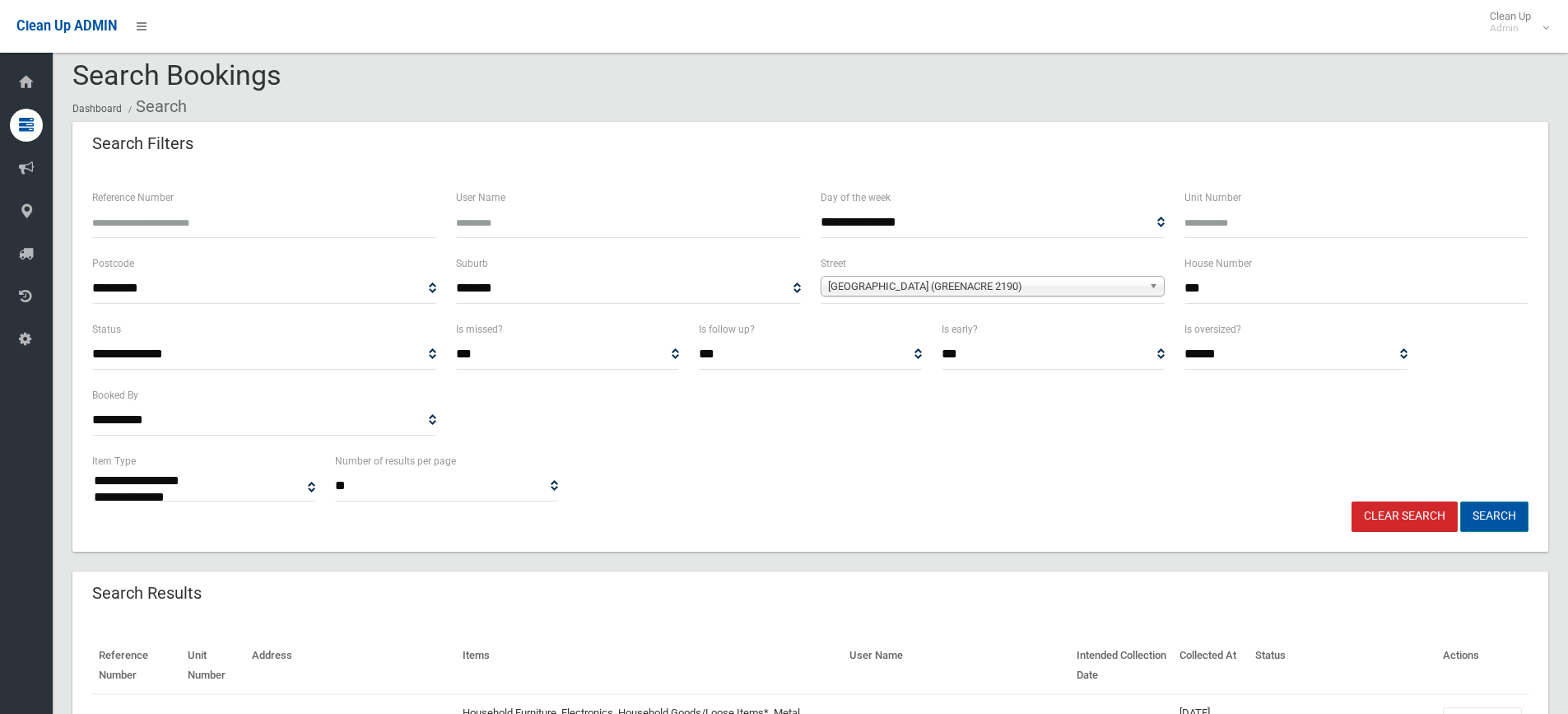
scroll to position [247, 0]
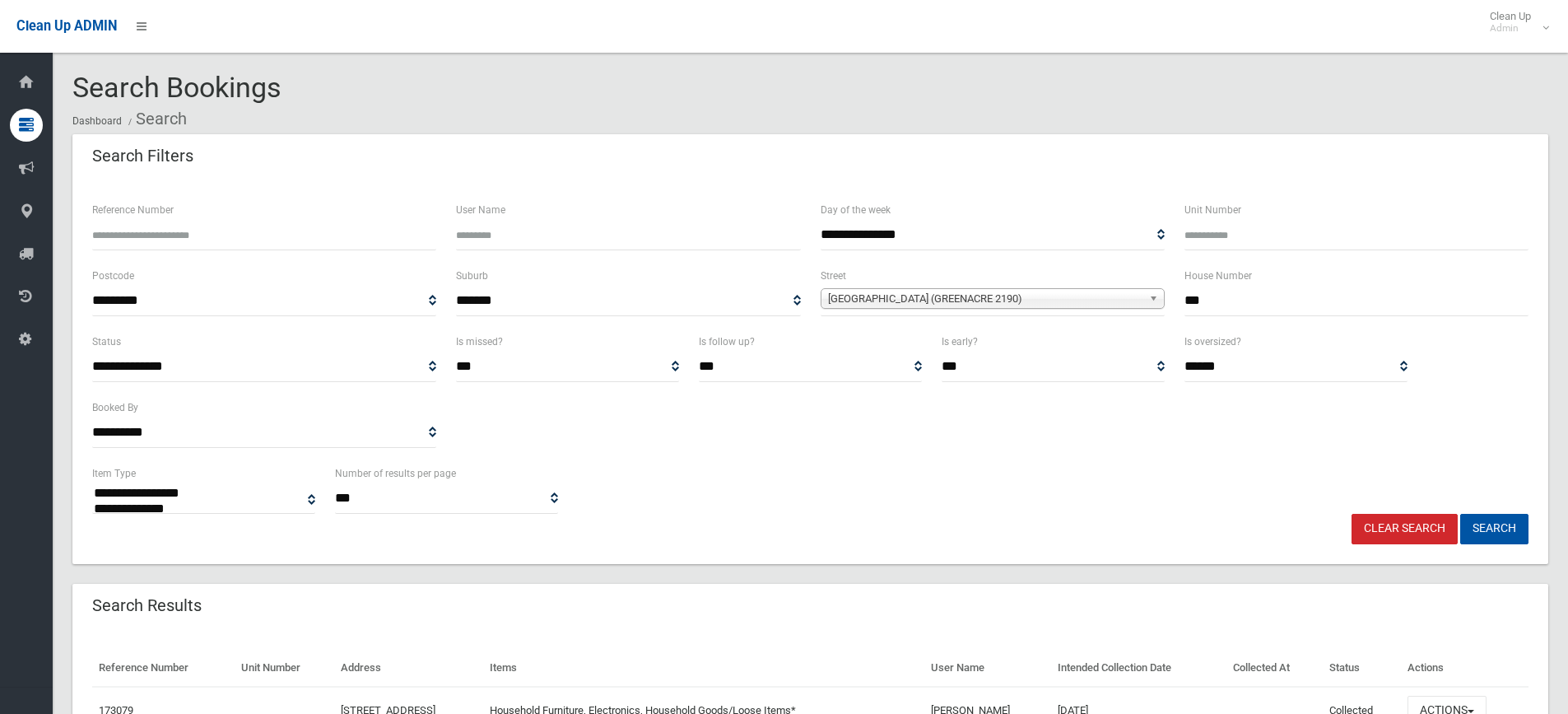
select select
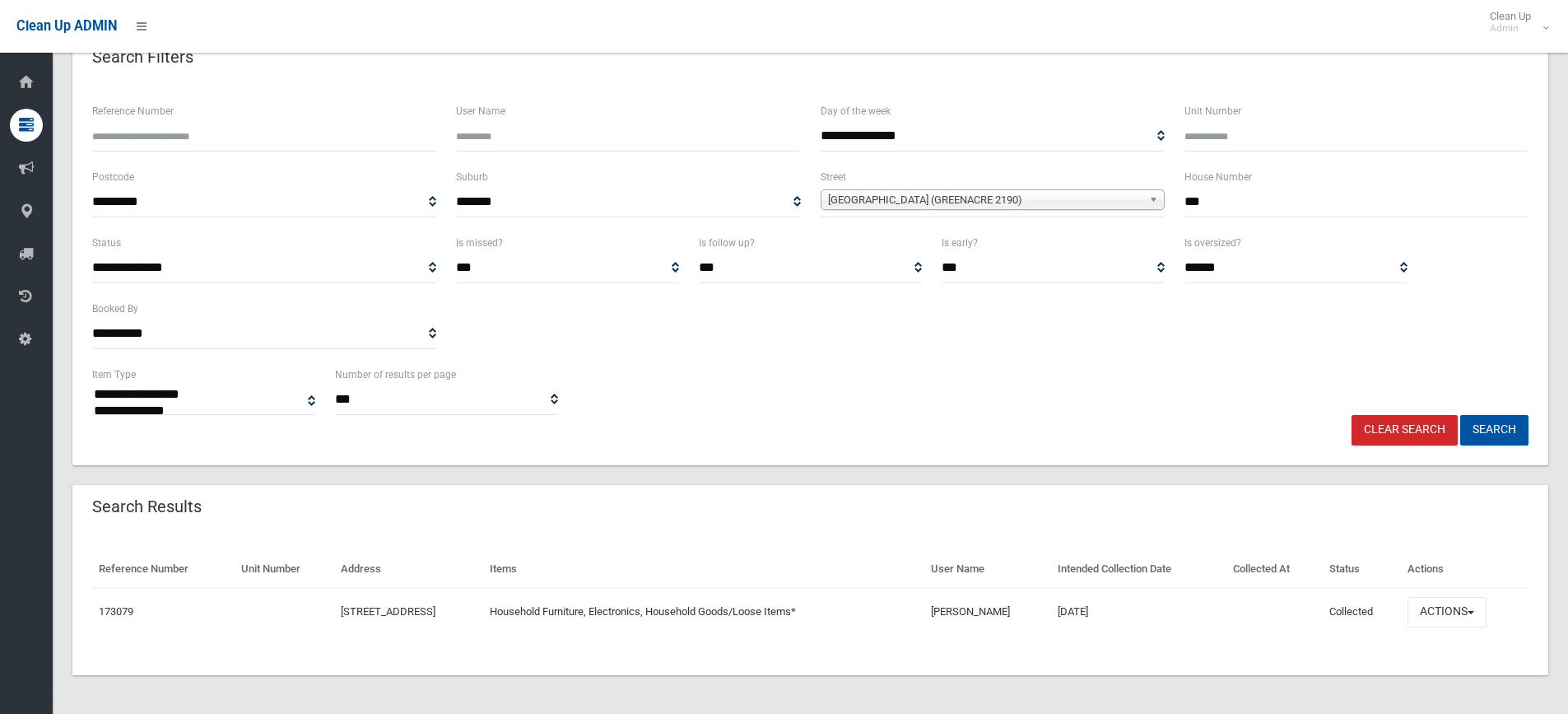
scroll to position [100, 0]
click at [1469, 609] on button "Actions" at bounding box center [1447, 611] width 79 height 30
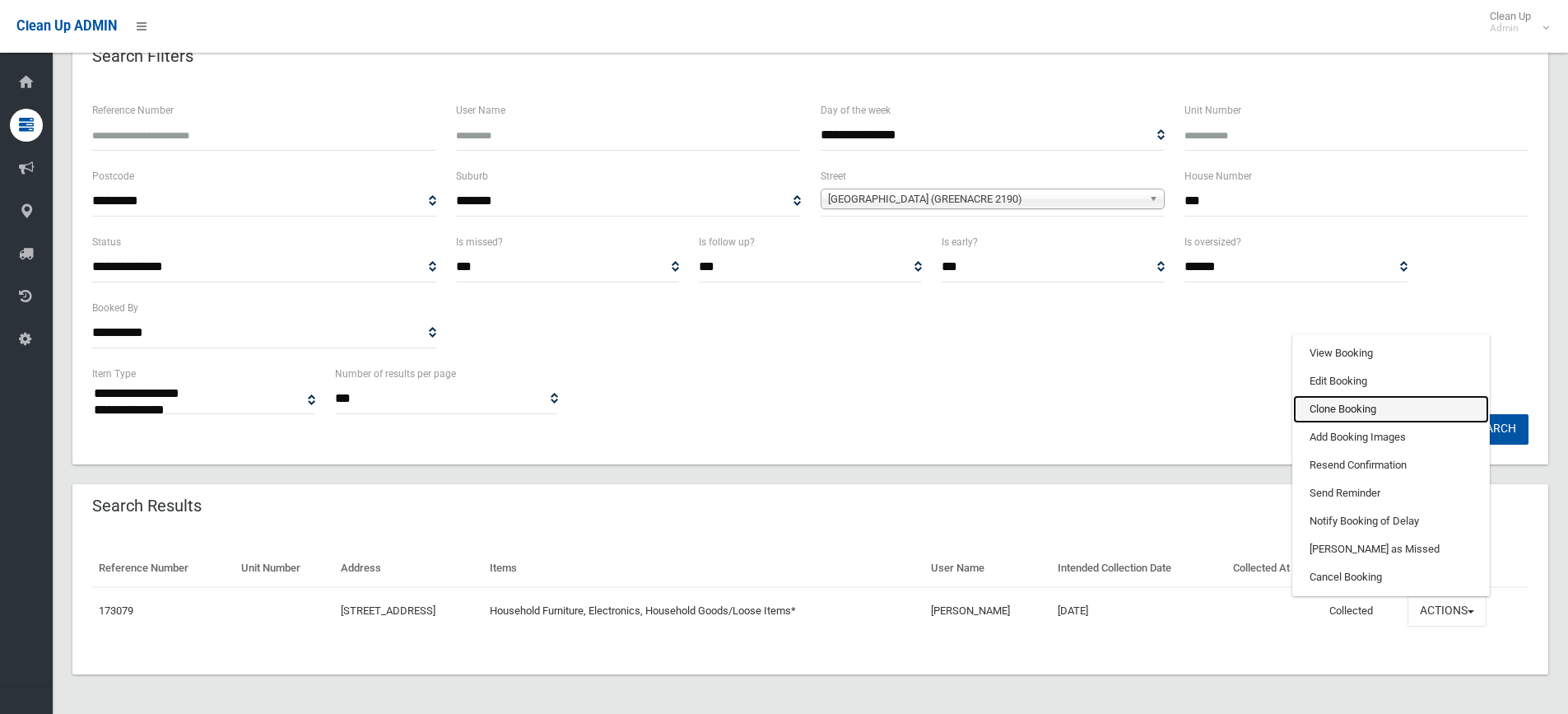
click at [1339, 405] on link "Clone Booking" at bounding box center [1391, 409] width 196 height 28
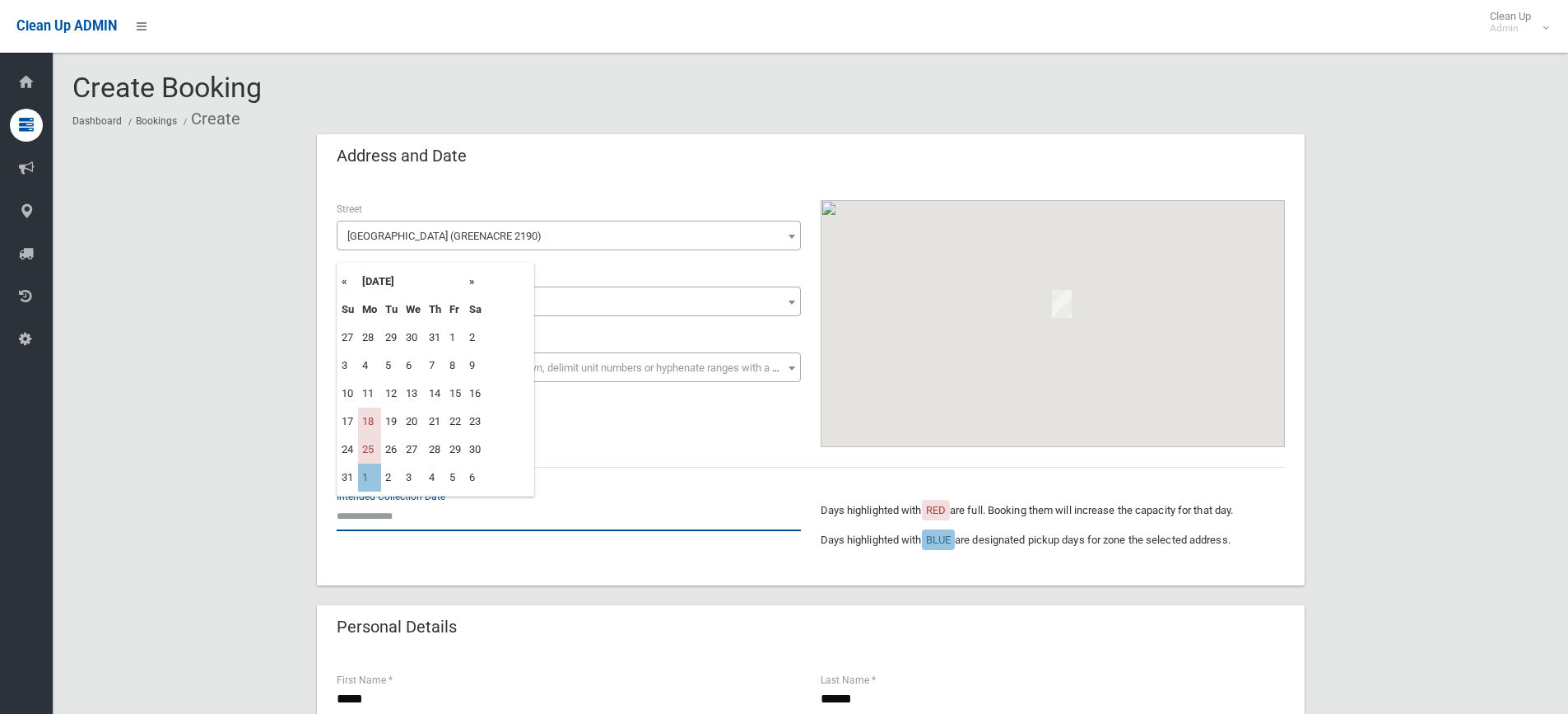
click at [396, 512] on input "text" at bounding box center [569, 515] width 464 height 30
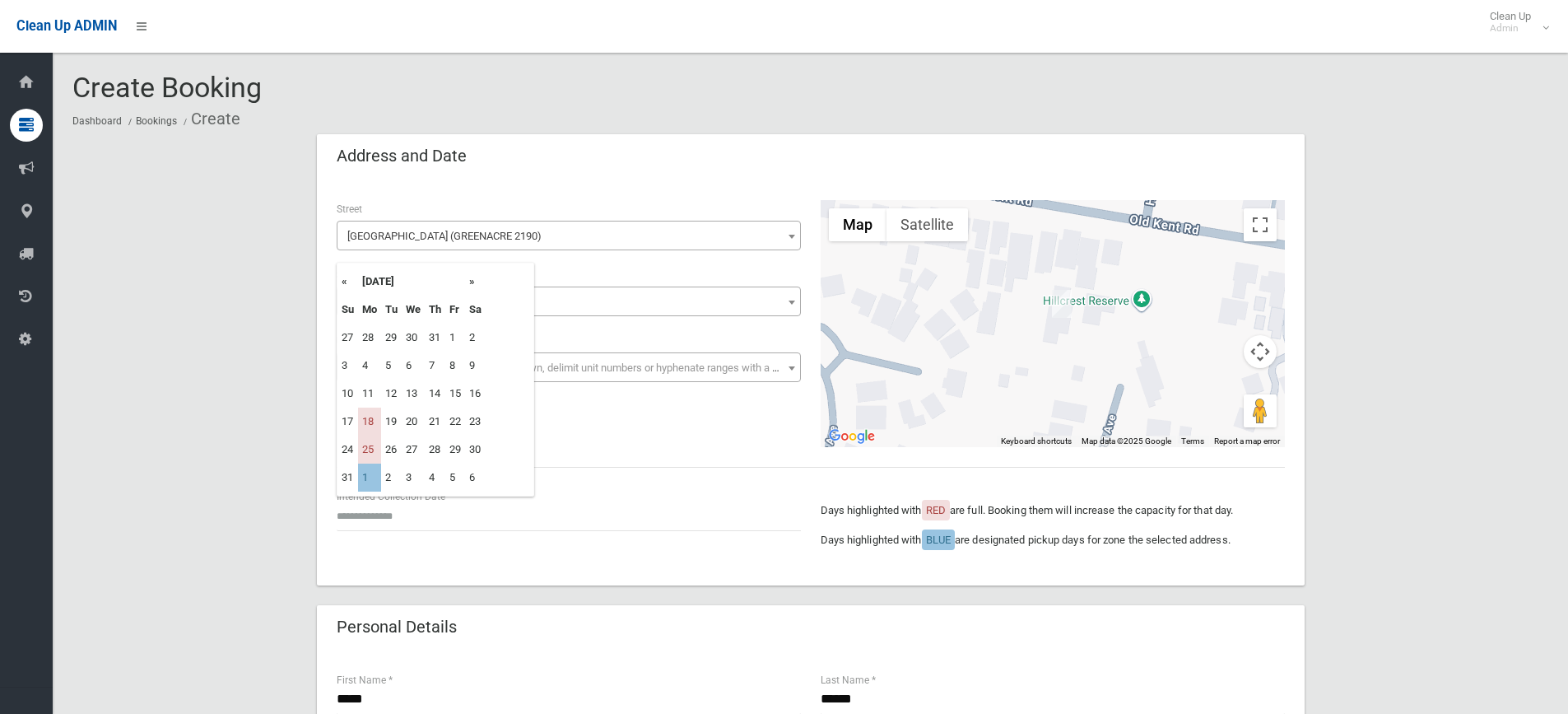
click at [481, 284] on th "»" at bounding box center [476, 282] width 20 height 28
click at [366, 334] on td "1" at bounding box center [369, 337] width 23 height 28
type input "**********"
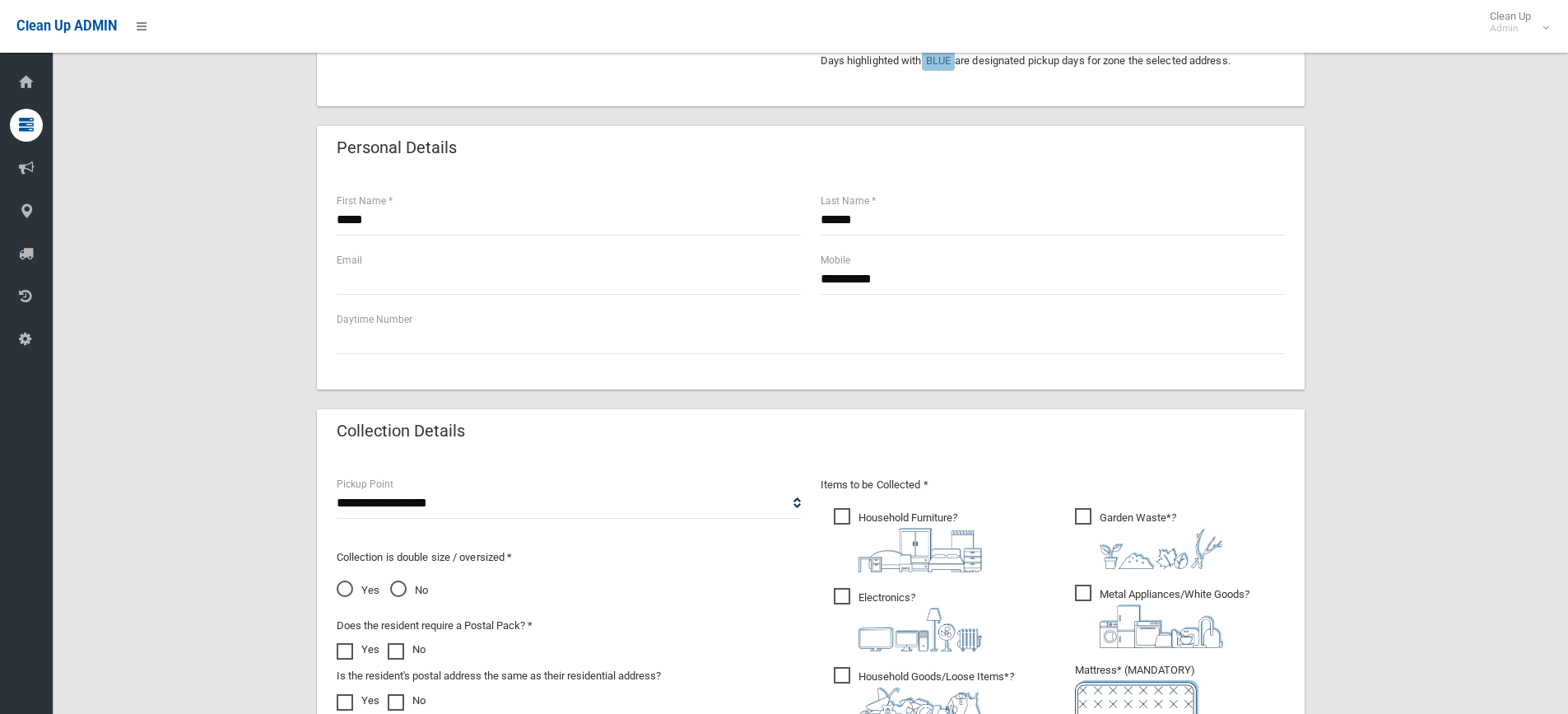
scroll to position [494, 0]
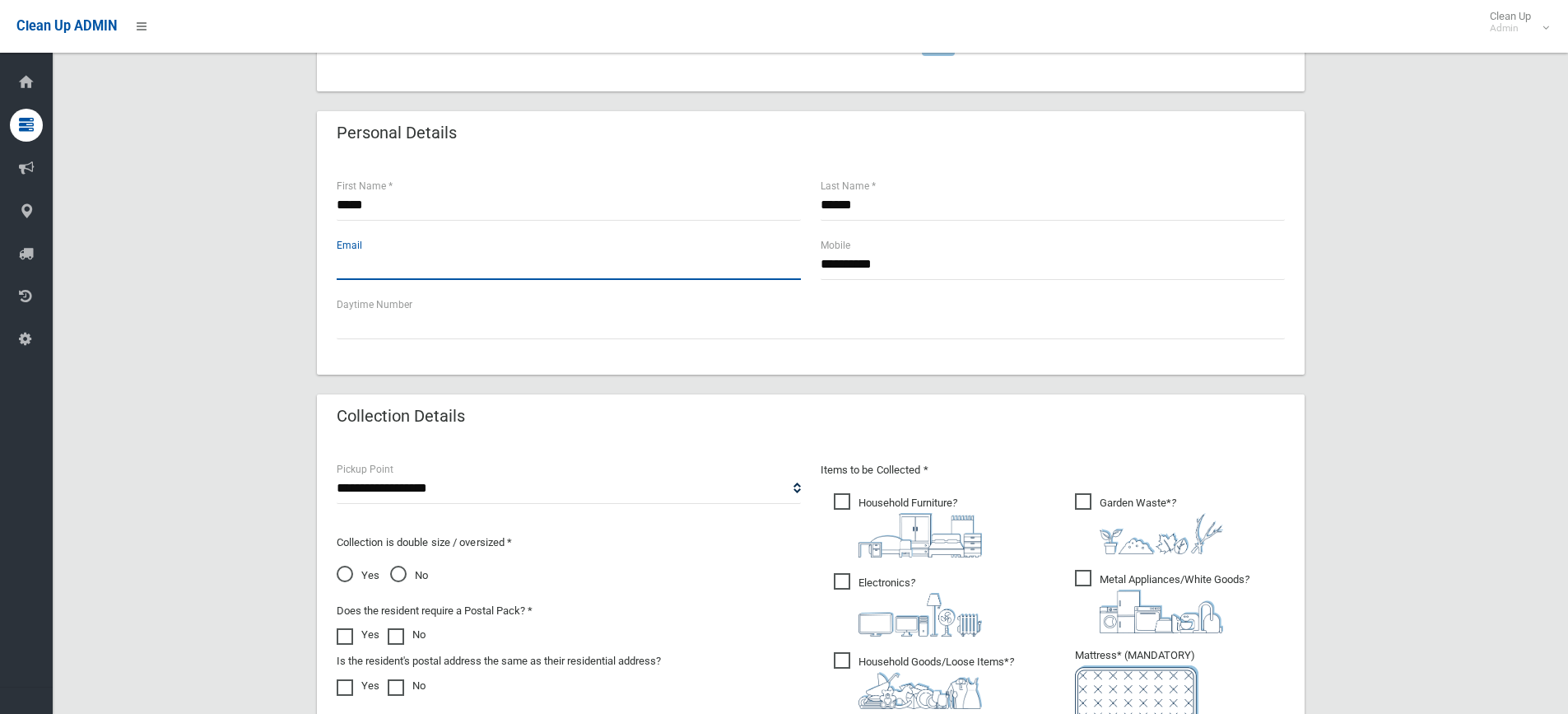
click at [374, 257] on input "text" at bounding box center [569, 264] width 464 height 30
type input "**********"
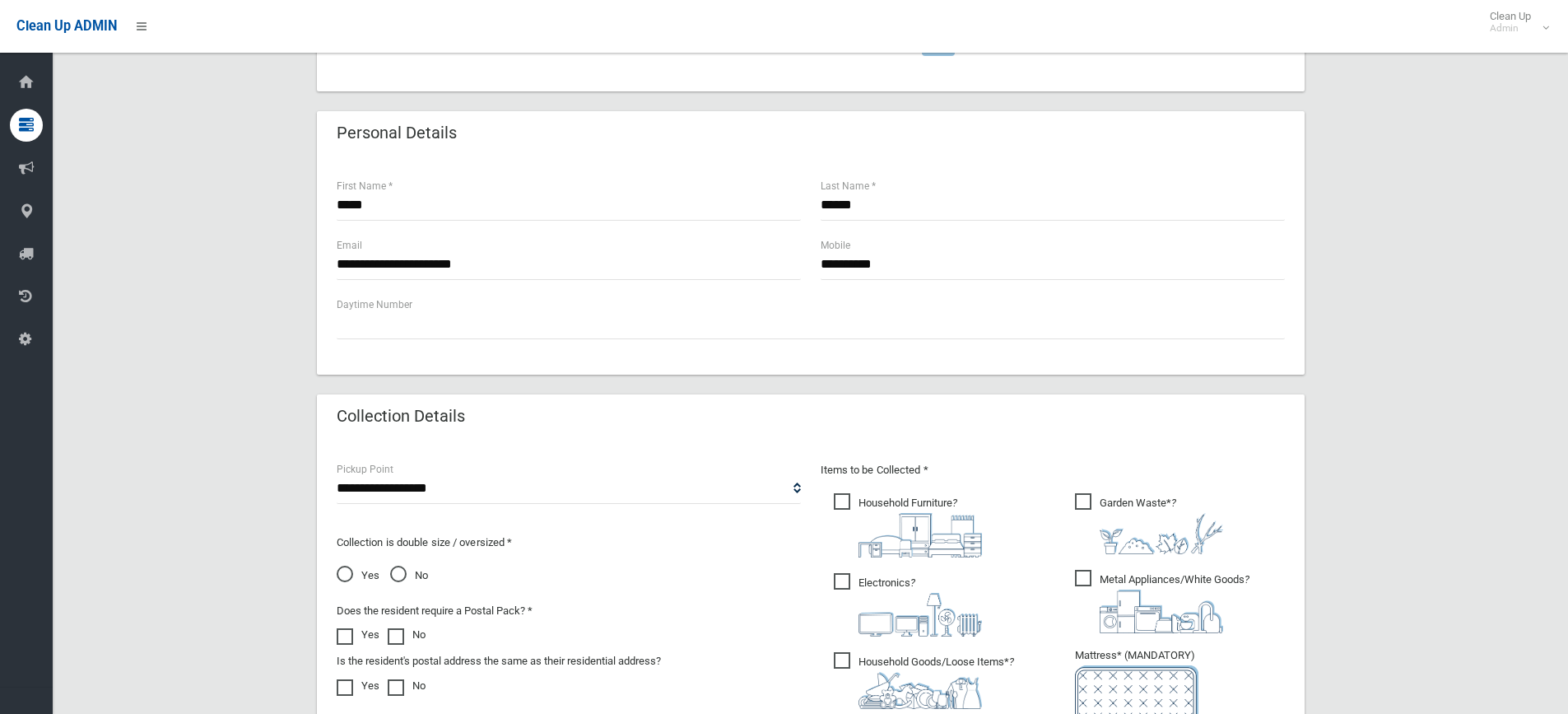
drag, startPoint x: 1546, startPoint y: 444, endPoint x: 1417, endPoint y: 466, distance: 130.9
click at [1542, 445] on div "**********" at bounding box center [810, 358] width 1476 height 1435
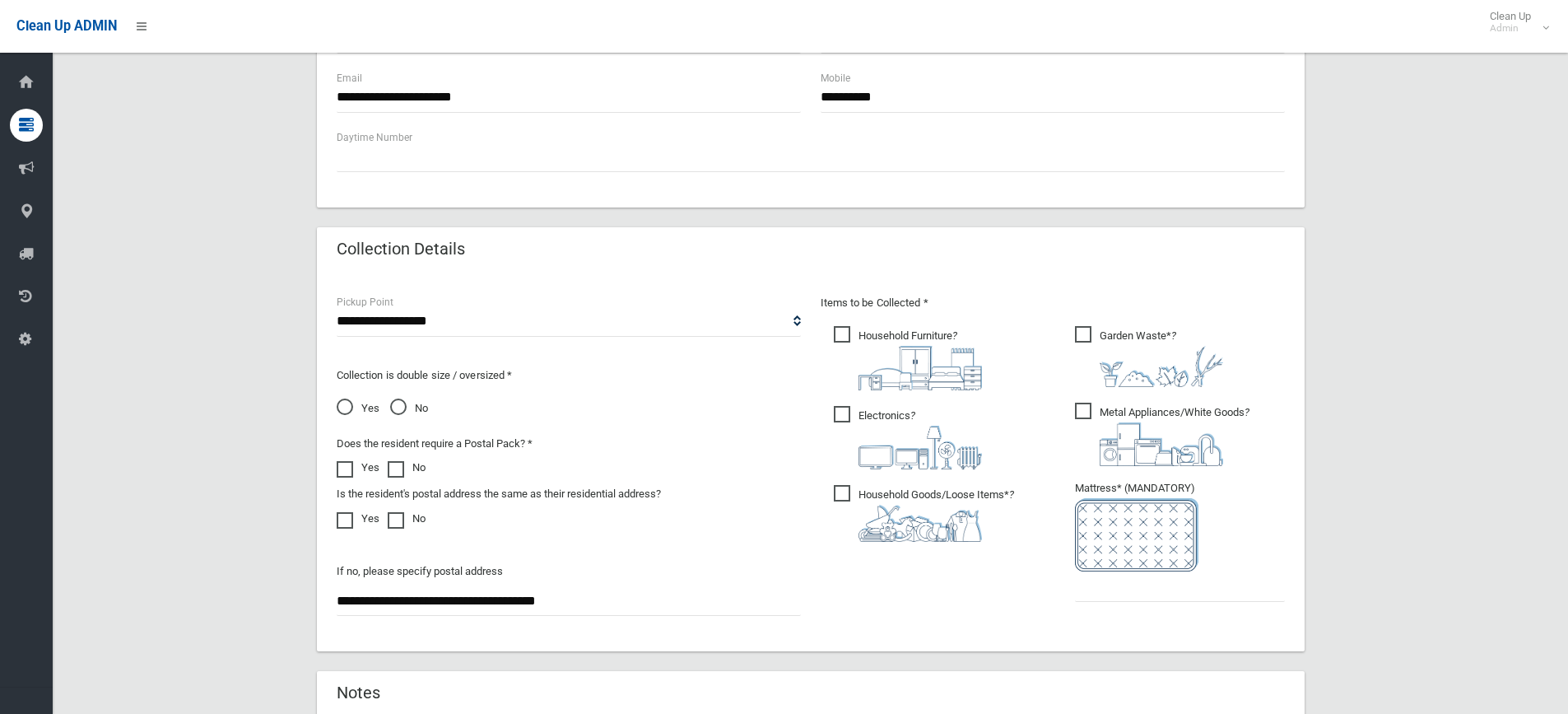
scroll to position [823, 0]
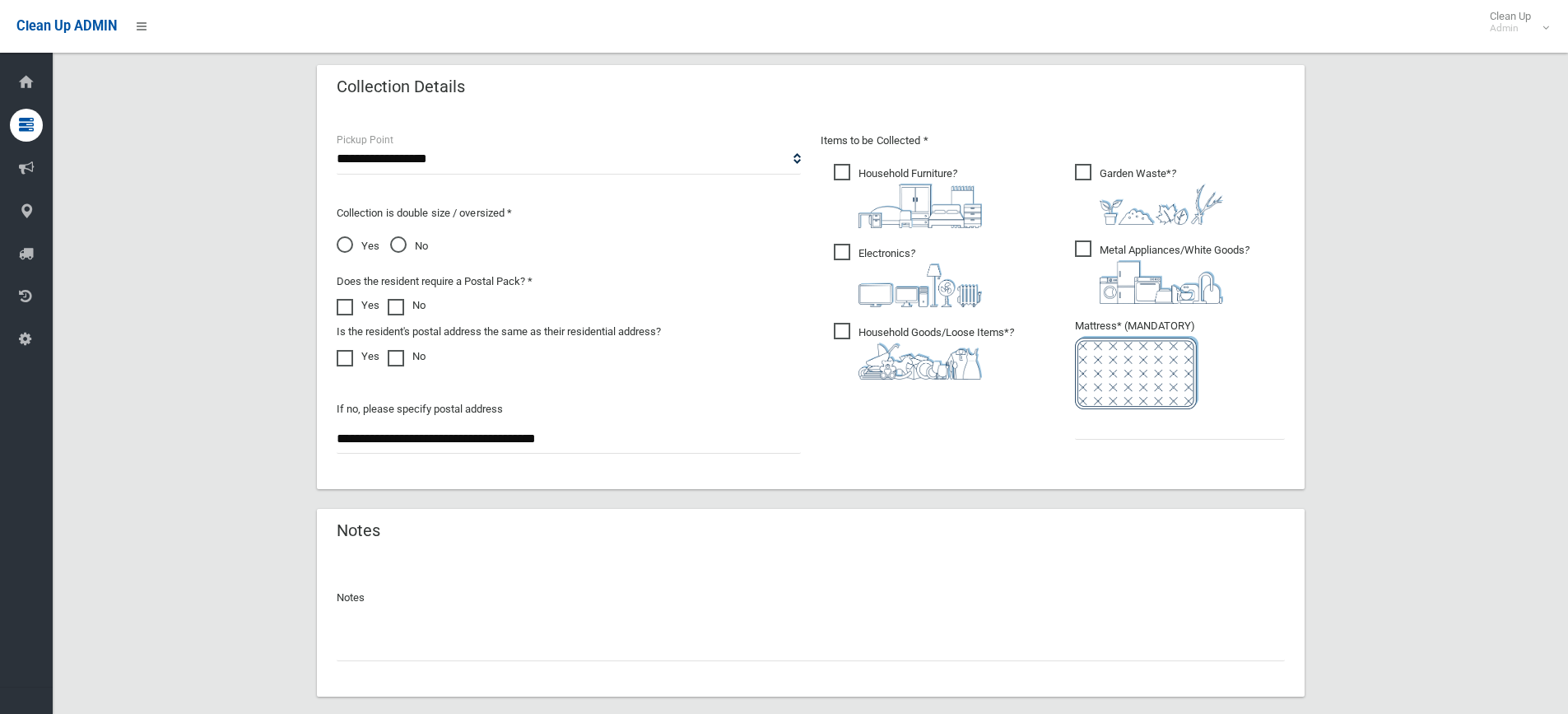
click at [1104, 175] on span "Garden Waste* ?" at bounding box center [1149, 194] width 148 height 61
click at [1104, 232] on ul "Garden Waste* ?" at bounding box center [1174, 307] width 223 height 292
drag, startPoint x: 1104, startPoint y: 248, endPoint x: 1099, endPoint y: 284, distance: 36.3
click at [1105, 248] on span "Metal Appliances/White Goods ?" at bounding box center [1162, 272] width 175 height 64
click at [1100, 265] on img at bounding box center [1162, 282] width 124 height 43
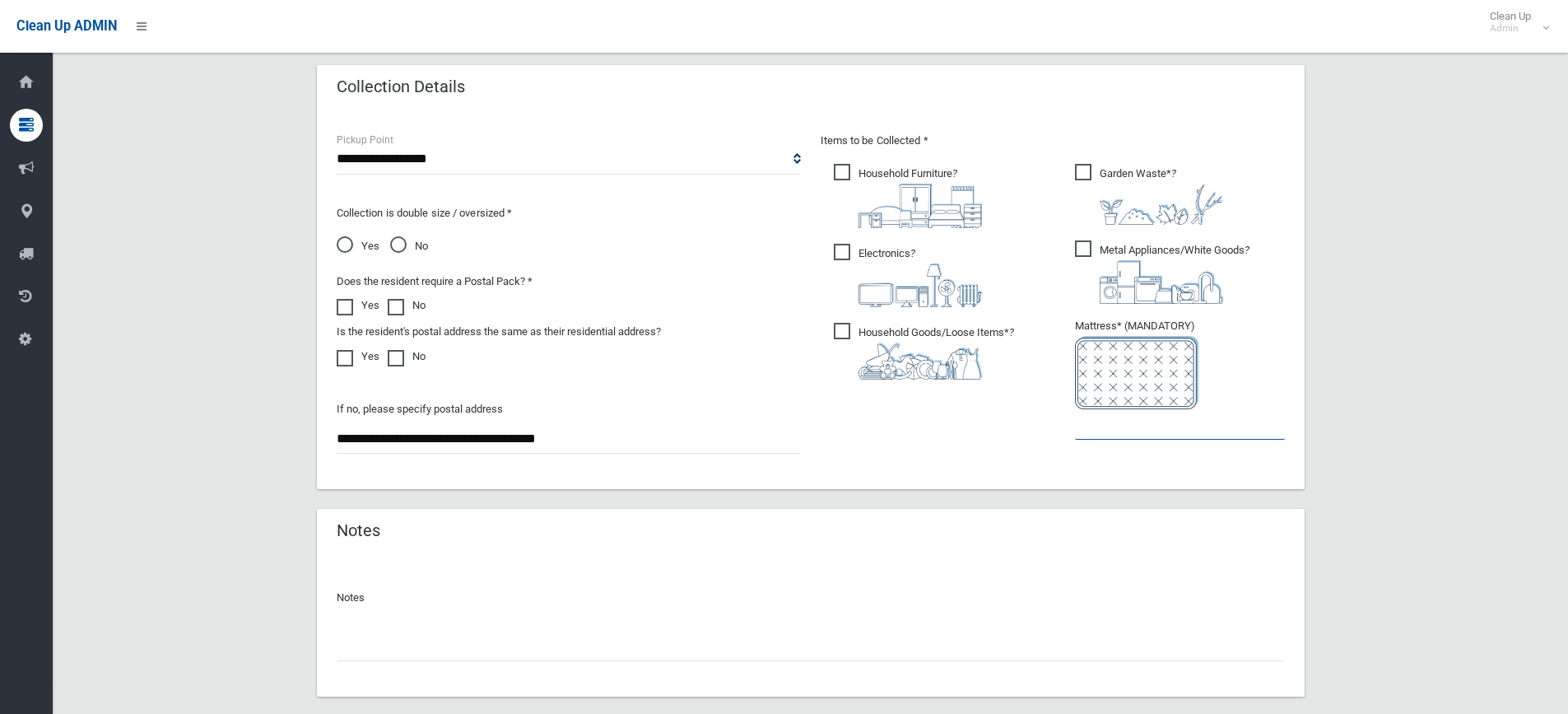
click at [1096, 426] on input "text" at bounding box center [1179, 424] width 210 height 30
type input "*"
click at [1343, 213] on div "**********" at bounding box center [810, 29] width 1476 height 1435
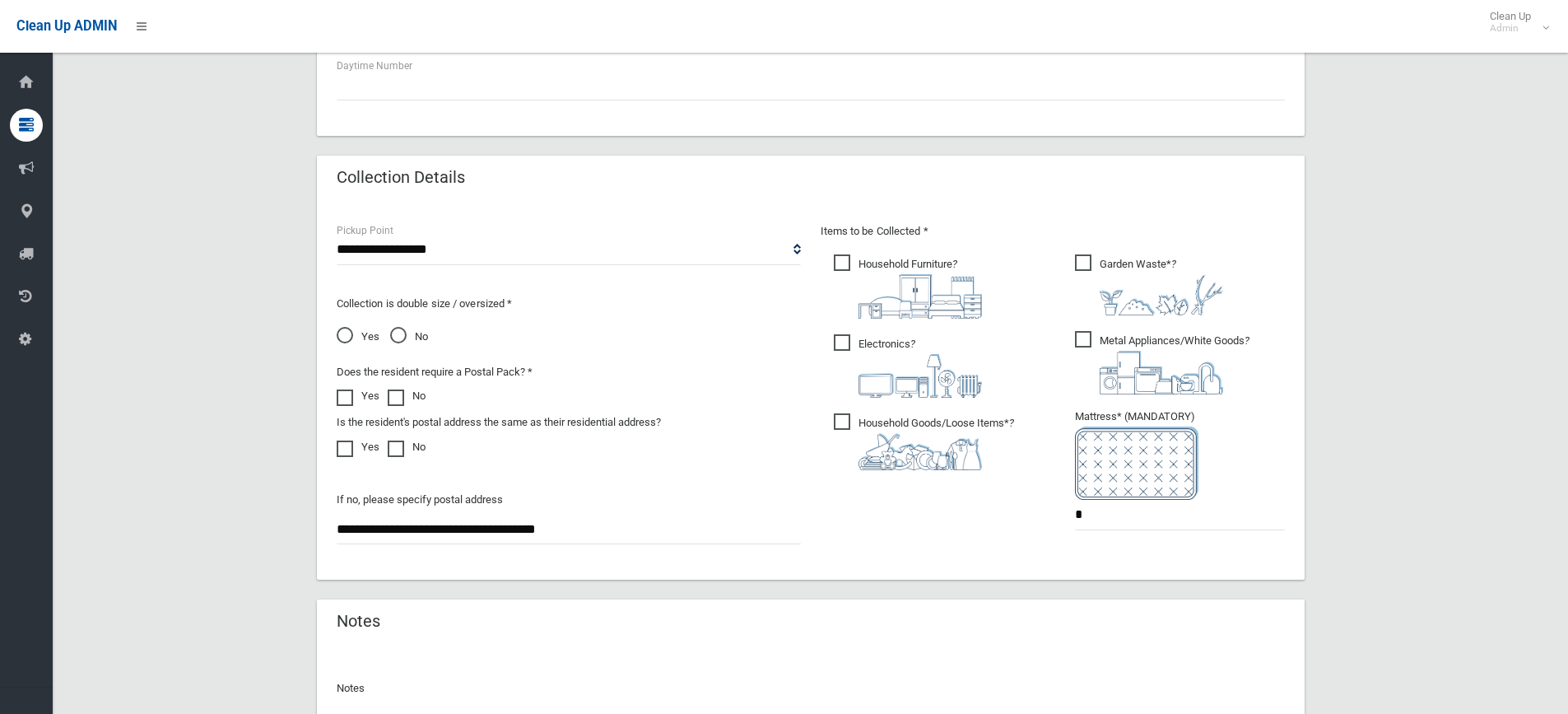
scroll to position [587, 0]
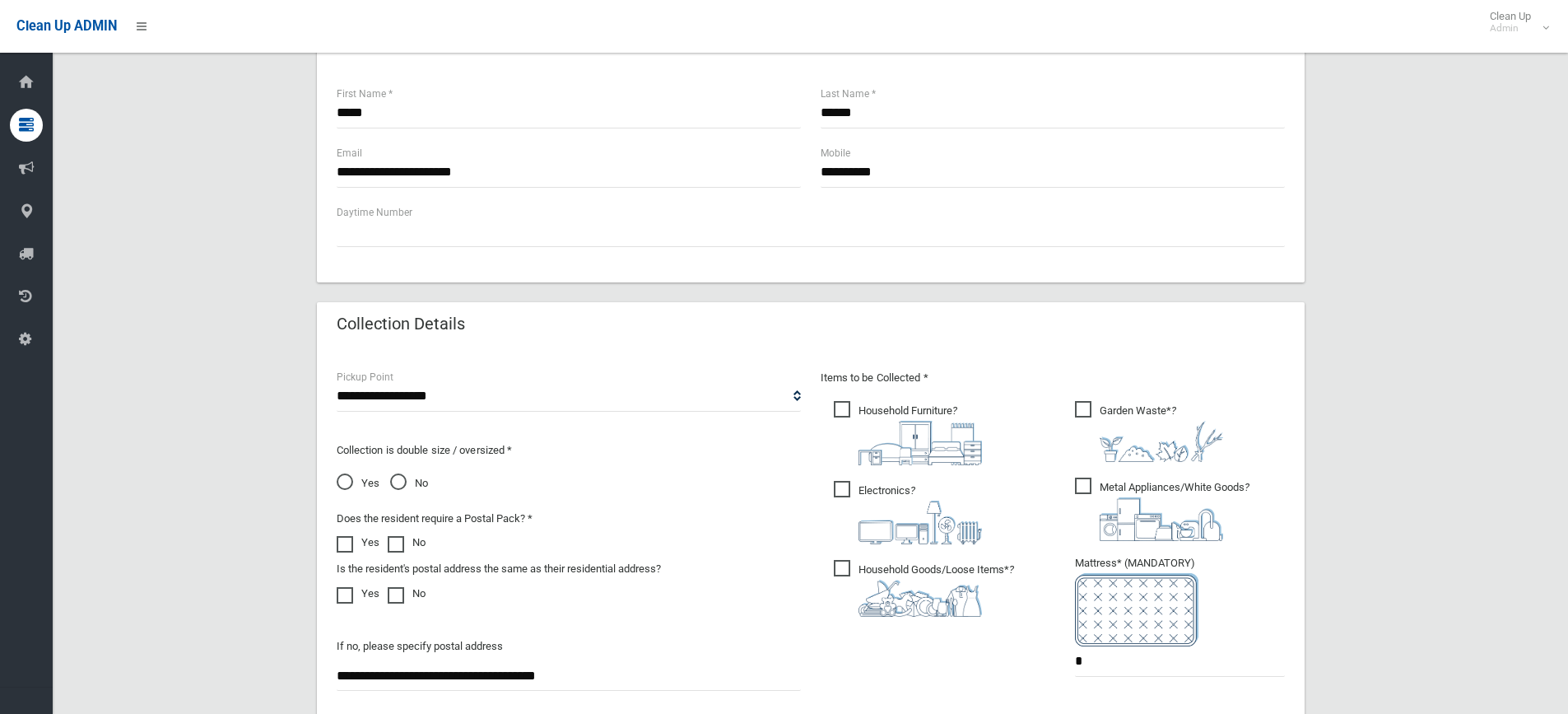
click at [1450, 419] on div "**********" at bounding box center [810, 266] width 1476 height 1435
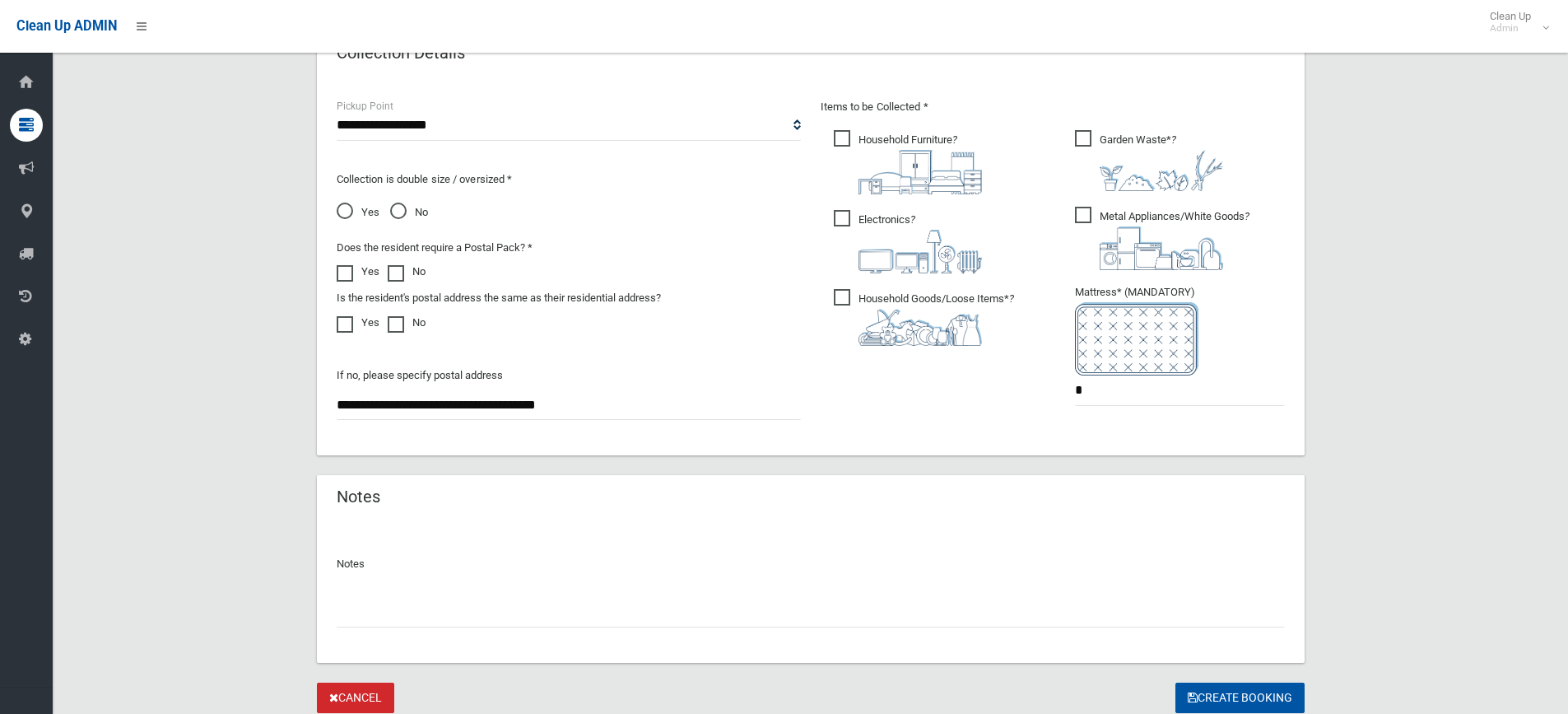
scroll to position [915, 0]
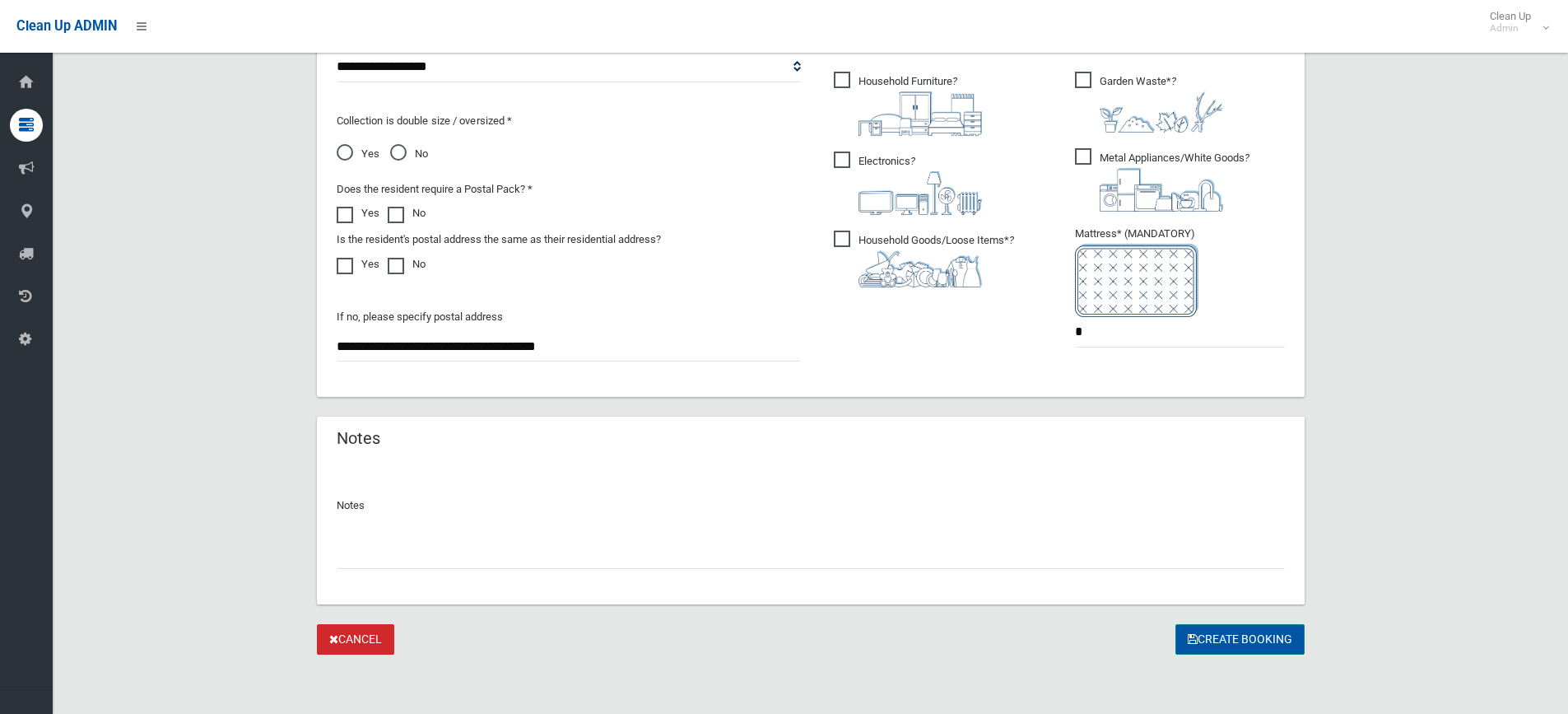
click at [1220, 635] on button "Create Booking" at bounding box center [1240, 639] width 129 height 30
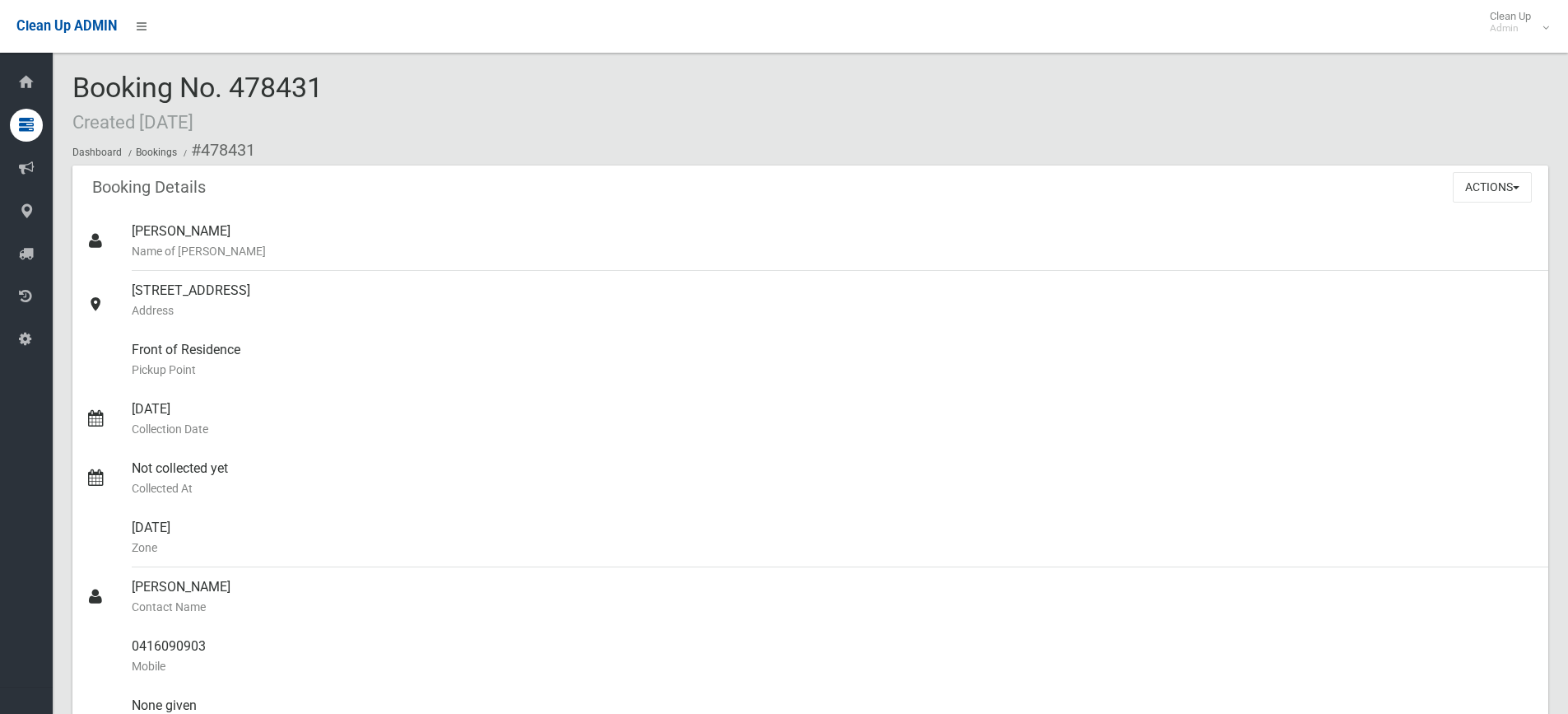
drag, startPoint x: 73, startPoint y: 81, endPoint x: 396, endPoint y: 74, distance: 323.1
click at [396, 74] on div "Booking No. 478431 Created [DATE] Dashboard Bookings #478431" at bounding box center [810, 118] width 1476 height 93
click at [388, 79] on div "Booking No. 478431 Created [DATE] Dashboard Bookings #478431" at bounding box center [810, 118] width 1476 height 93
drag, startPoint x: 359, startPoint y: 101, endPoint x: 66, endPoint y: 100, distance: 293.0
click at [66, 100] on section "Booking No. 478431 Created [DATE] Dashboard Bookings #478431 Booking Details Ac…" at bounding box center [810, 681] width 1515 height 1217
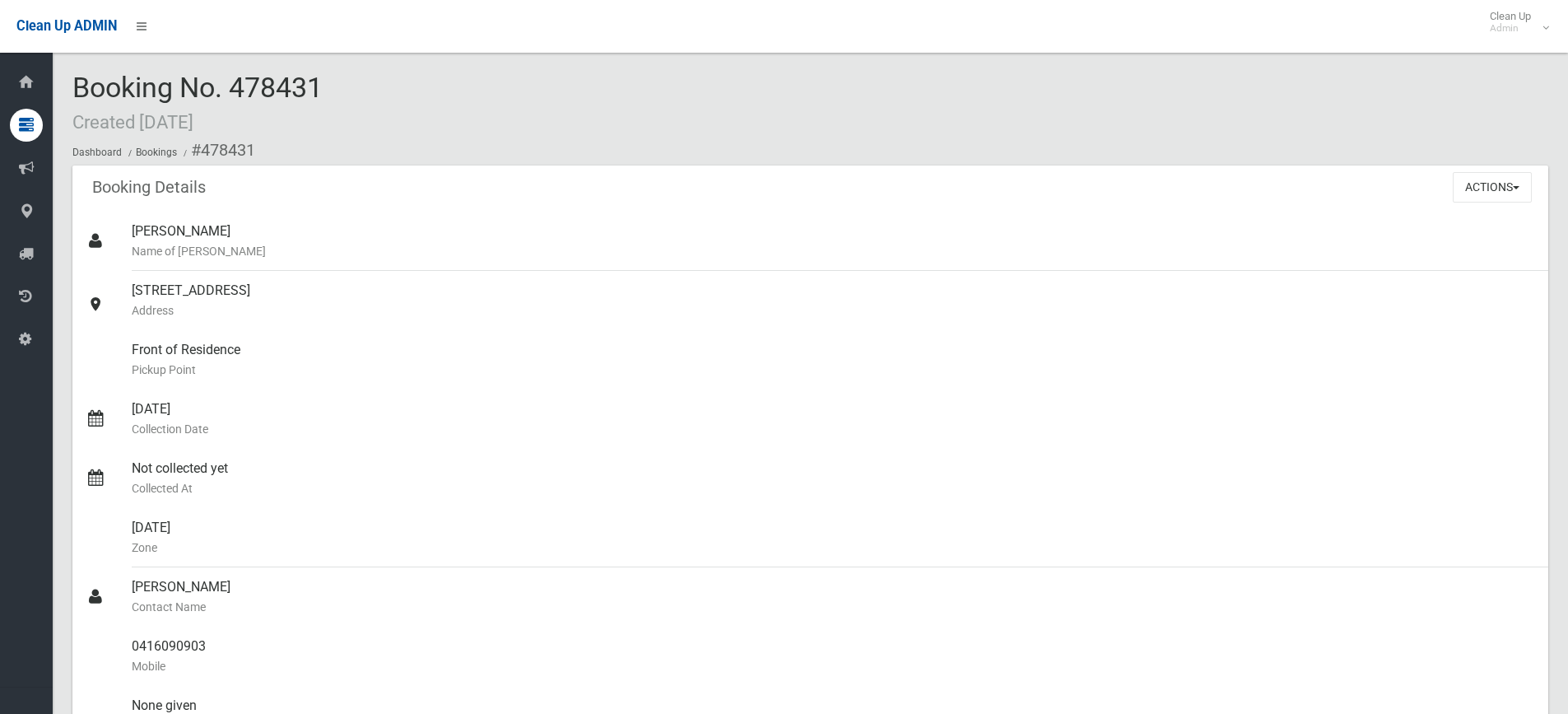
click at [327, 88] on div "Booking No. 478431 Created [DATE] Dashboard Bookings #478431" at bounding box center [810, 118] width 1476 height 93
drag, startPoint x: 335, startPoint y: 82, endPoint x: 236, endPoint y: 103, distance: 101.2
click at [236, 103] on div "Booking No. 478431 Created [DATE] Dashboard Bookings #478431" at bounding box center [810, 118] width 1476 height 93
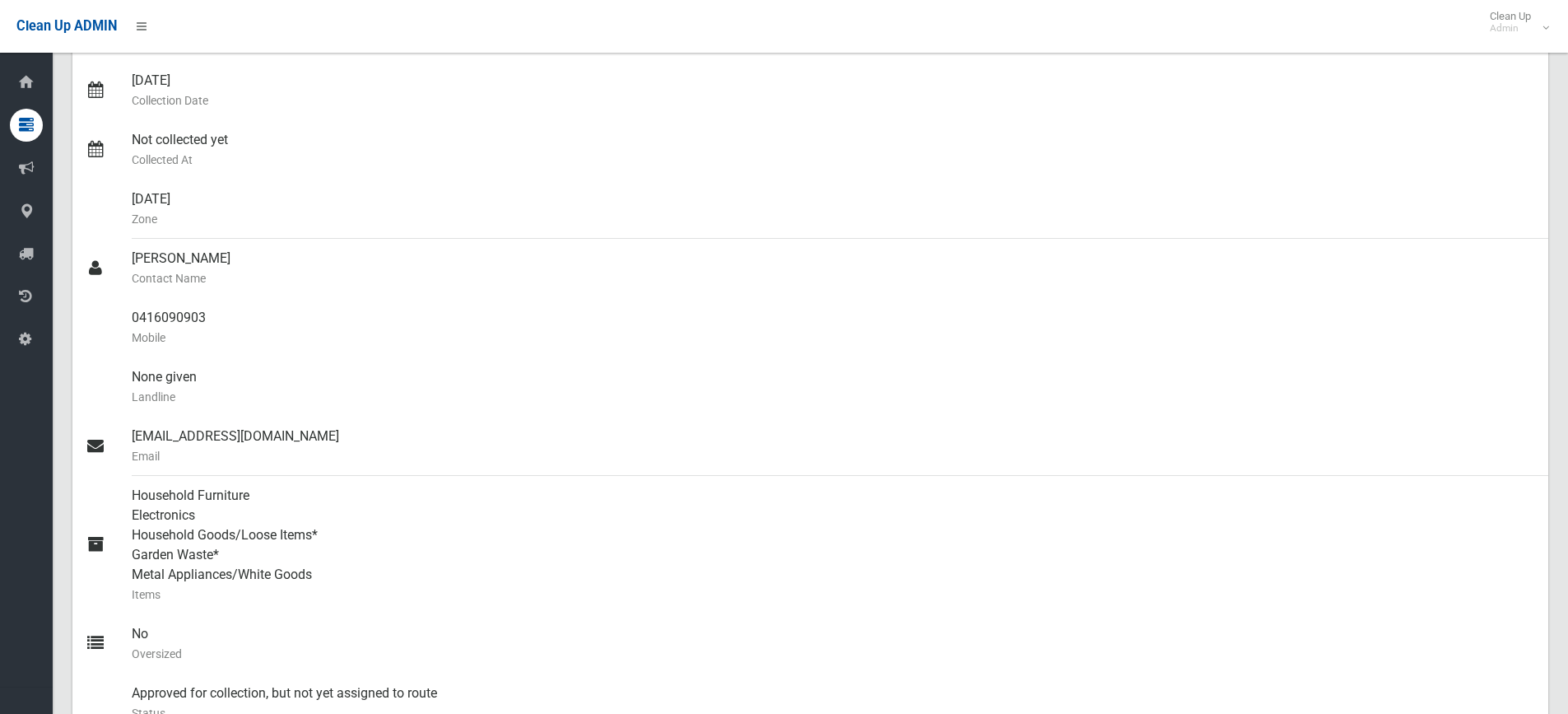
scroll to position [494, 0]
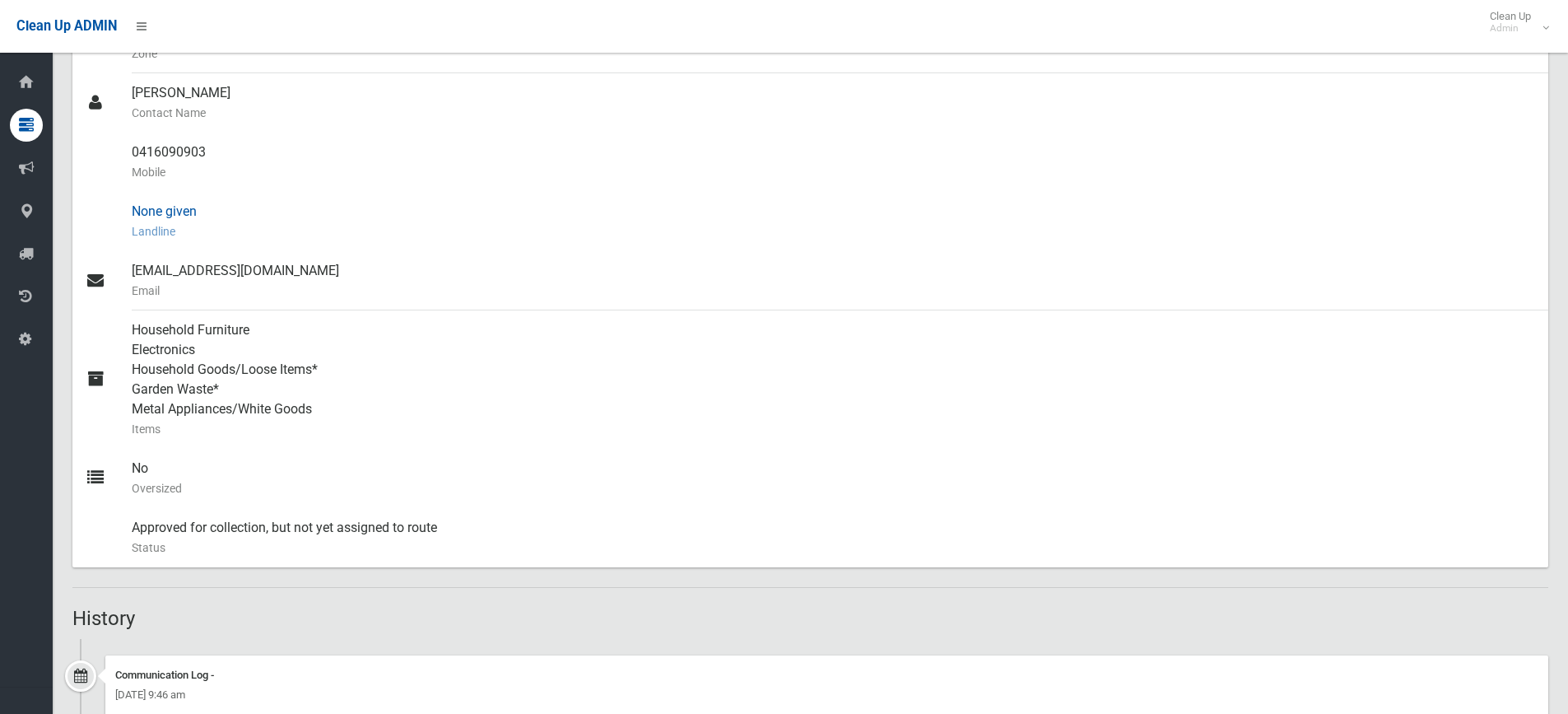
click at [1059, 220] on div "None given Landline" at bounding box center [834, 222] width 1404 height 59
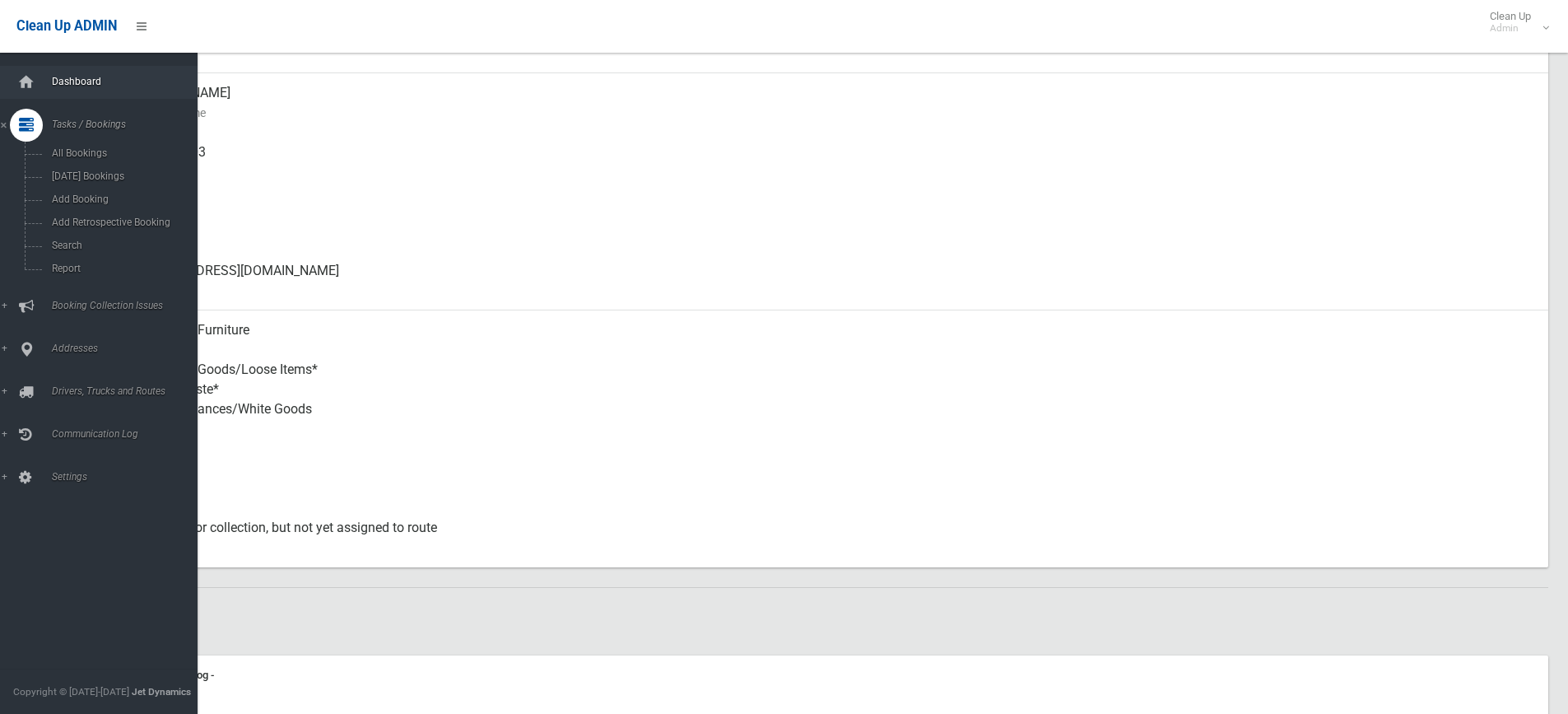
click at [49, 81] on span "Dashboard" at bounding box center [128, 81] width 163 height 11
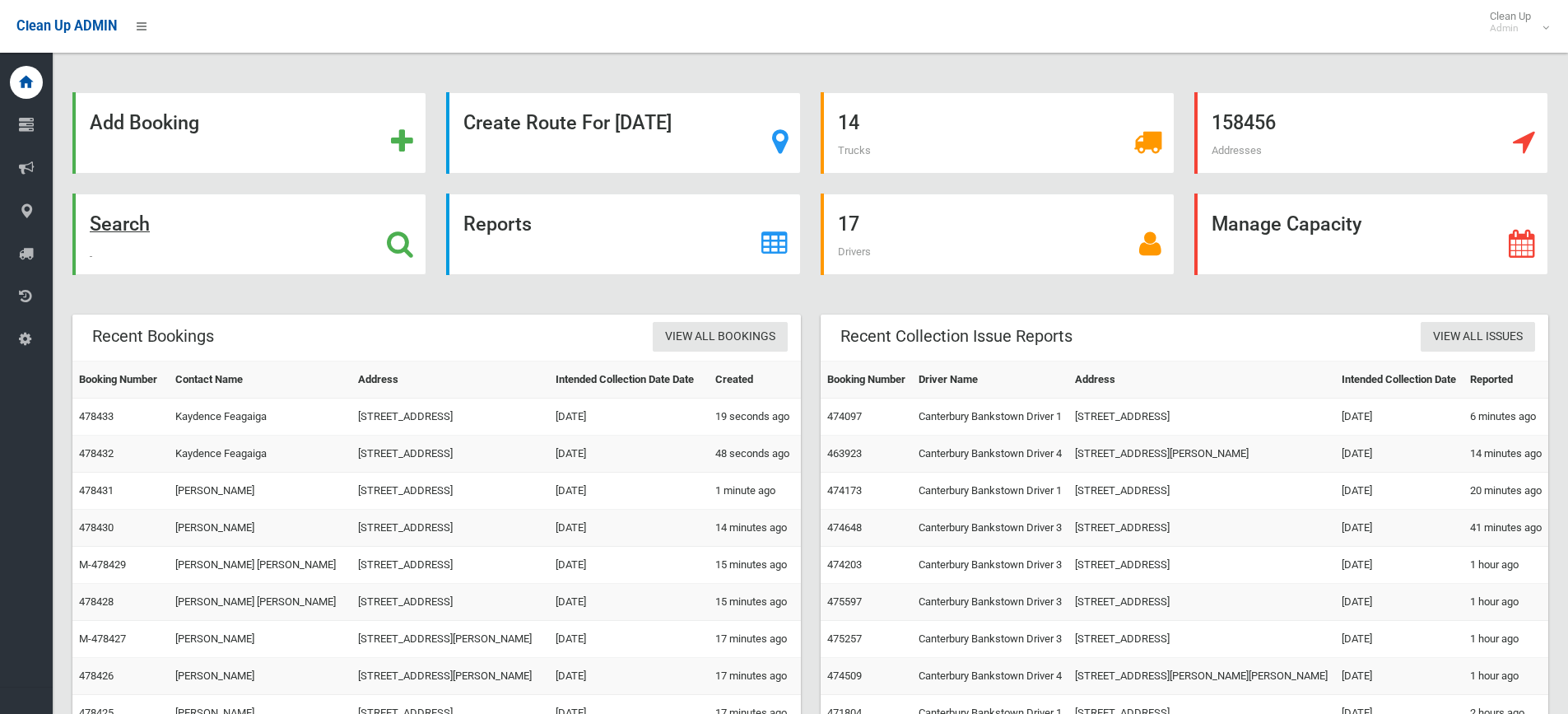
click at [125, 232] on strong "Search" at bounding box center [119, 224] width 60 height 23
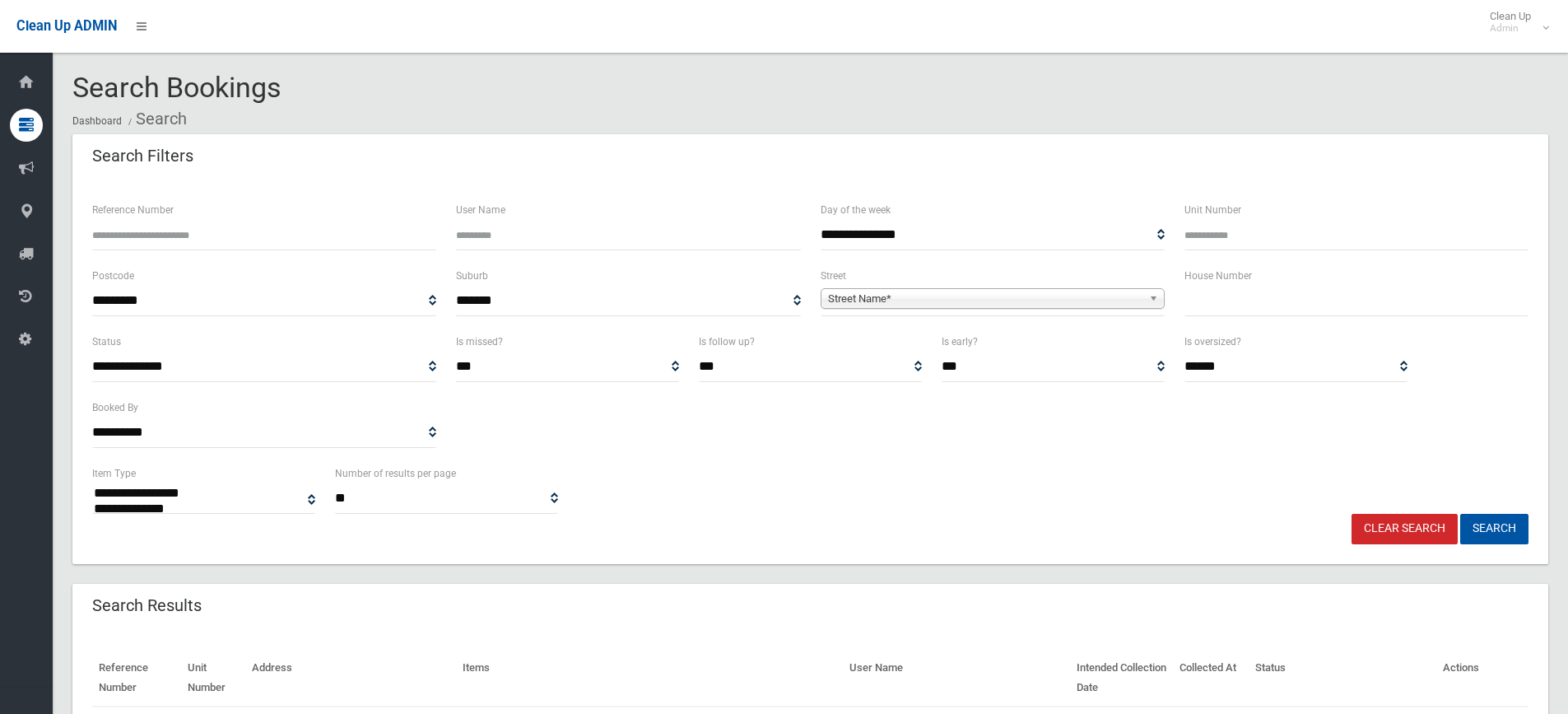
select select
click at [136, 233] on input "Reference Number" at bounding box center [264, 235] width 344 height 30
type input "******"
click at [1460, 514] on button "Search" at bounding box center [1494, 528] width 68 height 30
select select
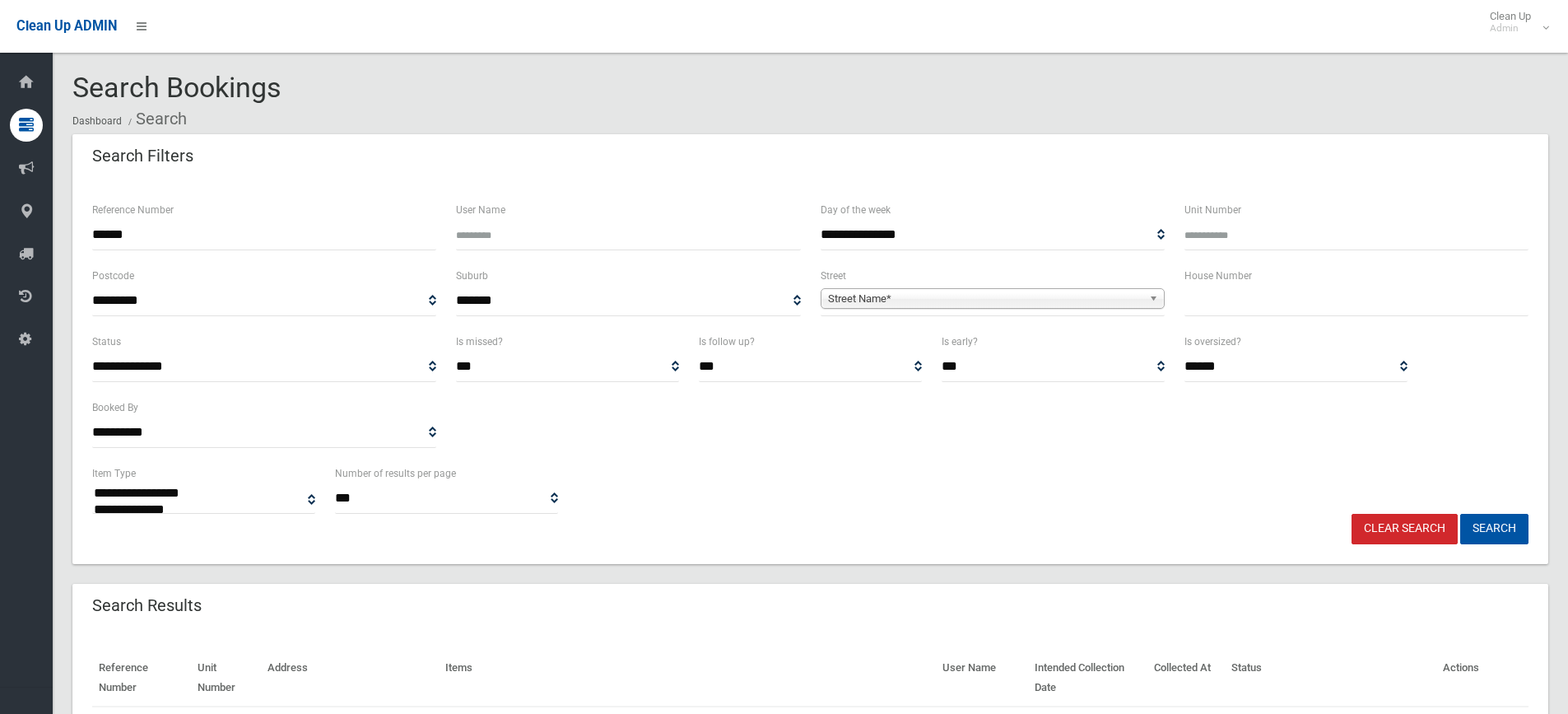
scroll to position [128, 0]
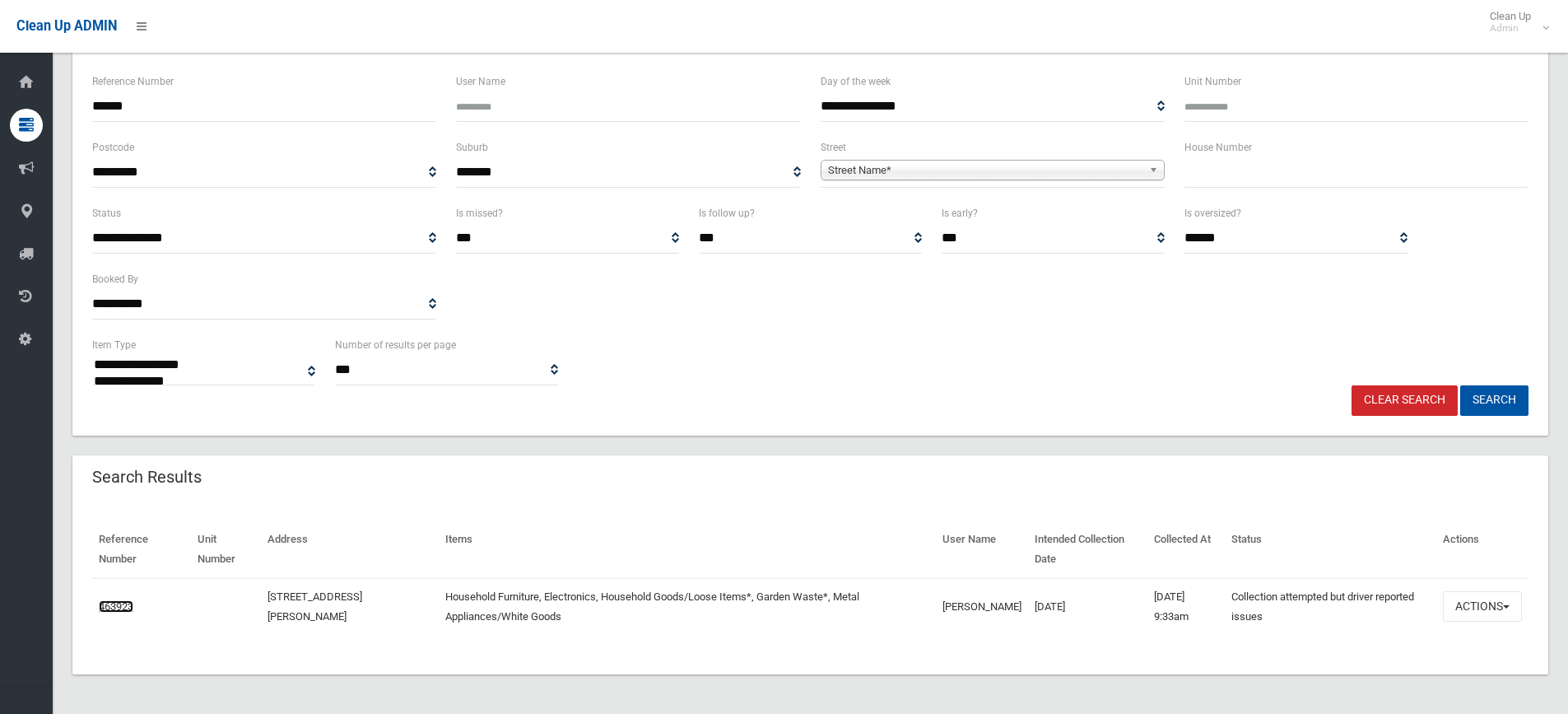
click at [120, 608] on link "463923" at bounding box center [115, 606] width 34 height 12
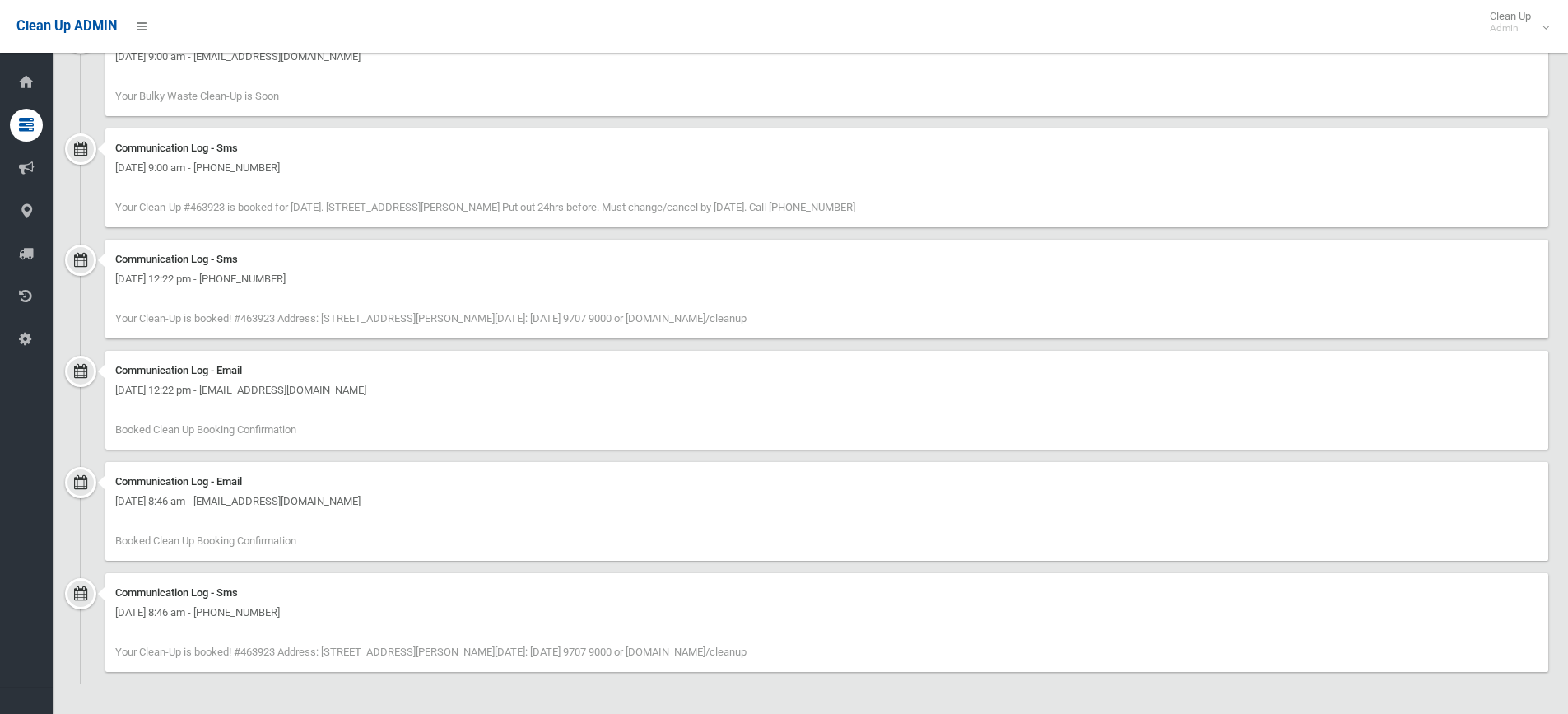
scroll to position [1006, 0]
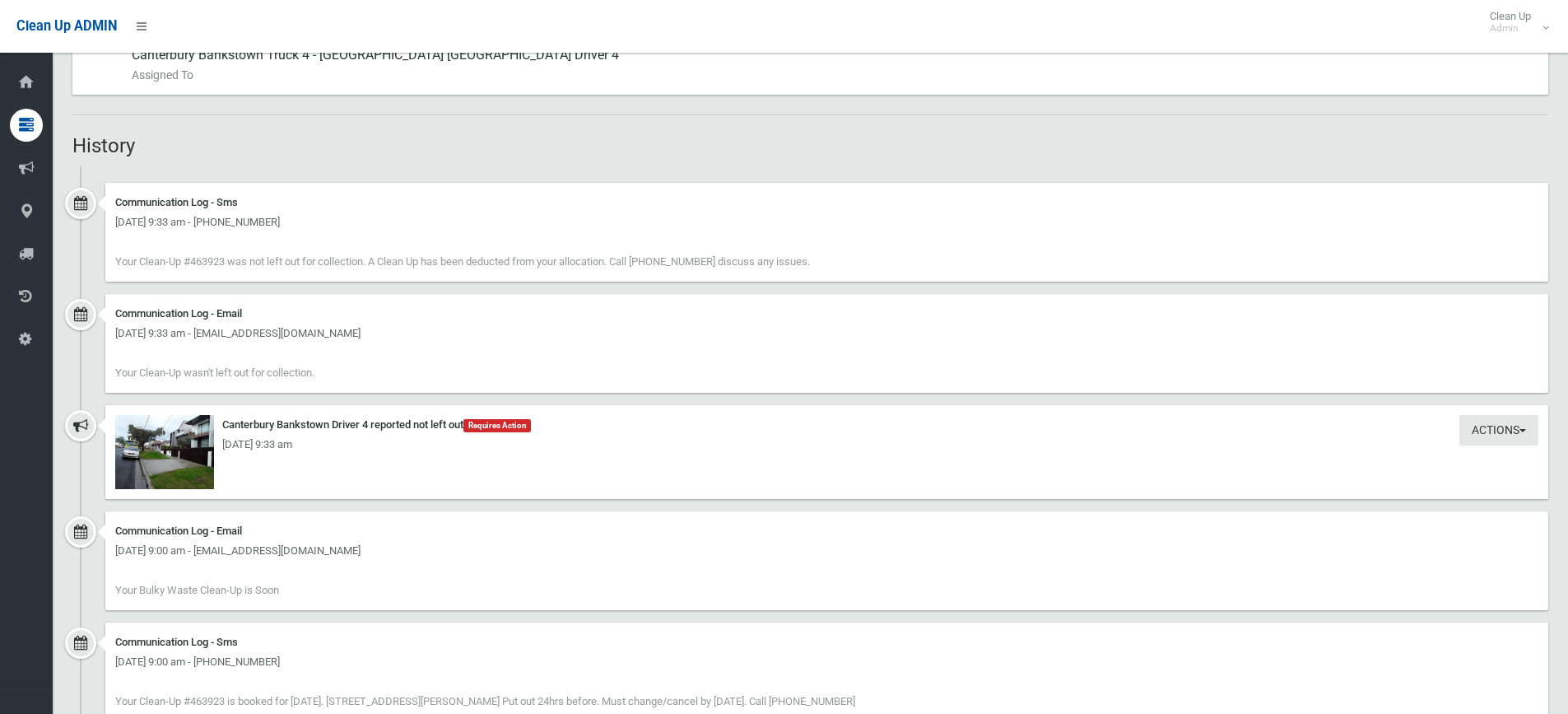
click at [180, 451] on div "[DATE] 9:33 am" at bounding box center [826, 444] width 1423 height 19
click at [151, 475] on img at bounding box center [164, 452] width 99 height 74
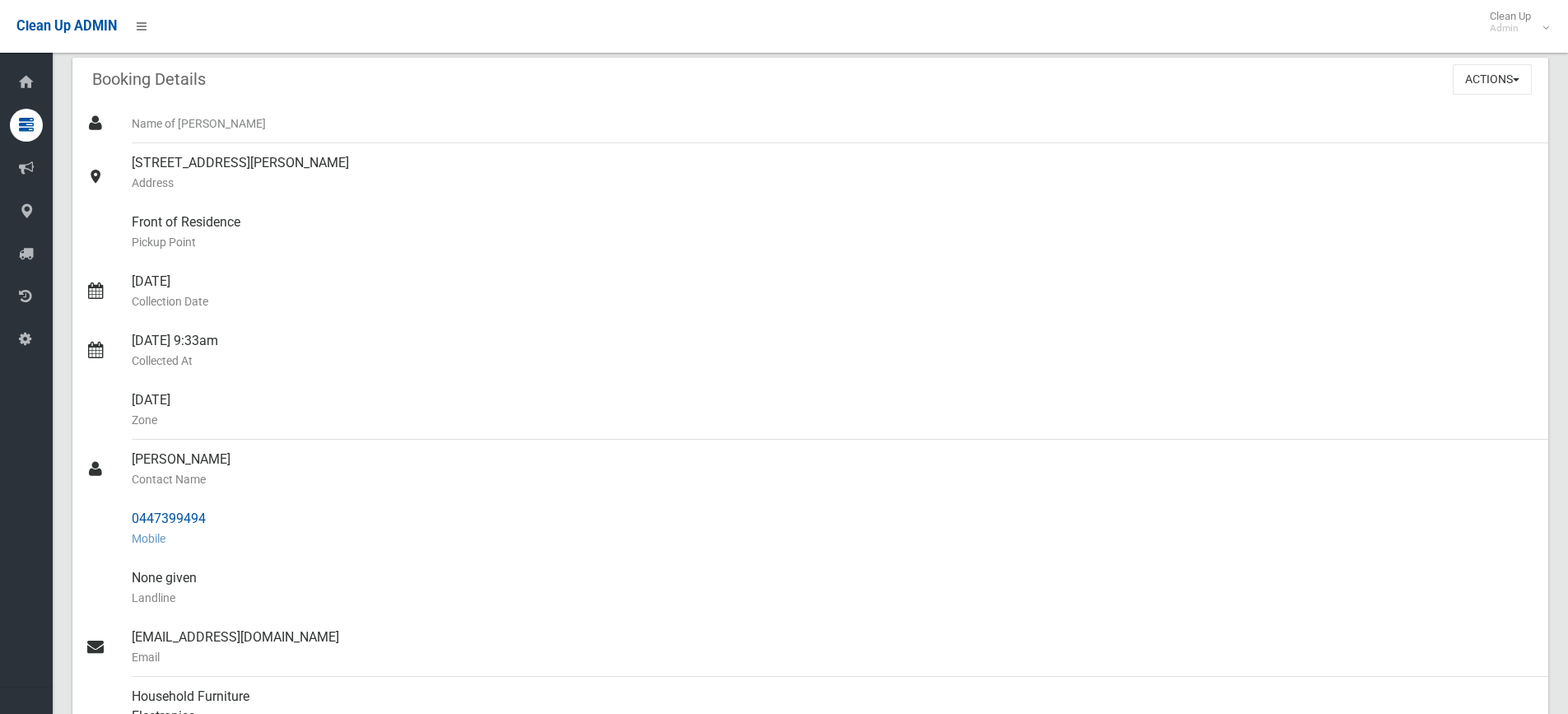
scroll to position [0, 0]
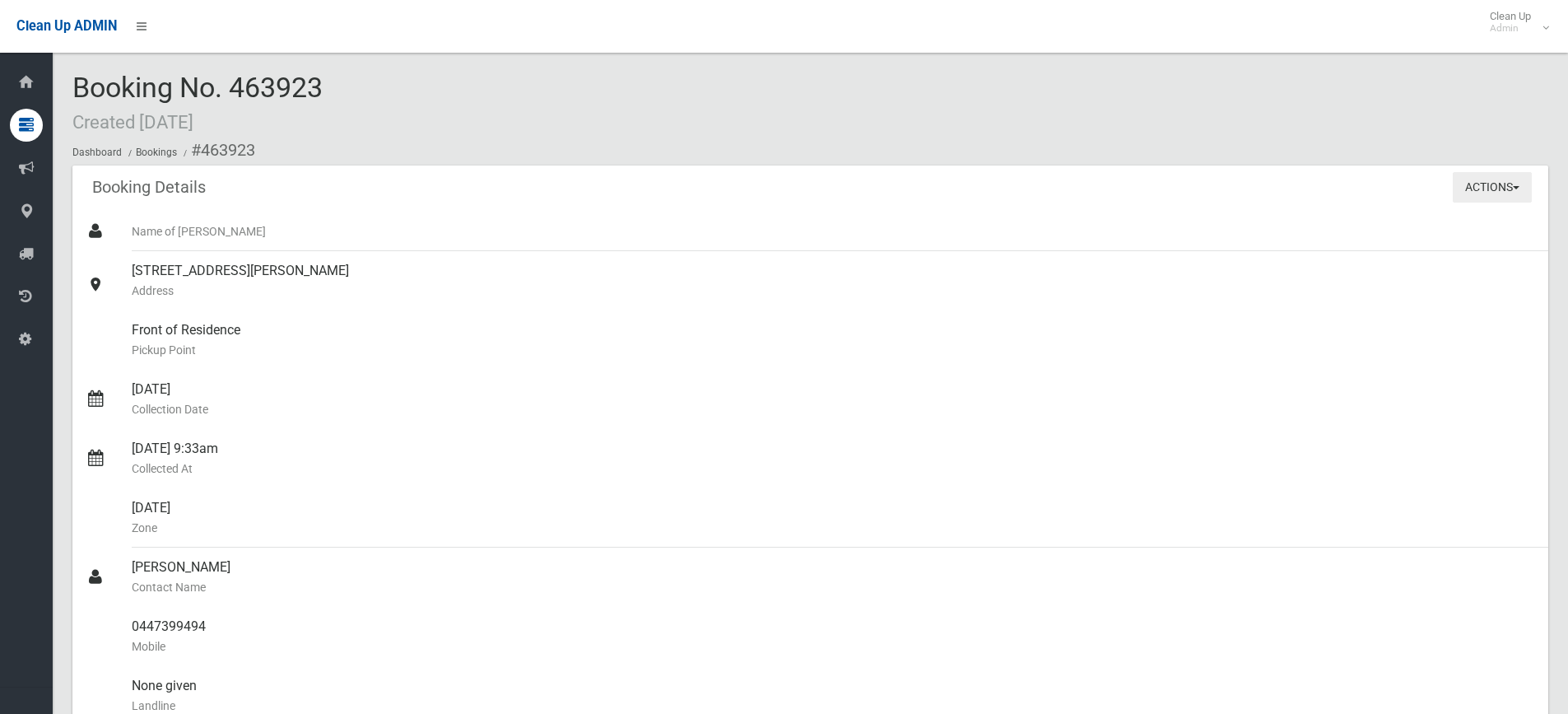
click at [1457, 199] on button "Actions" at bounding box center [1492, 187] width 79 height 30
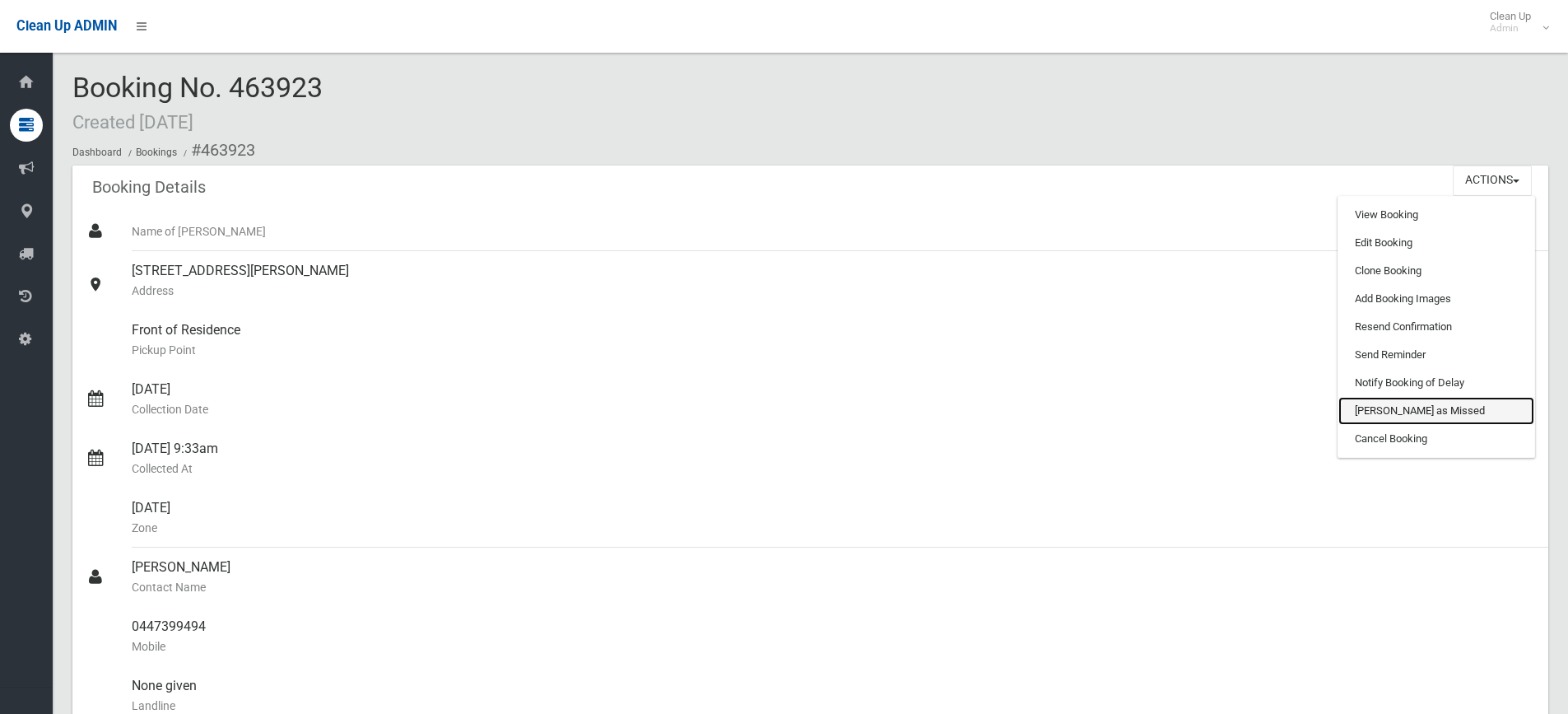
drag, startPoint x: 1405, startPoint y: 408, endPoint x: 866, endPoint y: 15, distance: 667.1
click at [1405, 409] on link "[PERSON_NAME] as Missed" at bounding box center [1436, 411] width 196 height 28
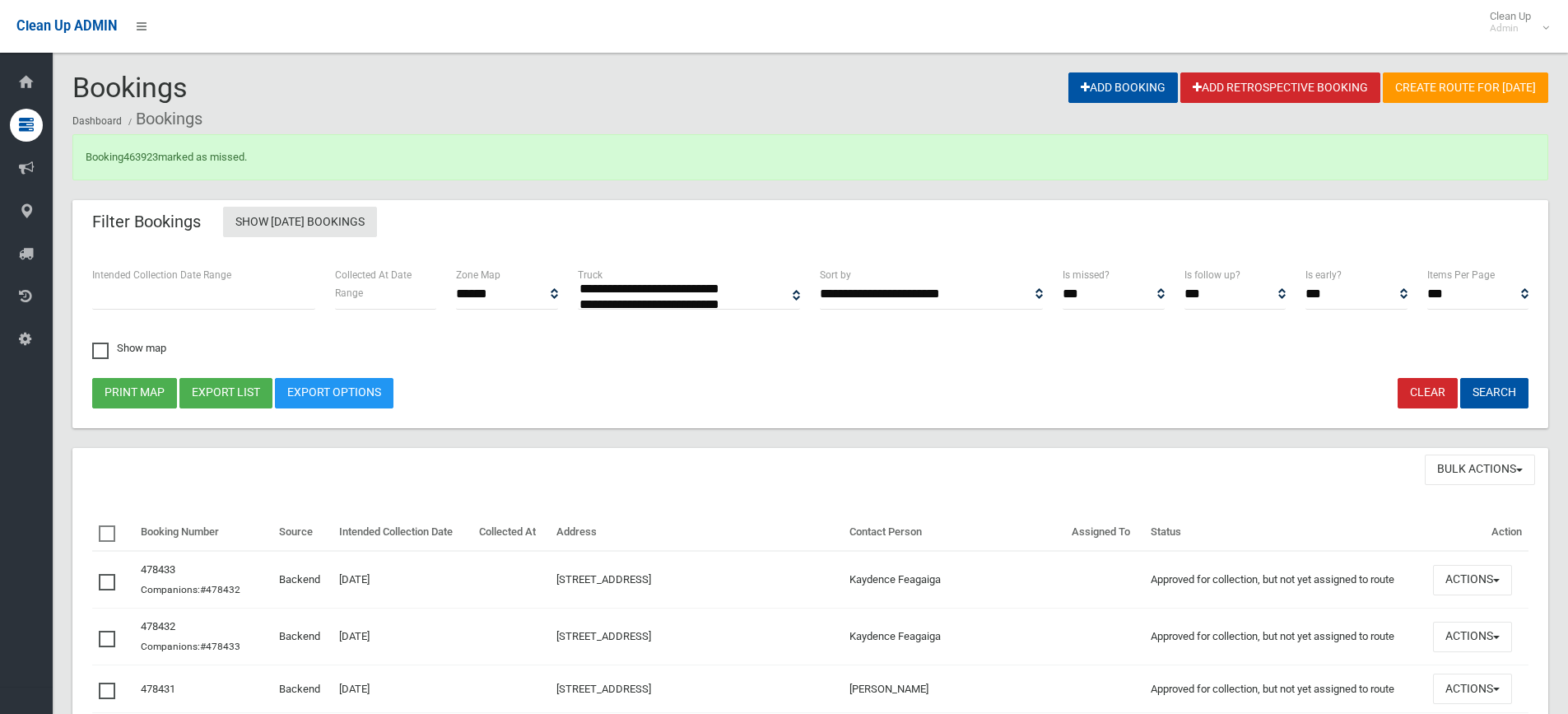
select select
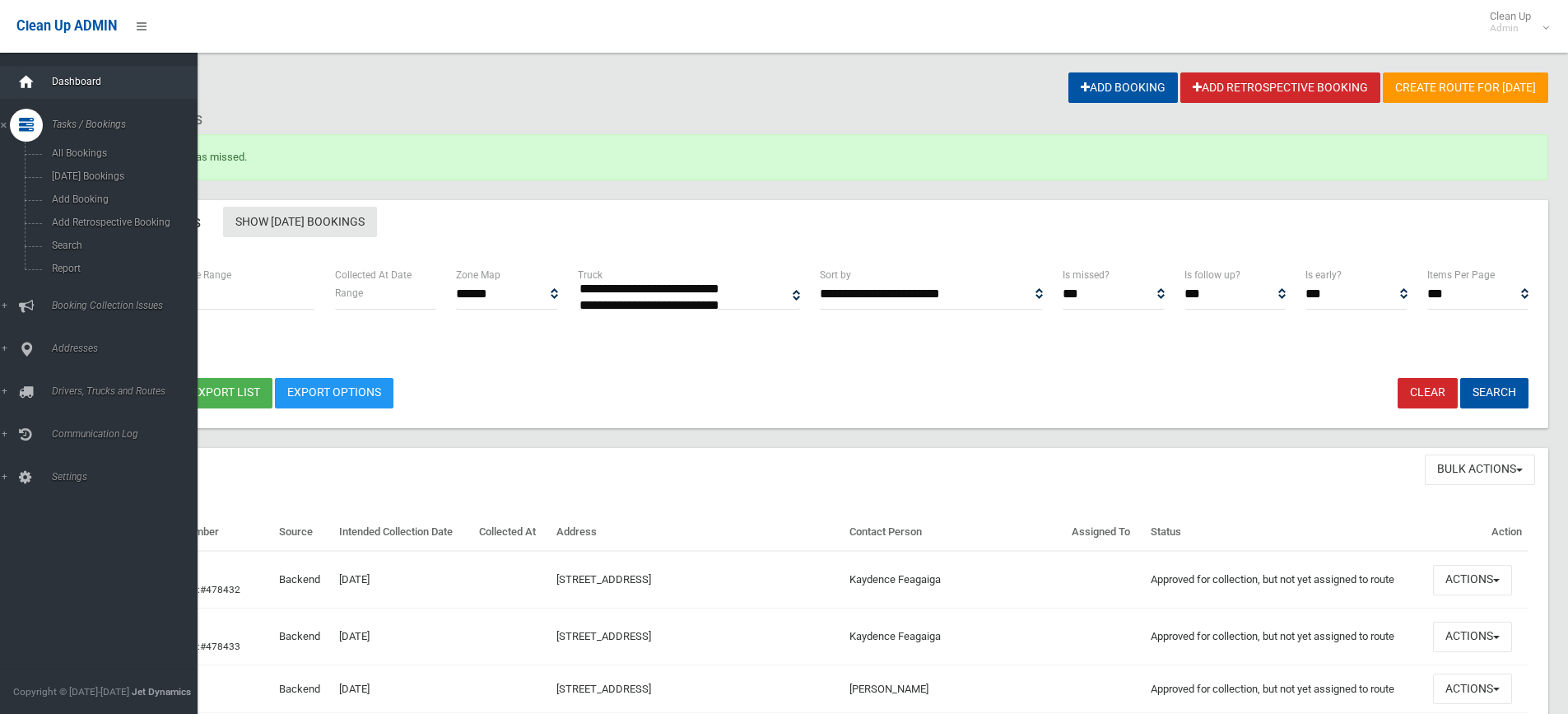
click at [26, 76] on icon at bounding box center [27, 82] width 18 height 33
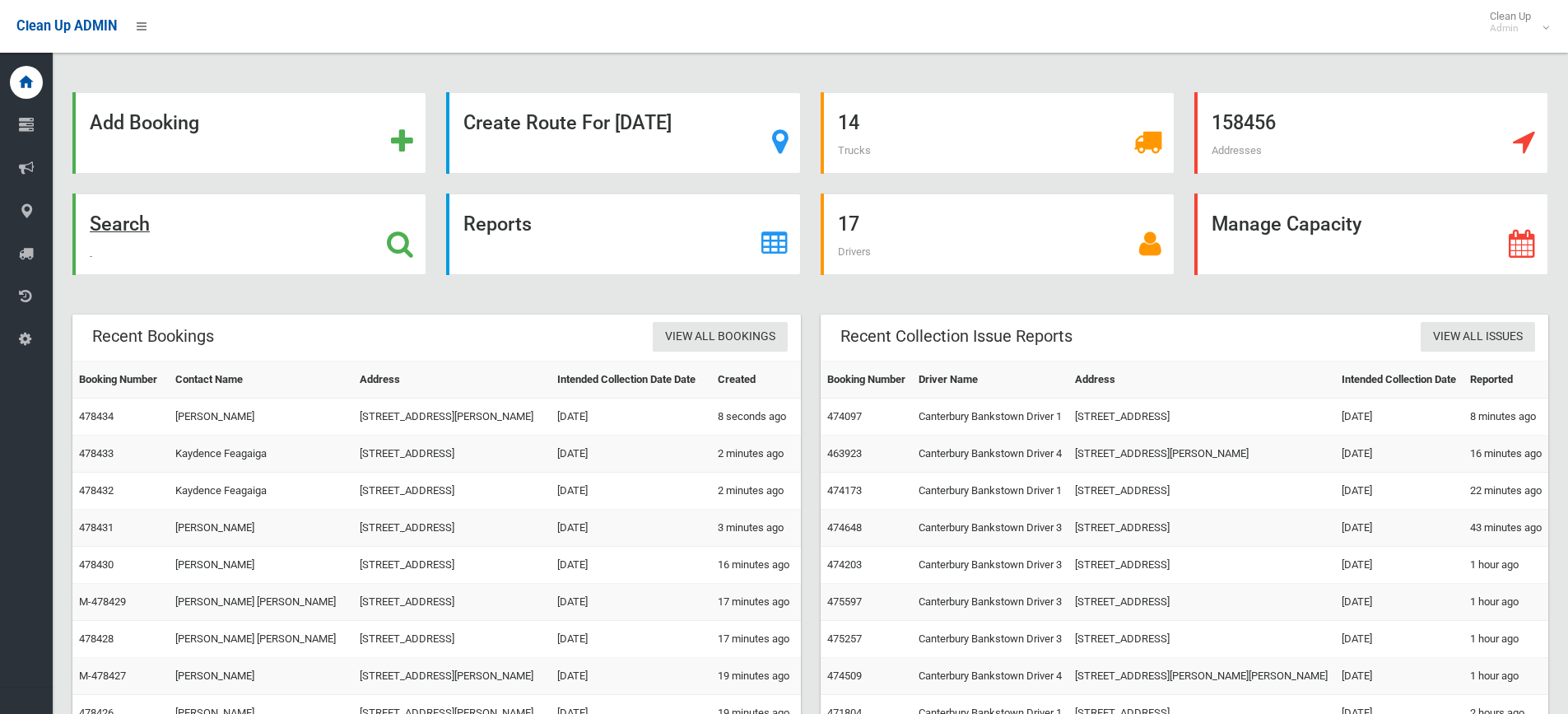
click at [241, 242] on div "Search" at bounding box center [248, 234] width 354 height 81
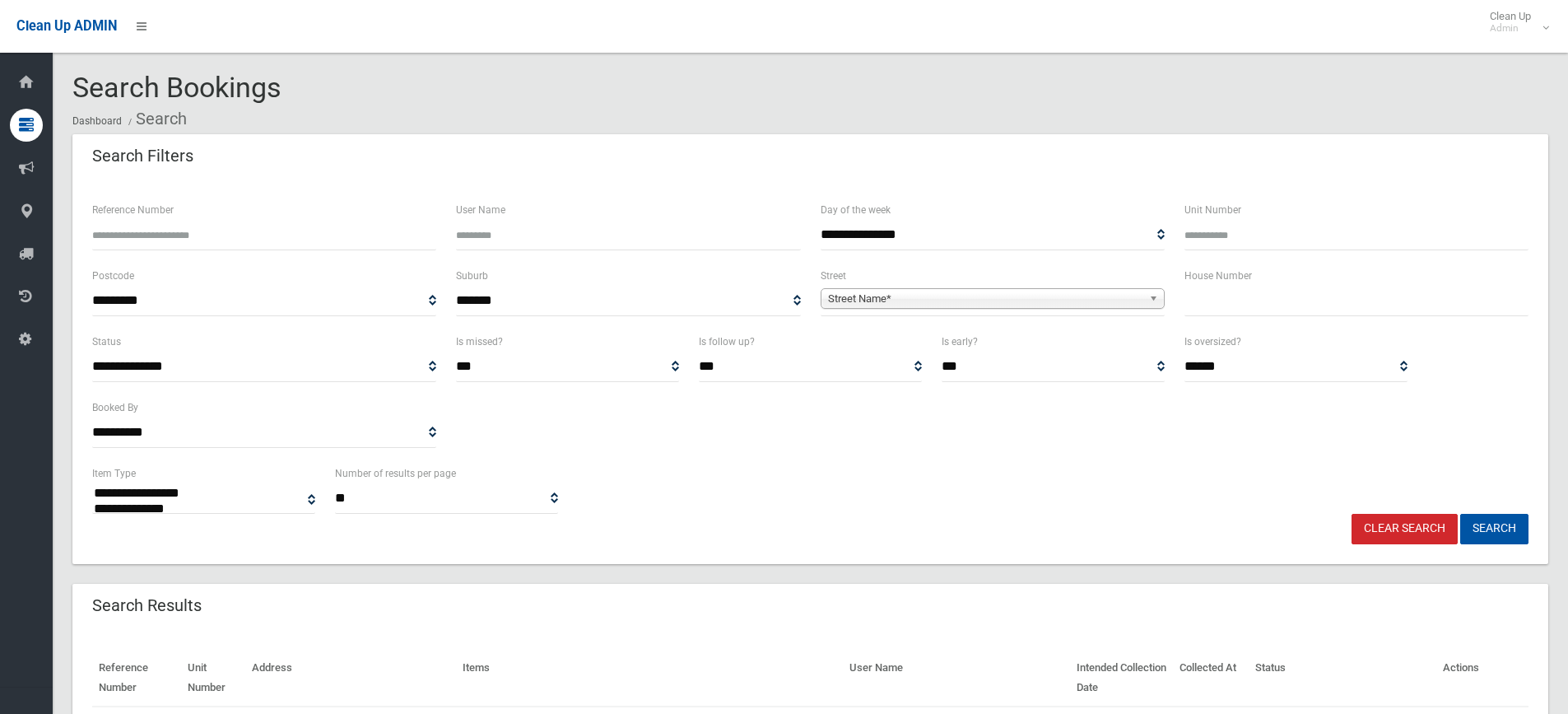
select select
click at [1255, 288] on input "text" at bounding box center [1357, 300] width 344 height 30
type input "*****"
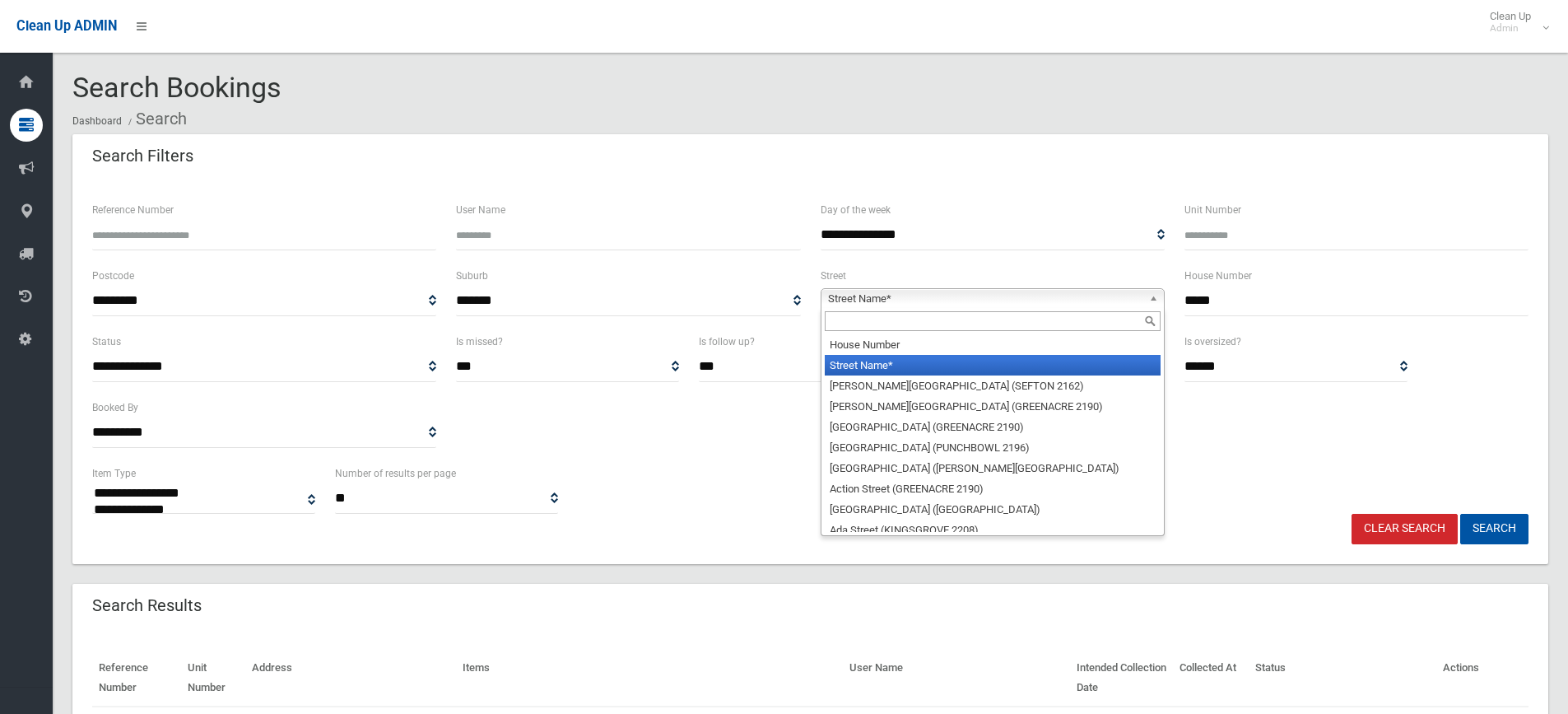
click at [825, 293] on link "Street Name*" at bounding box center [993, 298] width 344 height 20
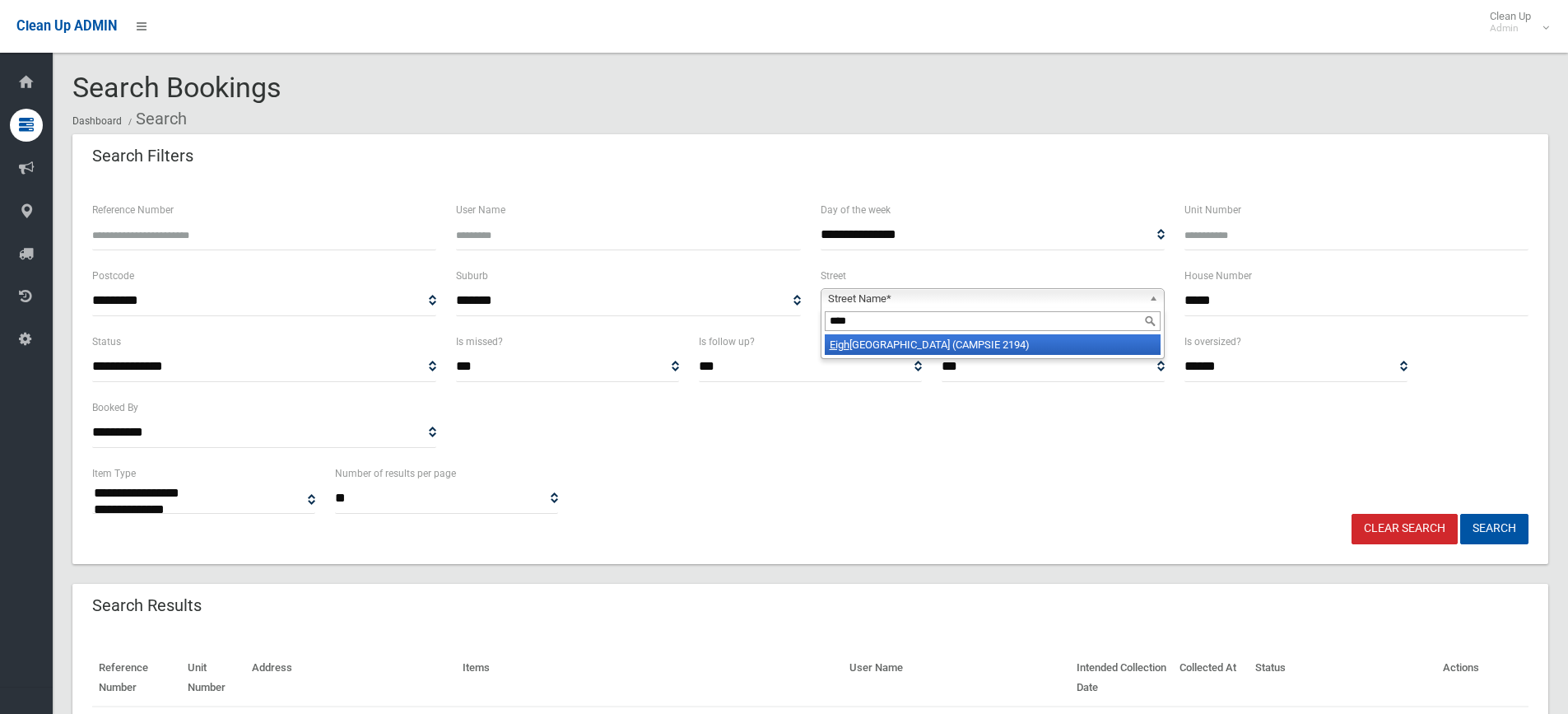
type input "****"
click at [837, 345] on em "Eigh" at bounding box center [838, 344] width 19 height 12
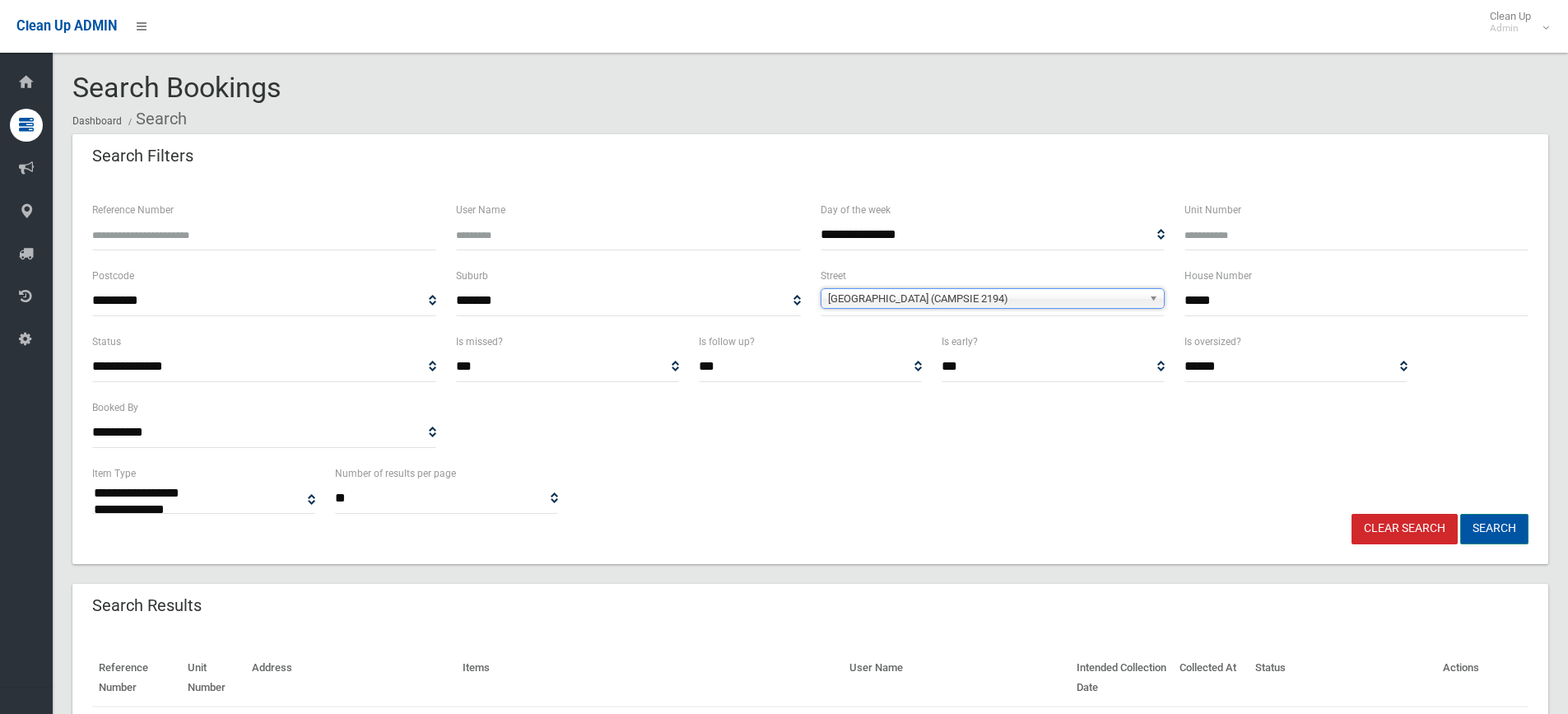
click at [1496, 526] on button "Search" at bounding box center [1494, 528] width 68 height 30
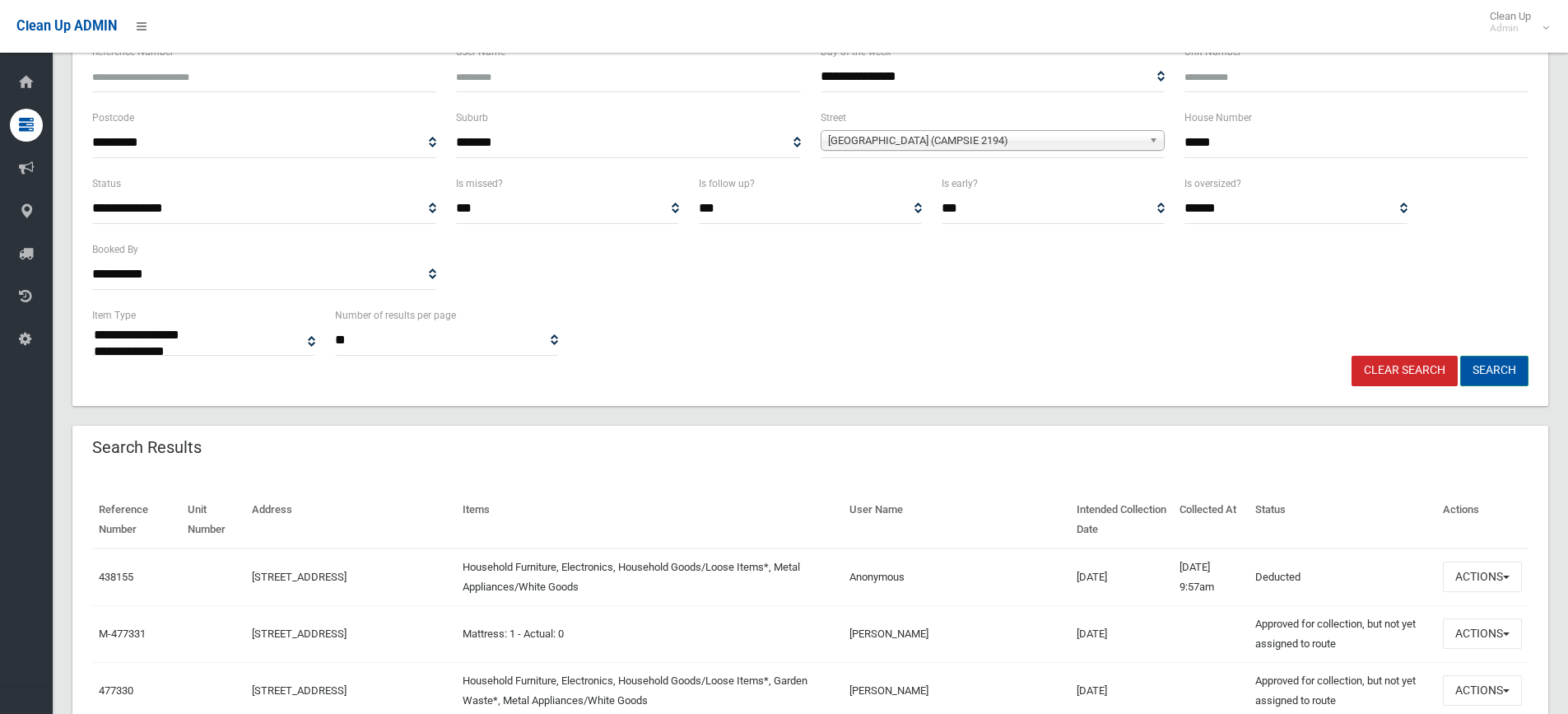
scroll to position [164, 0]
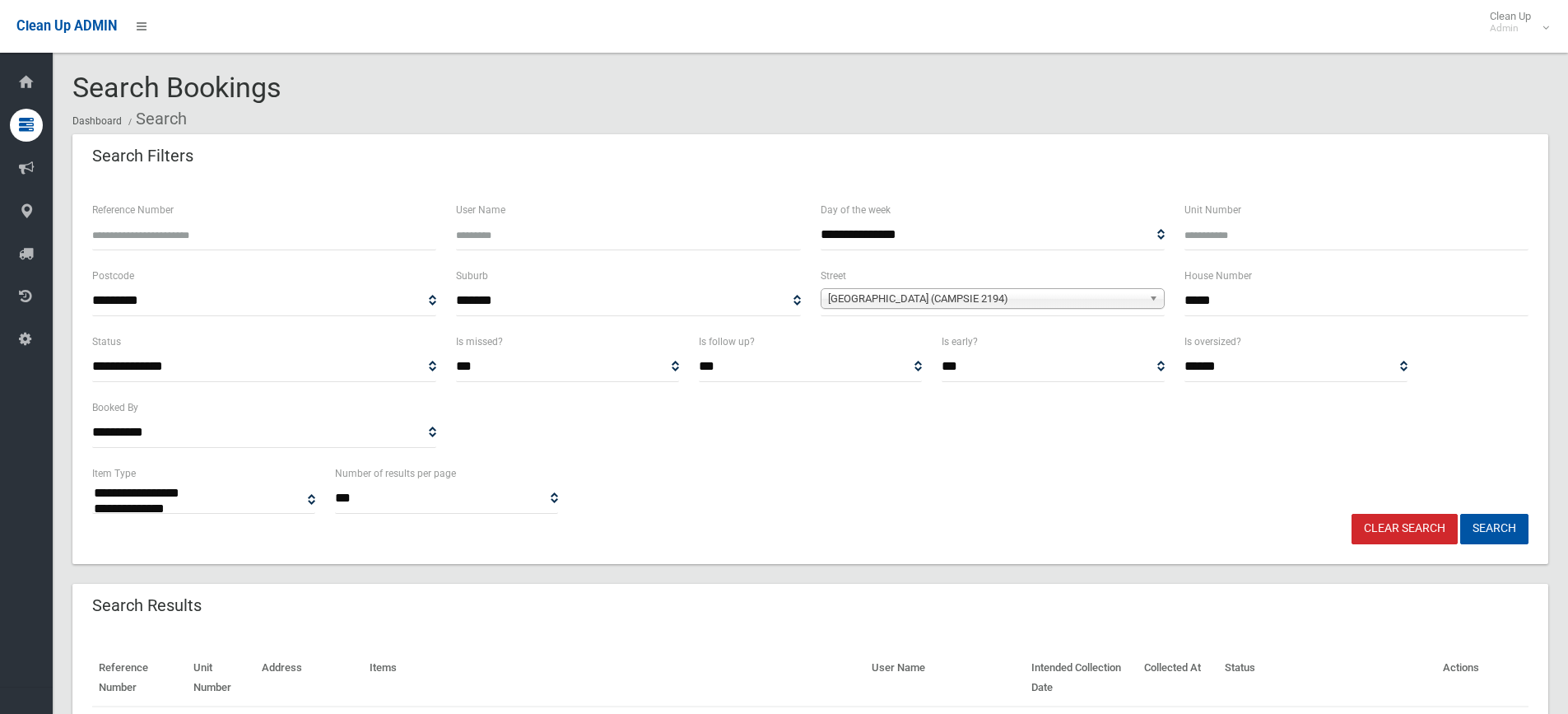
select select
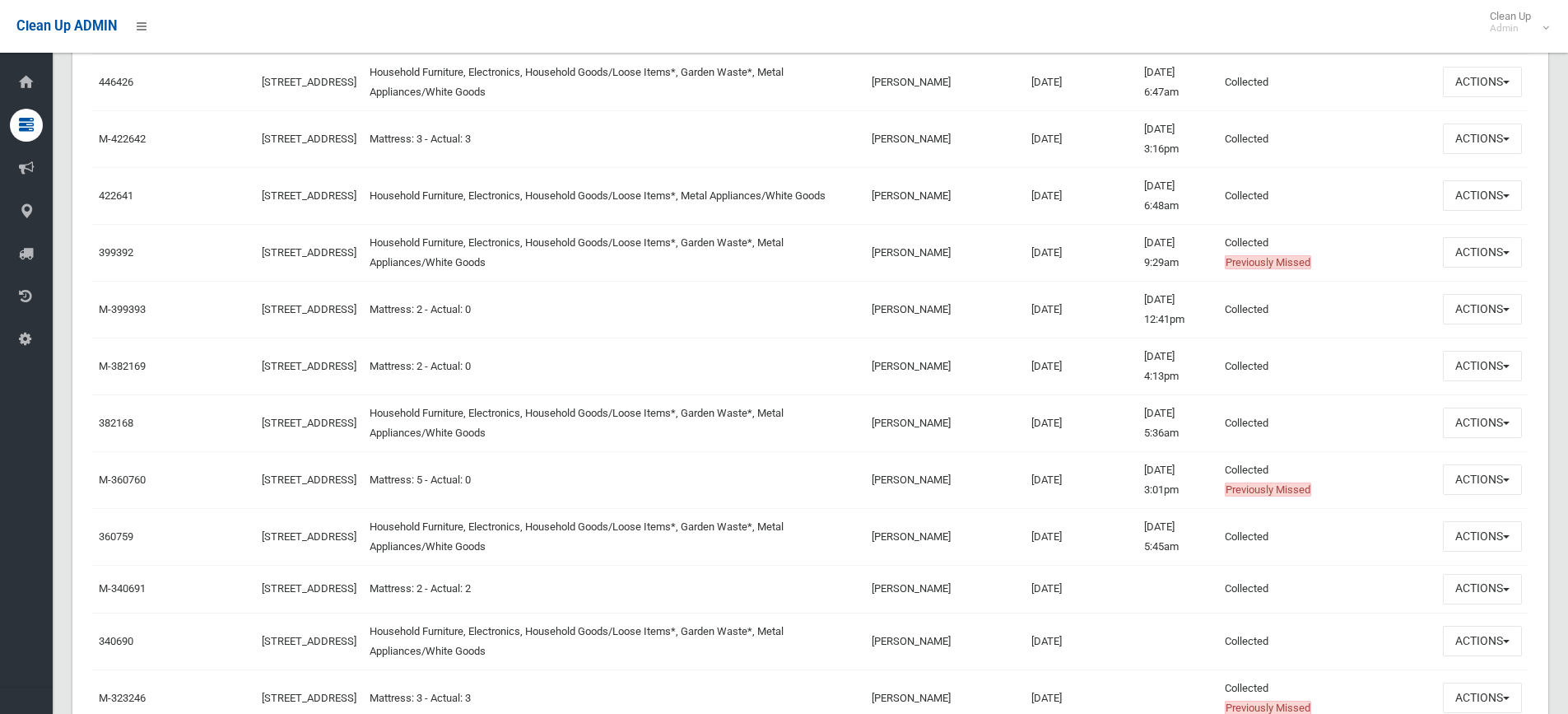
scroll to position [494, 0]
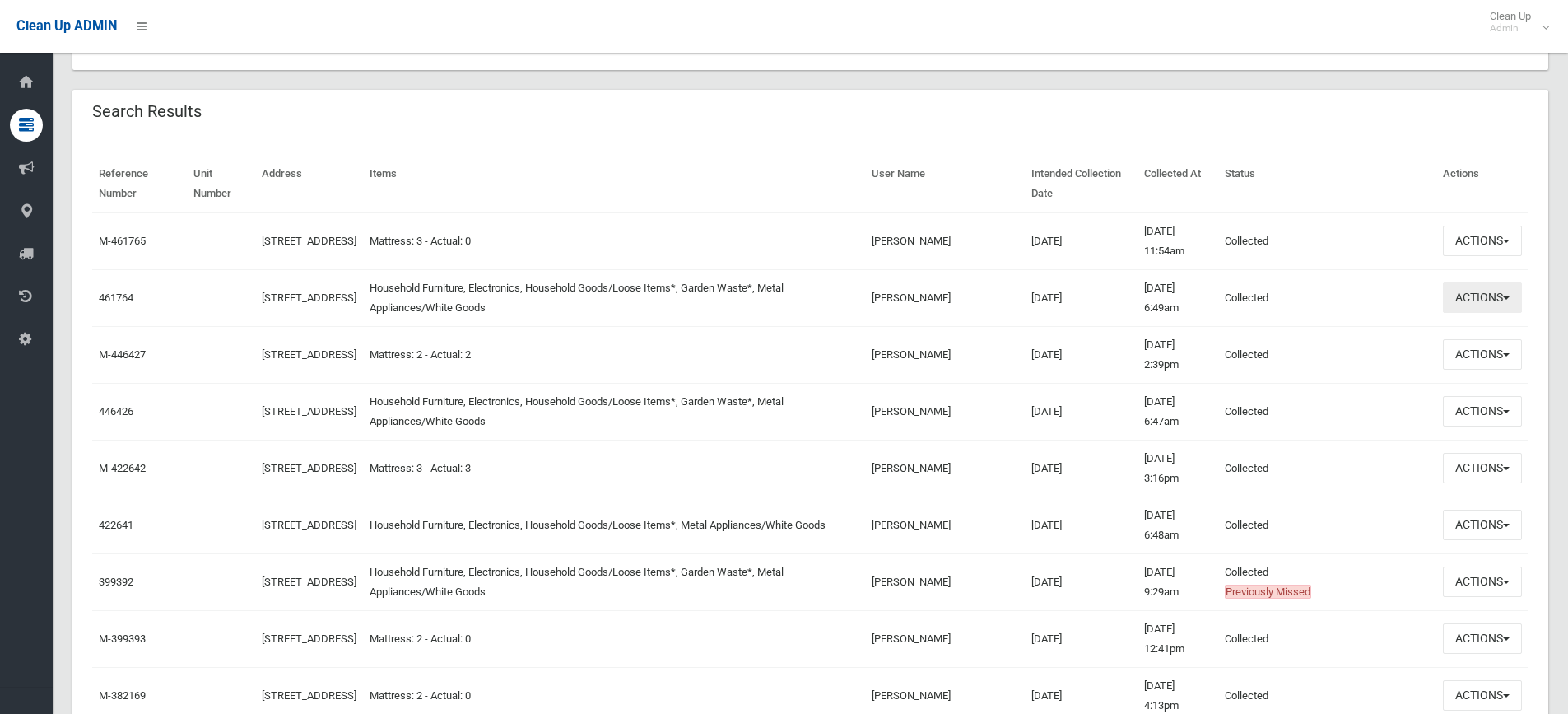
click at [1495, 302] on button "Actions" at bounding box center [1482, 297] width 79 height 30
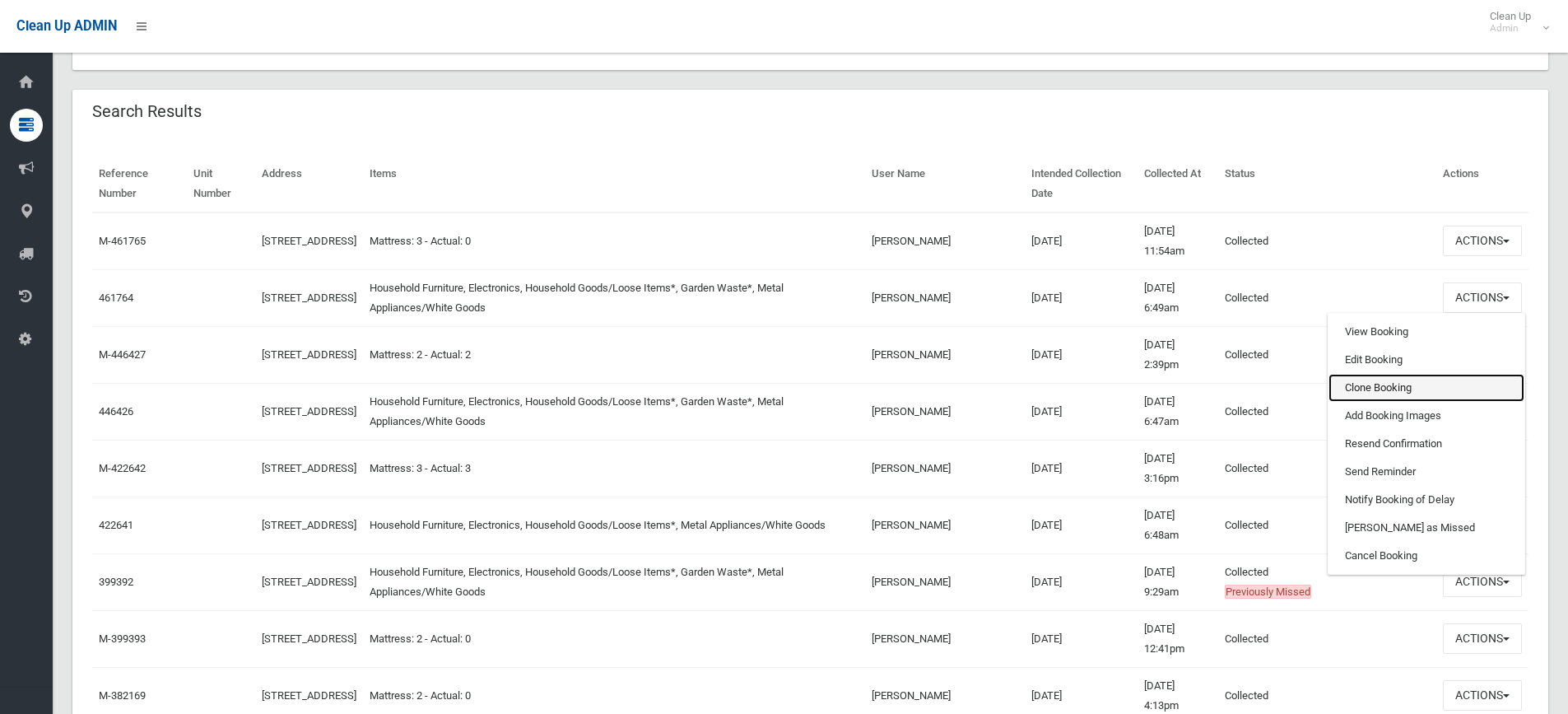
click at [1379, 400] on link "Clone Booking" at bounding box center [1427, 388] width 196 height 28
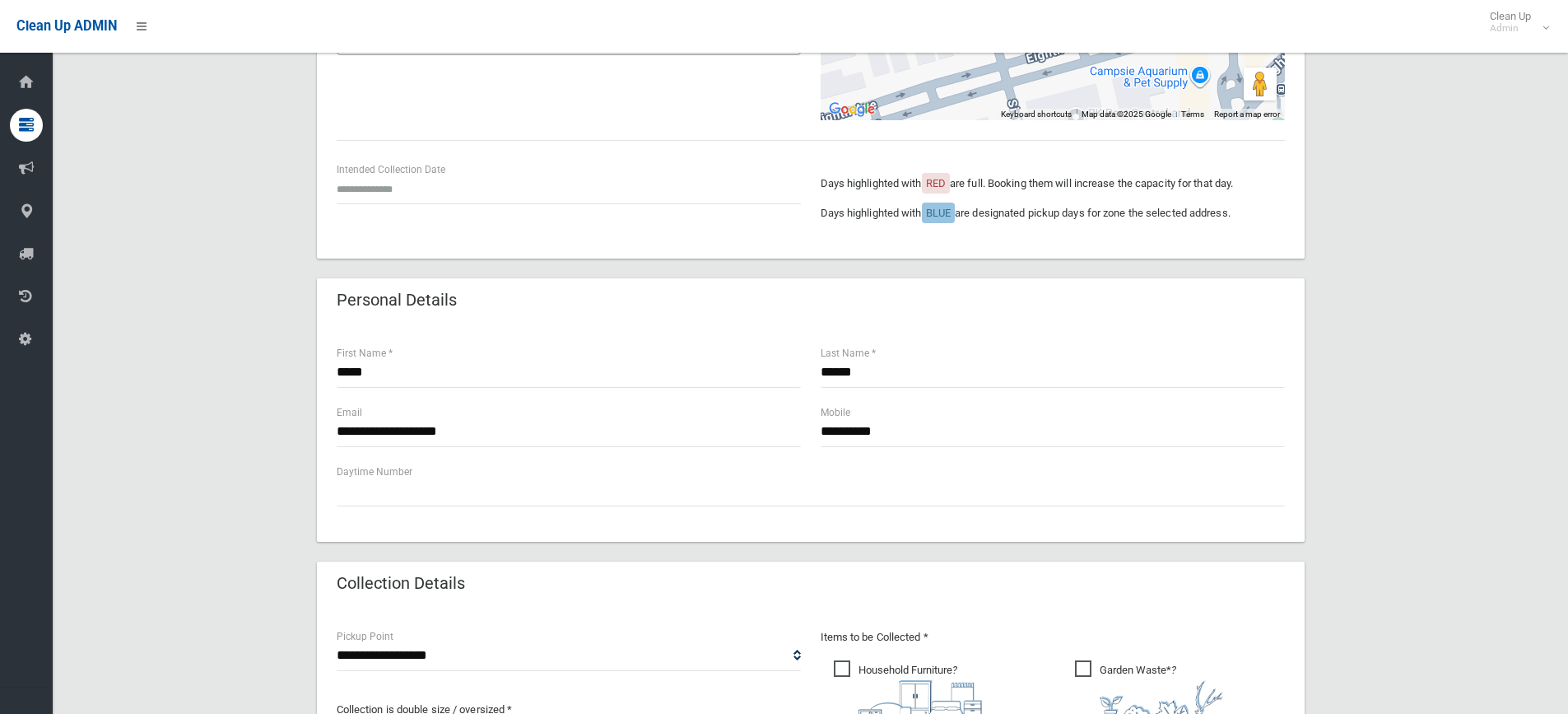
scroll to position [330, 0]
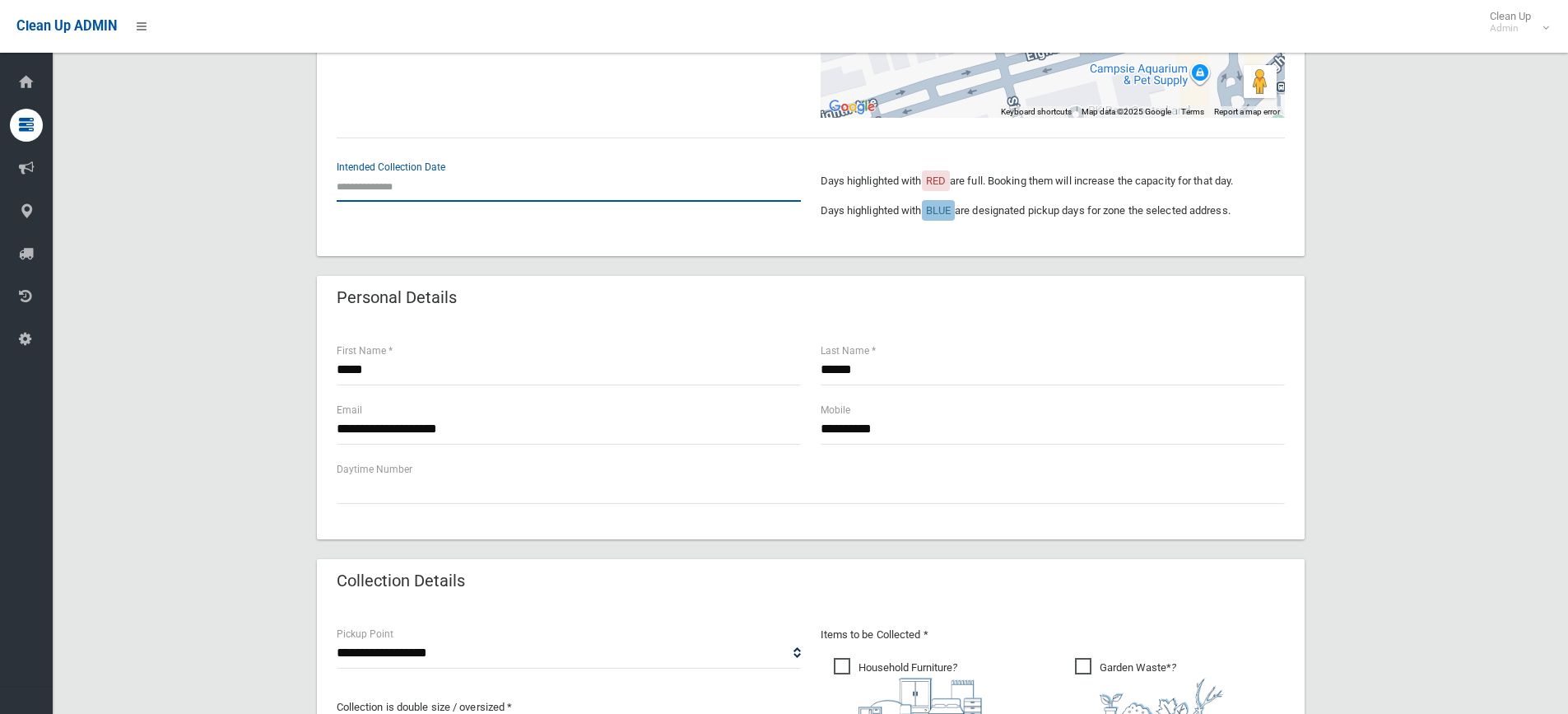
click at [382, 189] on input "text" at bounding box center [569, 186] width 464 height 30
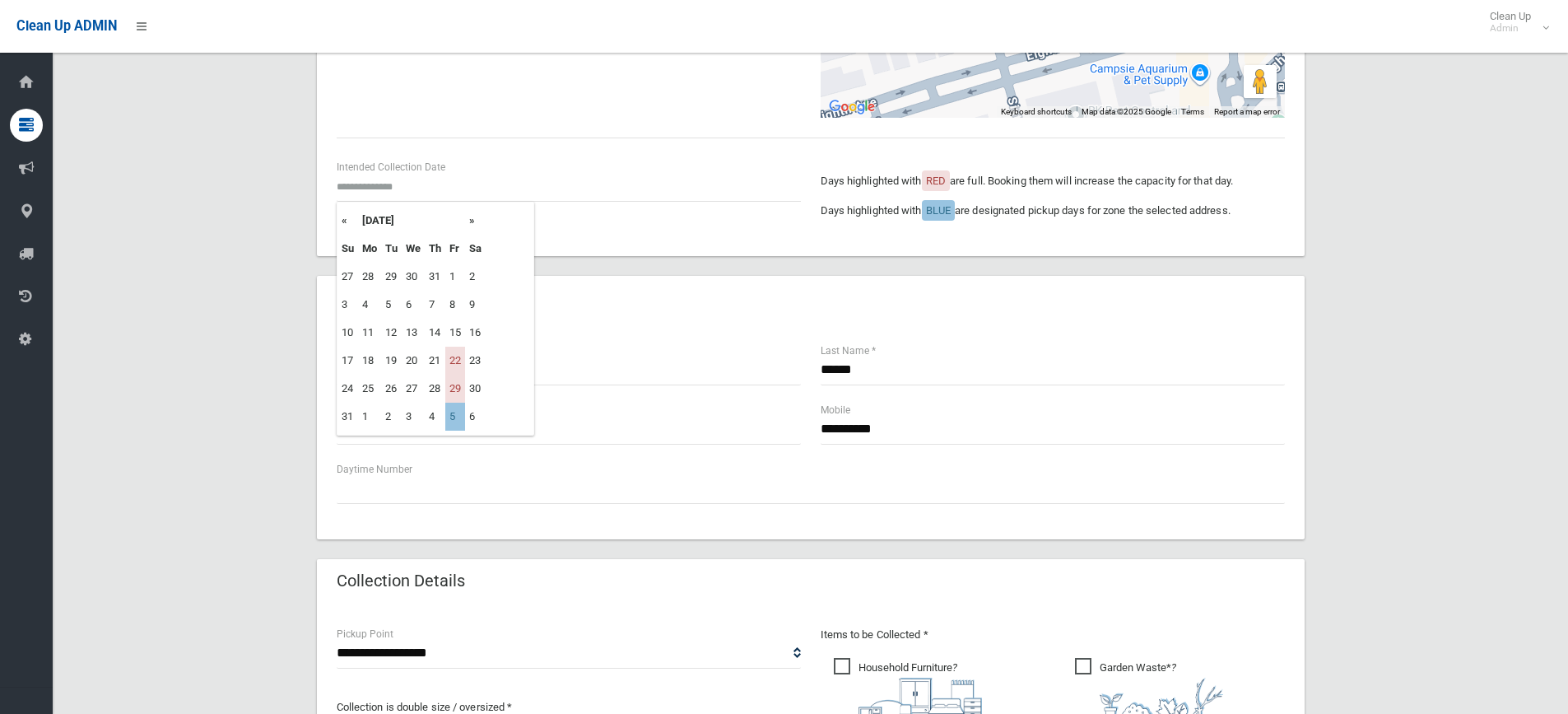
click at [475, 224] on th "»" at bounding box center [476, 221] width 20 height 28
click at [456, 307] on td "12" at bounding box center [454, 305] width 19 height 28
type input "**********"
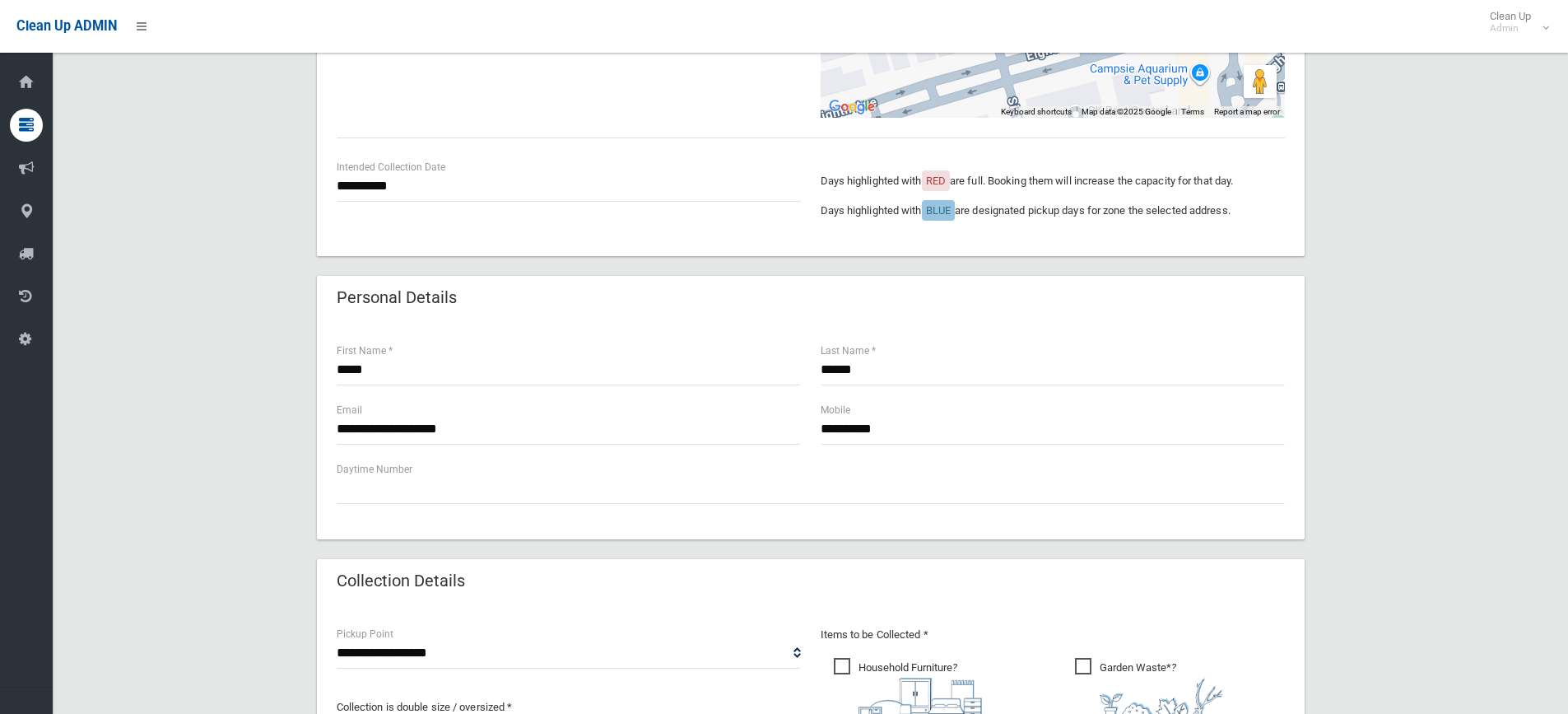
click at [1405, 251] on div "**********" at bounding box center [810, 523] width 1476 height 1435
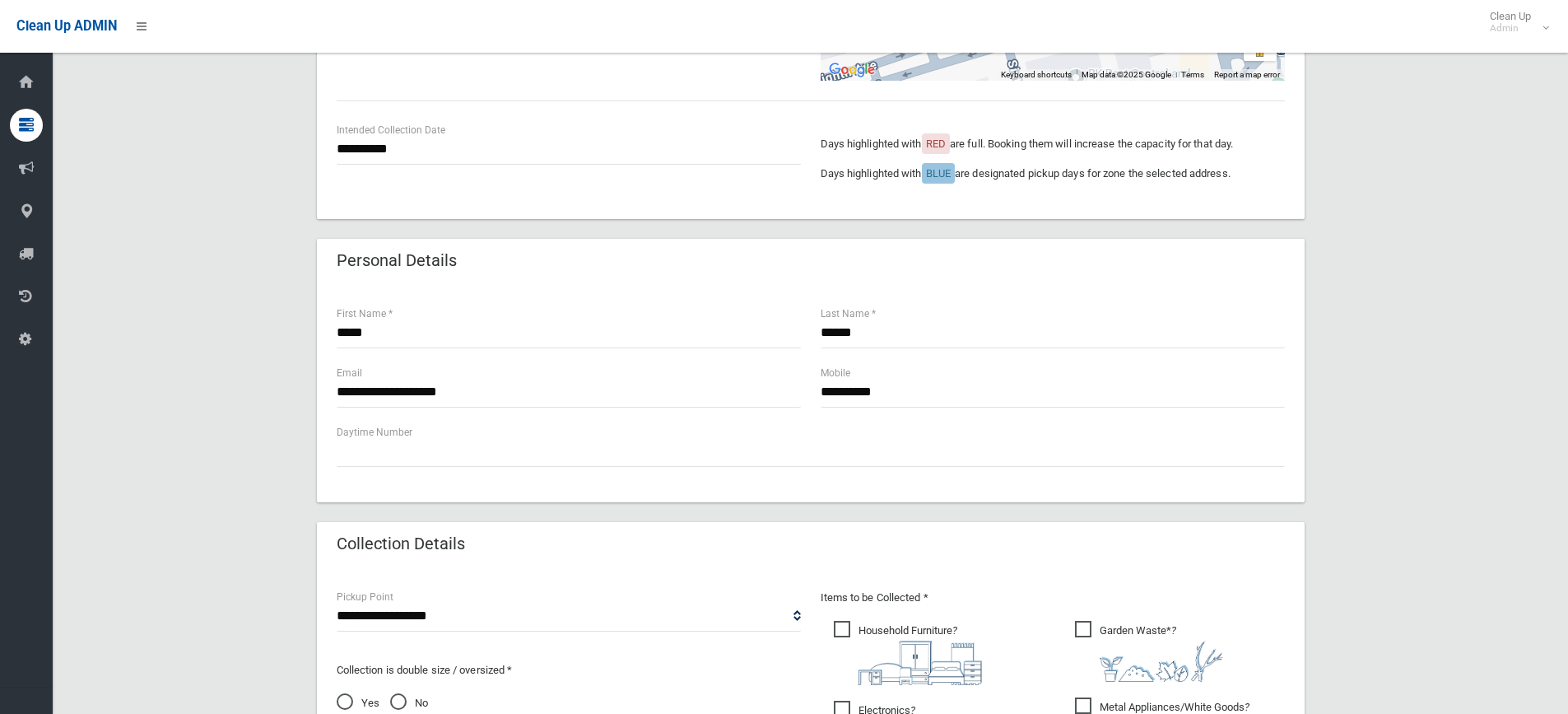
scroll to position [247, 0]
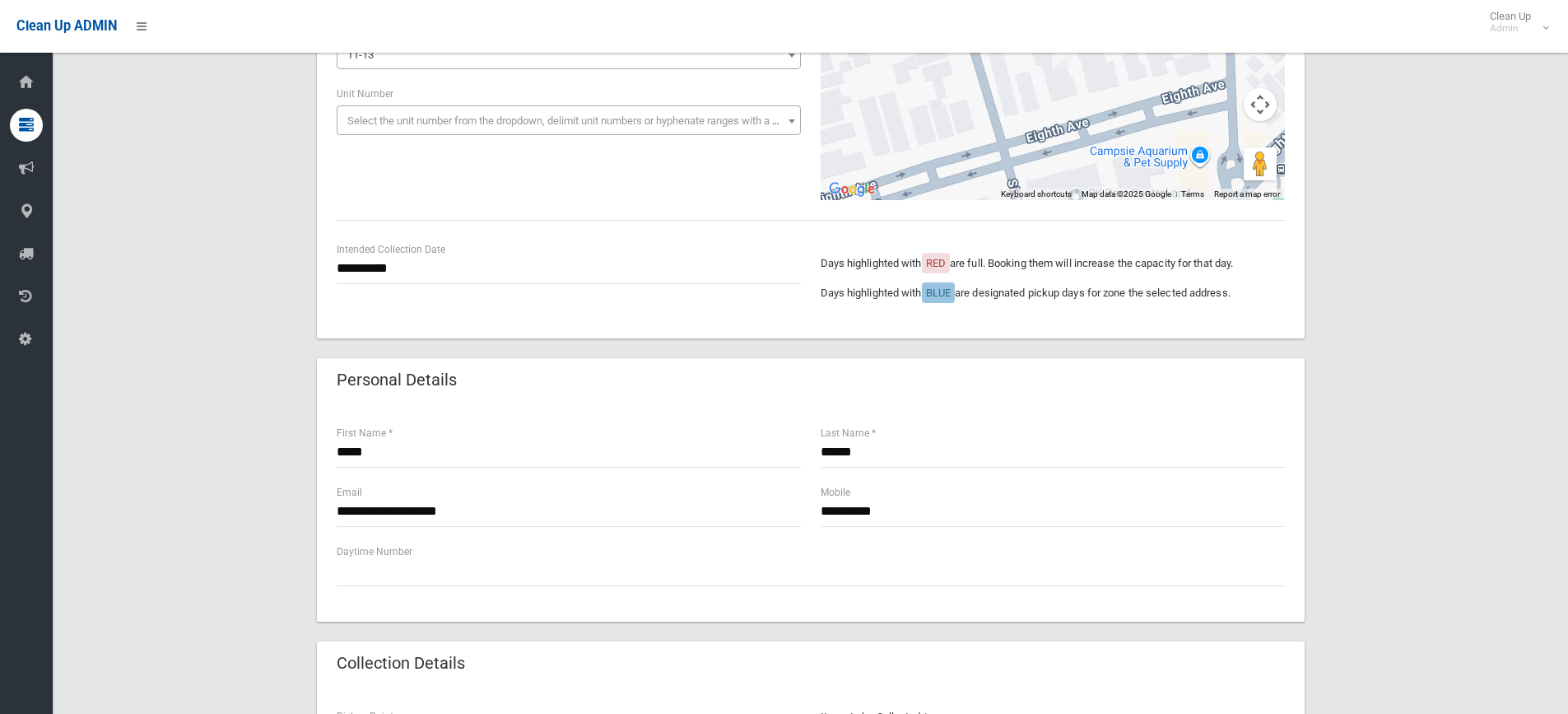
click at [1440, 366] on div "**********" at bounding box center [810, 605] width 1476 height 1435
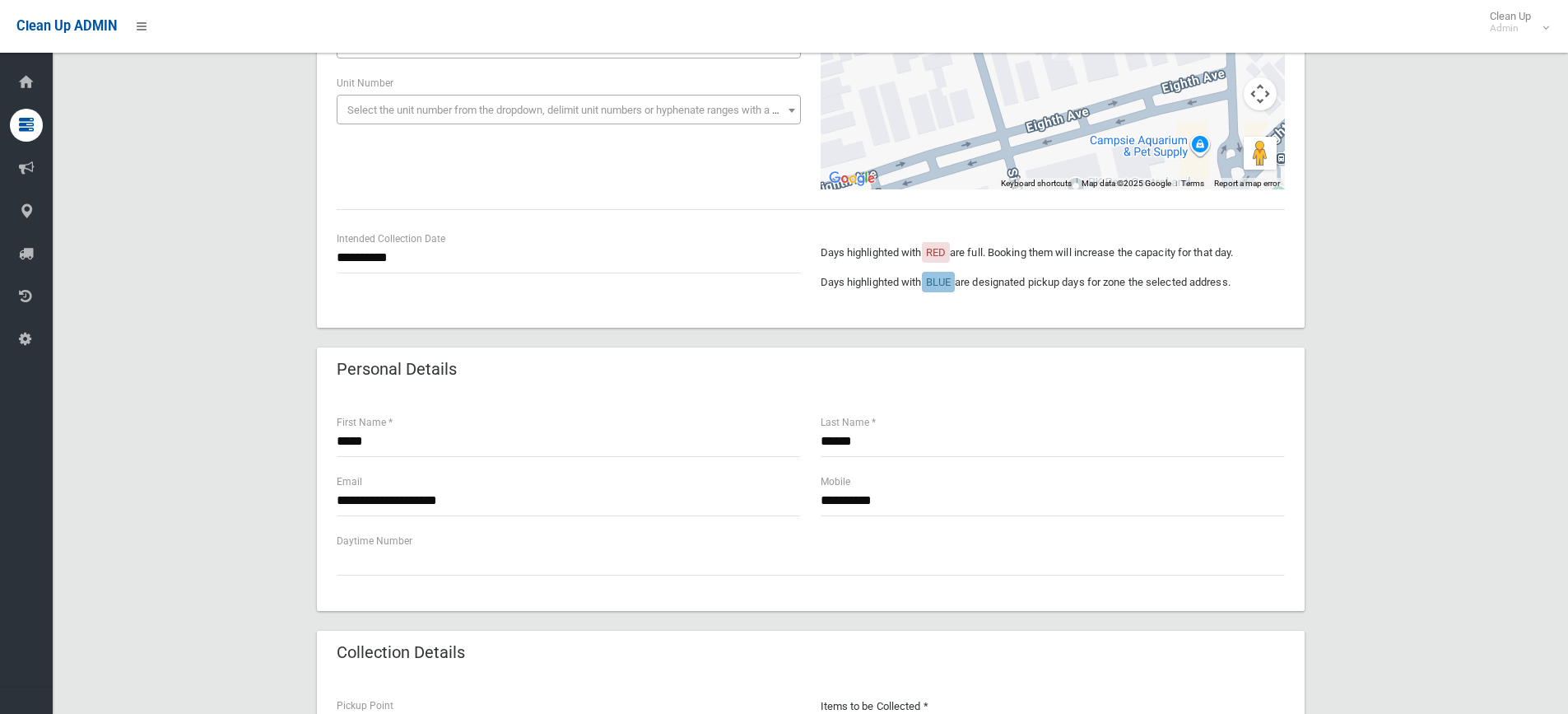
scroll to position [412, 0]
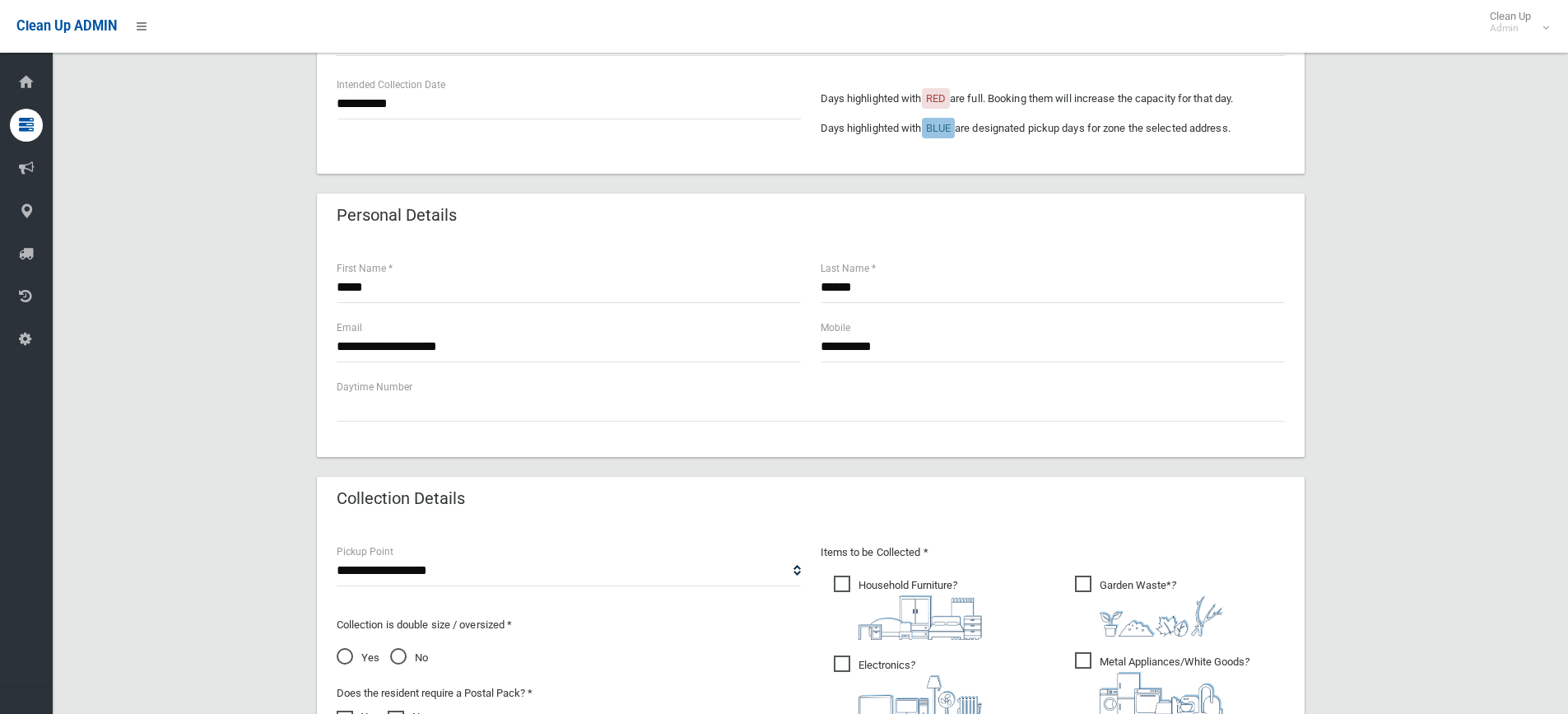
click at [1478, 284] on div "**********" at bounding box center [810, 441] width 1476 height 1435
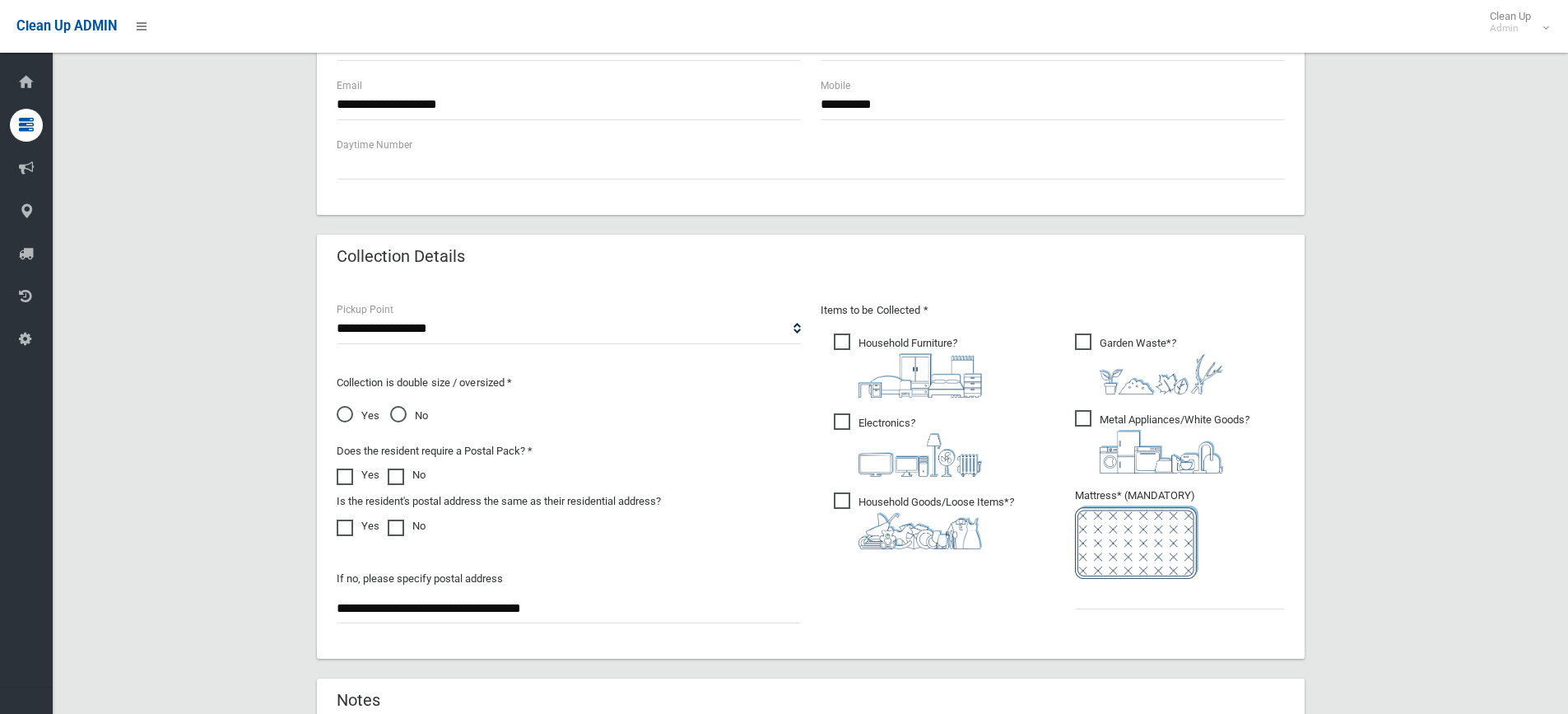
scroll to position [659, 0]
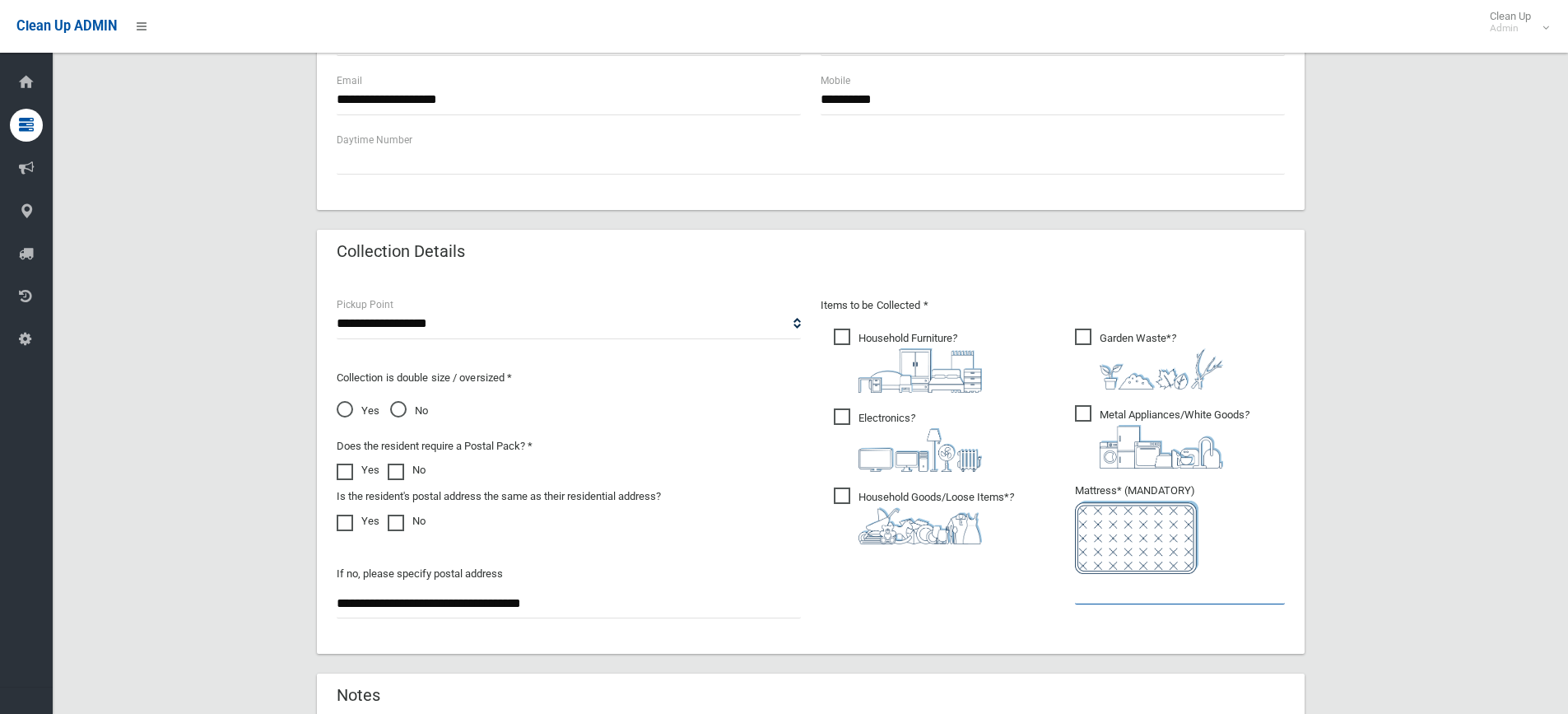
click at [1119, 594] on input "text" at bounding box center [1179, 588] width 210 height 30
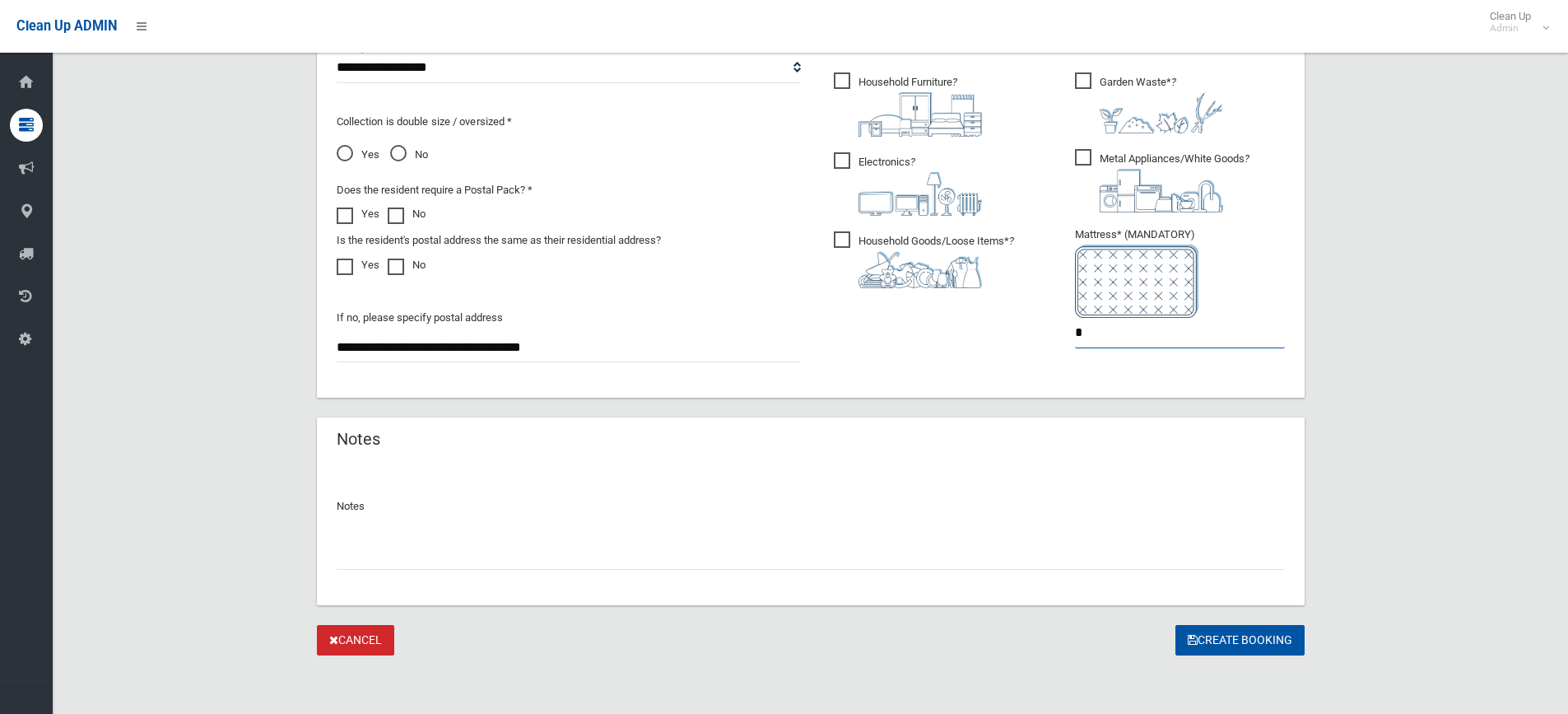
scroll to position [915, 0]
type input "*"
click at [1255, 639] on button "Create Booking" at bounding box center [1240, 639] width 129 height 30
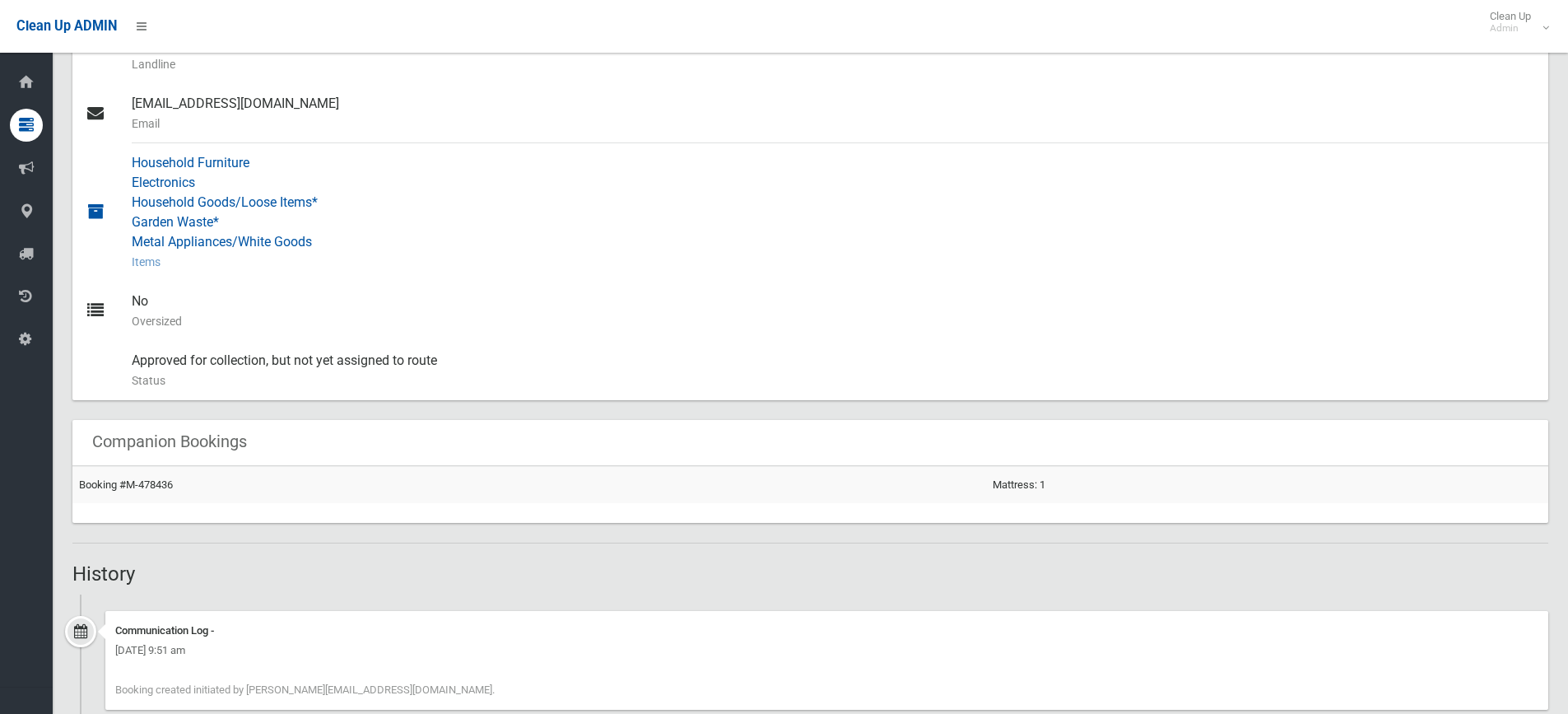
scroll to position [699, 0]
